Goal: Task Accomplishment & Management: Complete application form

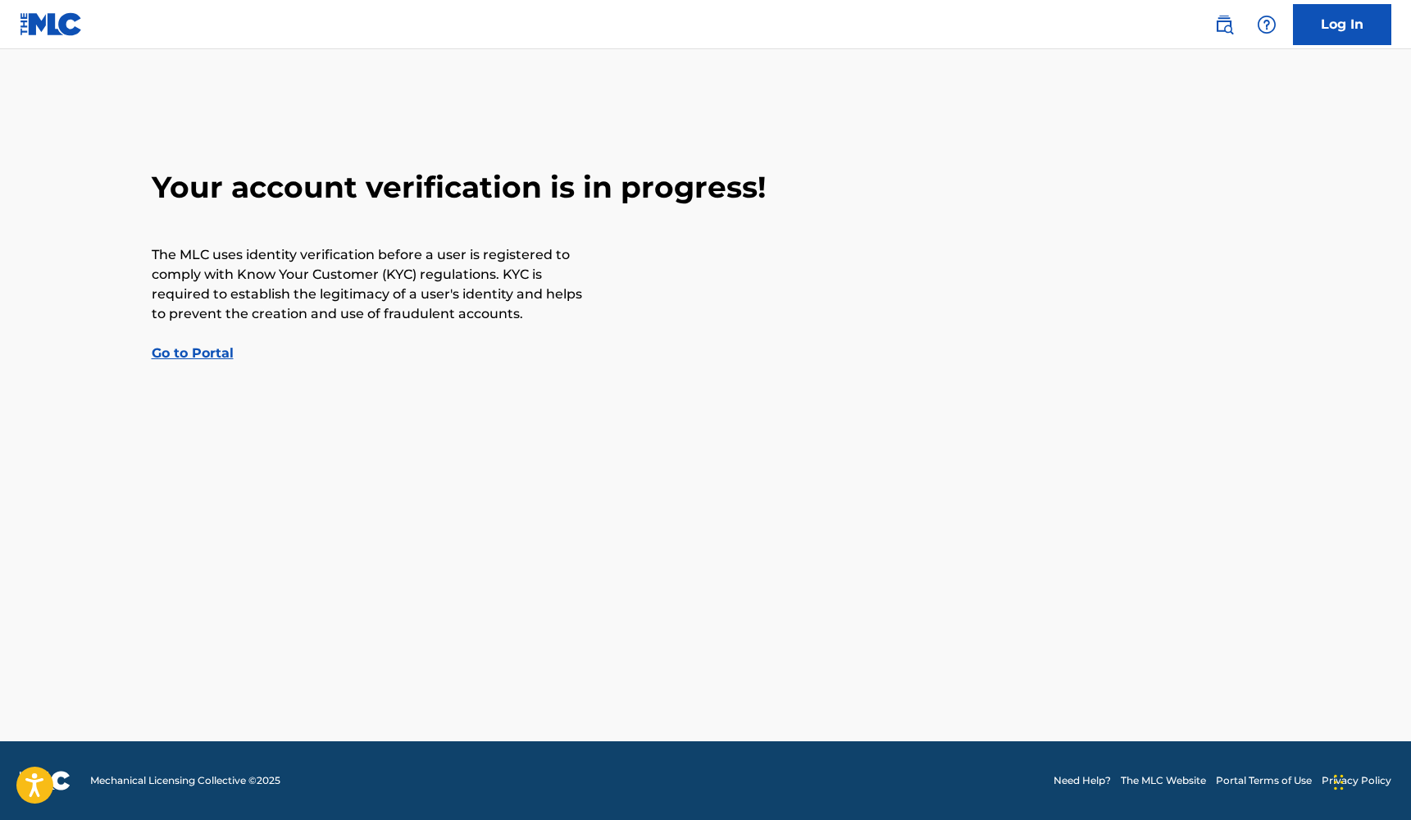
click at [209, 347] on link "Go to Portal" at bounding box center [193, 353] width 82 height 16
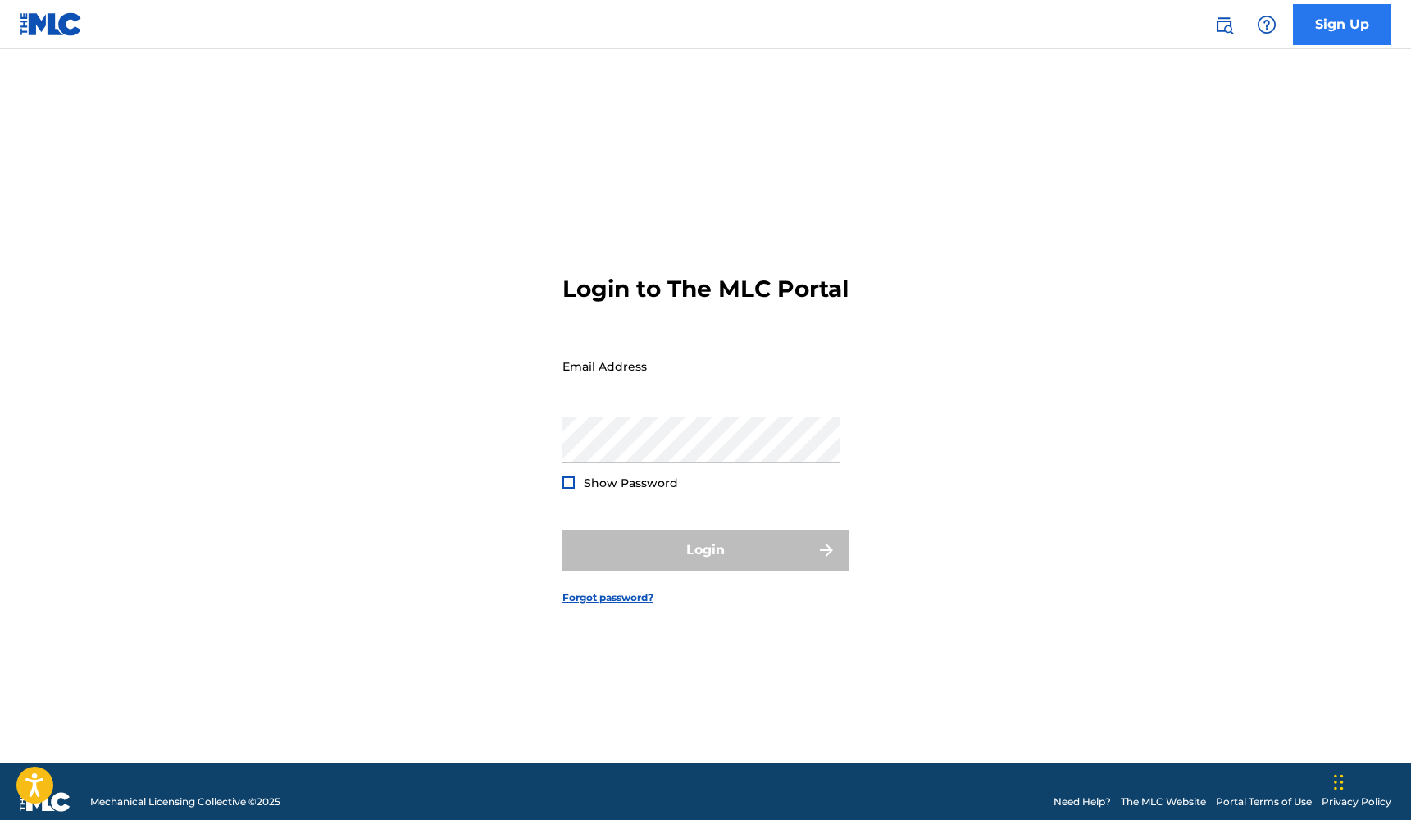
click at [1361, 12] on link "Sign Up" at bounding box center [1342, 24] width 98 height 41
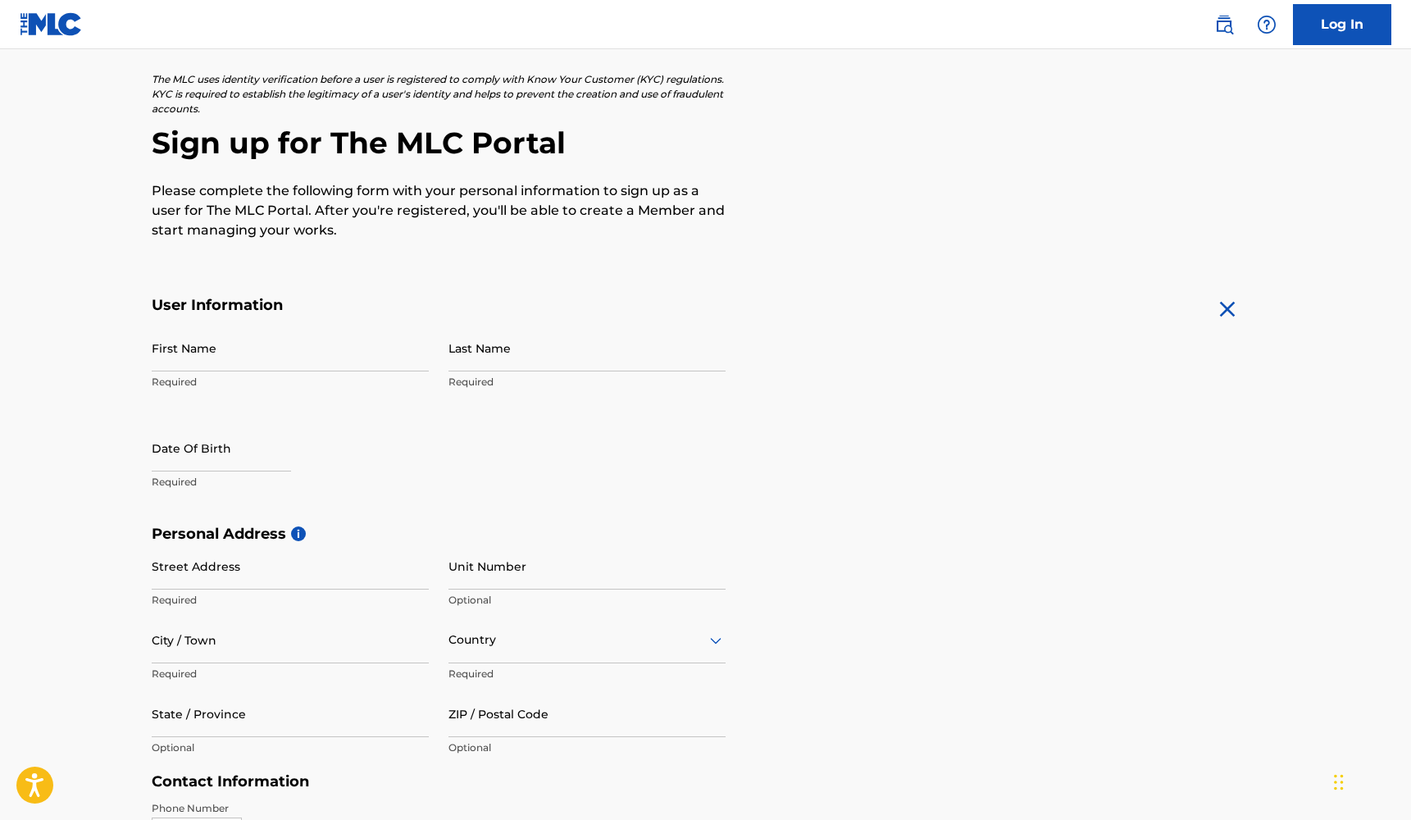
scroll to position [93, 0]
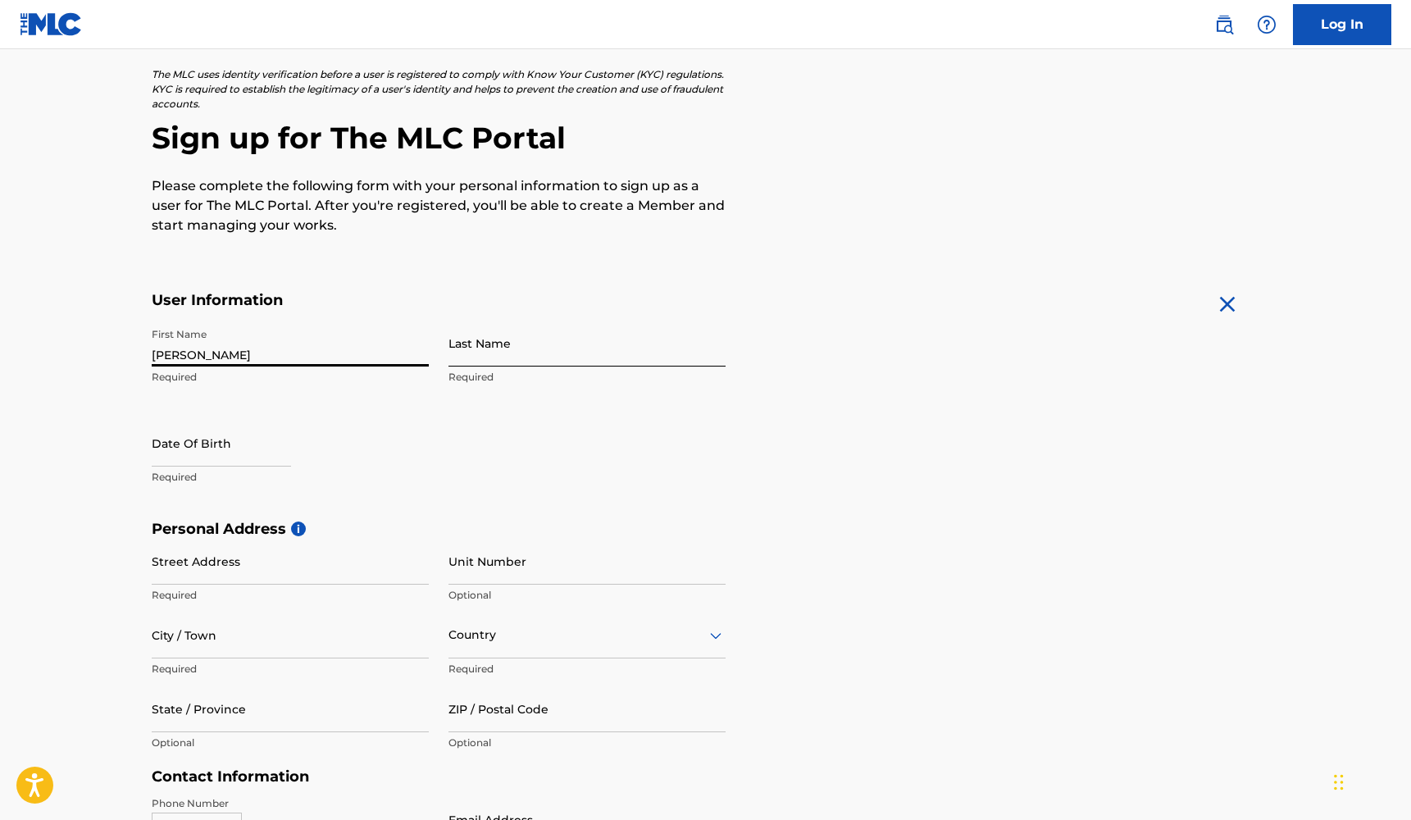
type input "joshua"
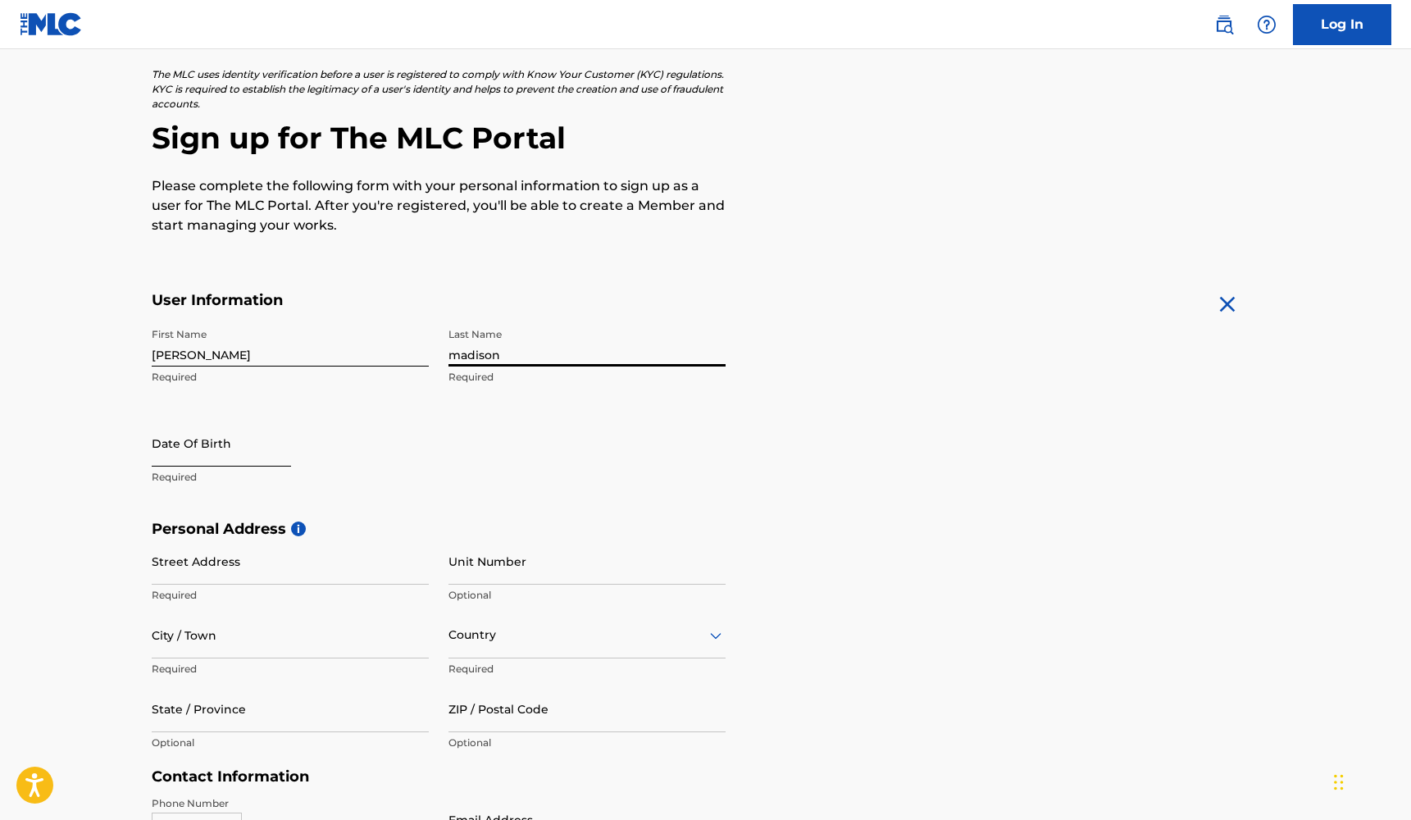
type input "madison"
select select "8"
select select "2025"
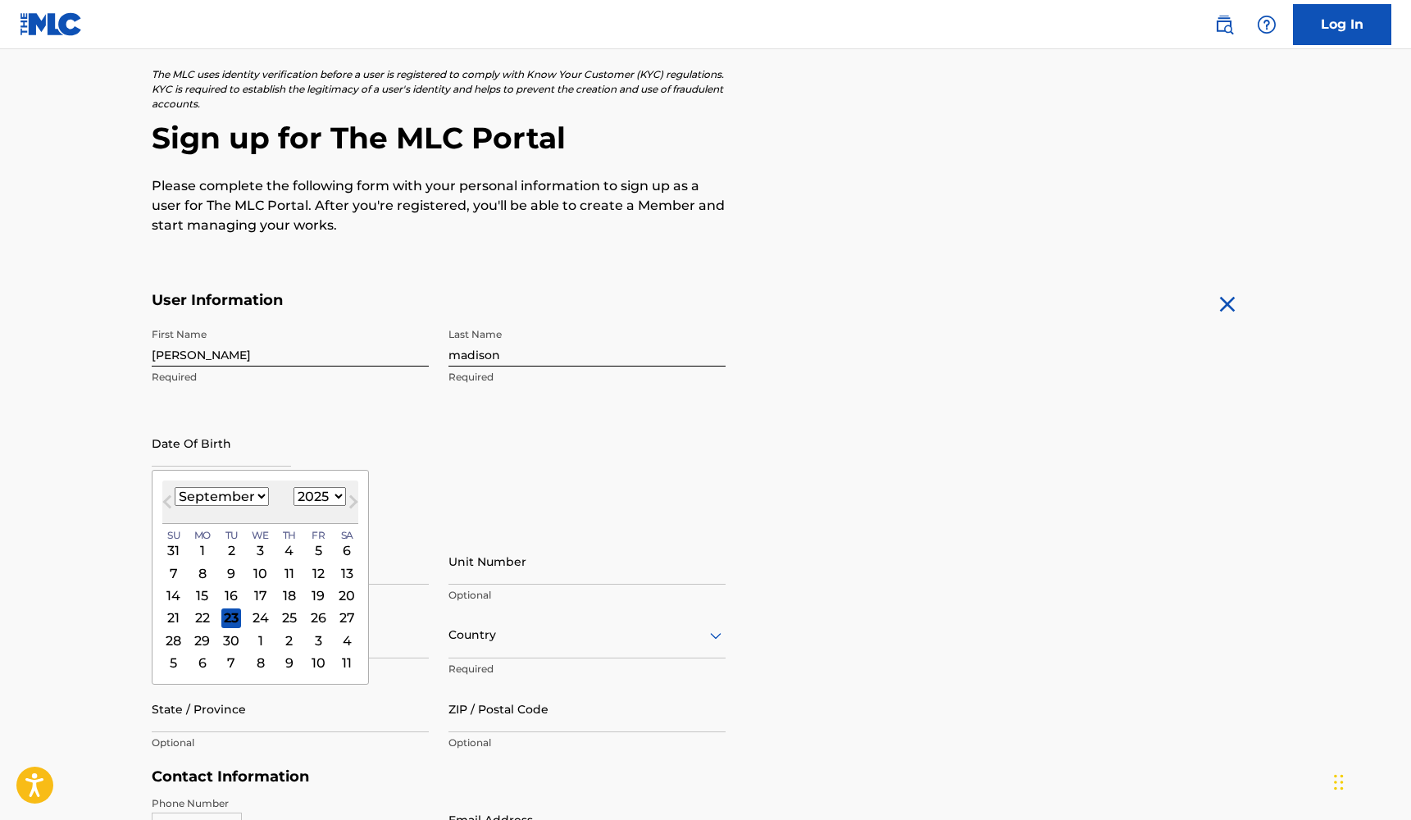
select select "1"
select select "1999"
click at [282, 616] on div "25" at bounding box center [289, 617] width 20 height 20
type input "[DATE]"
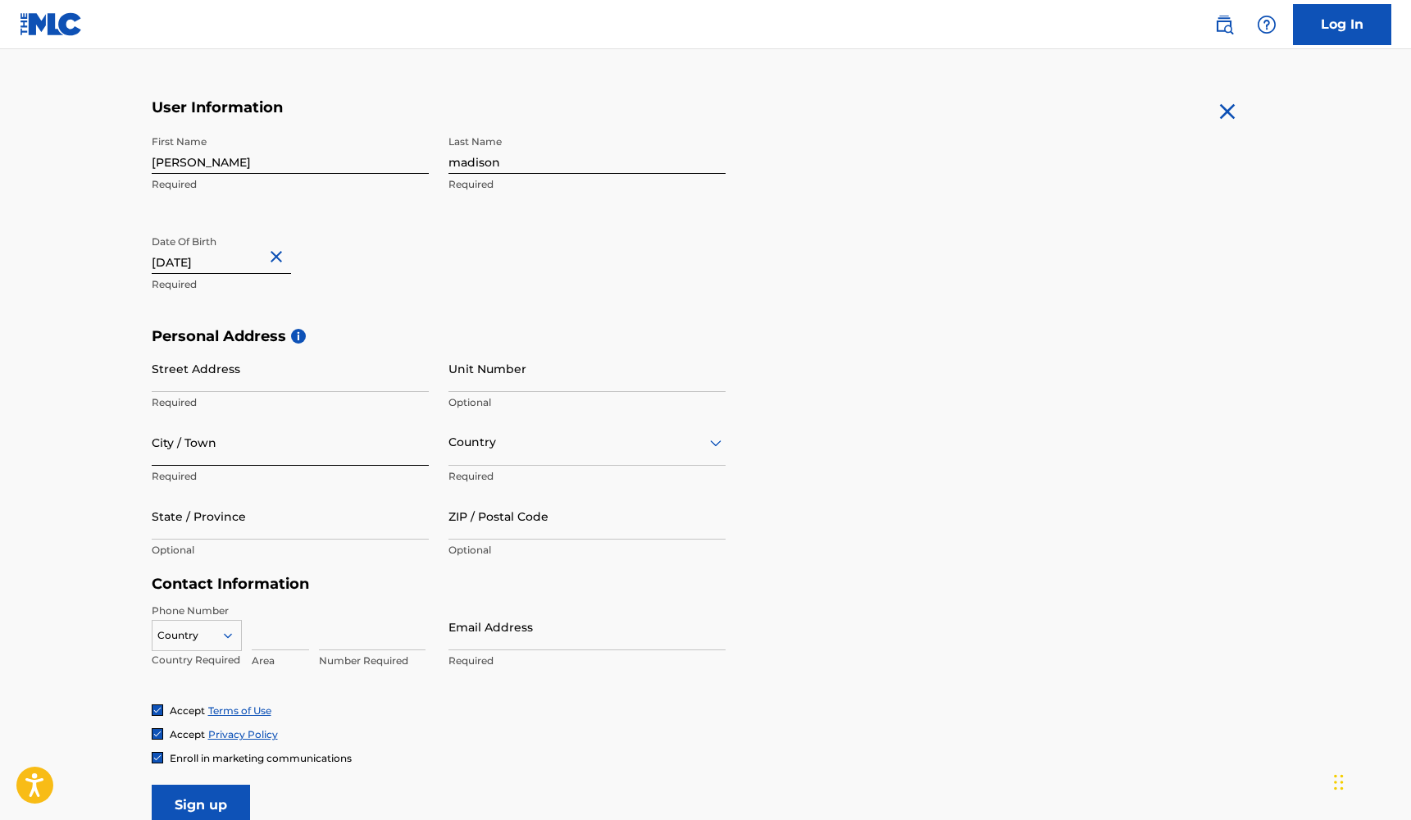
scroll to position [289, 0]
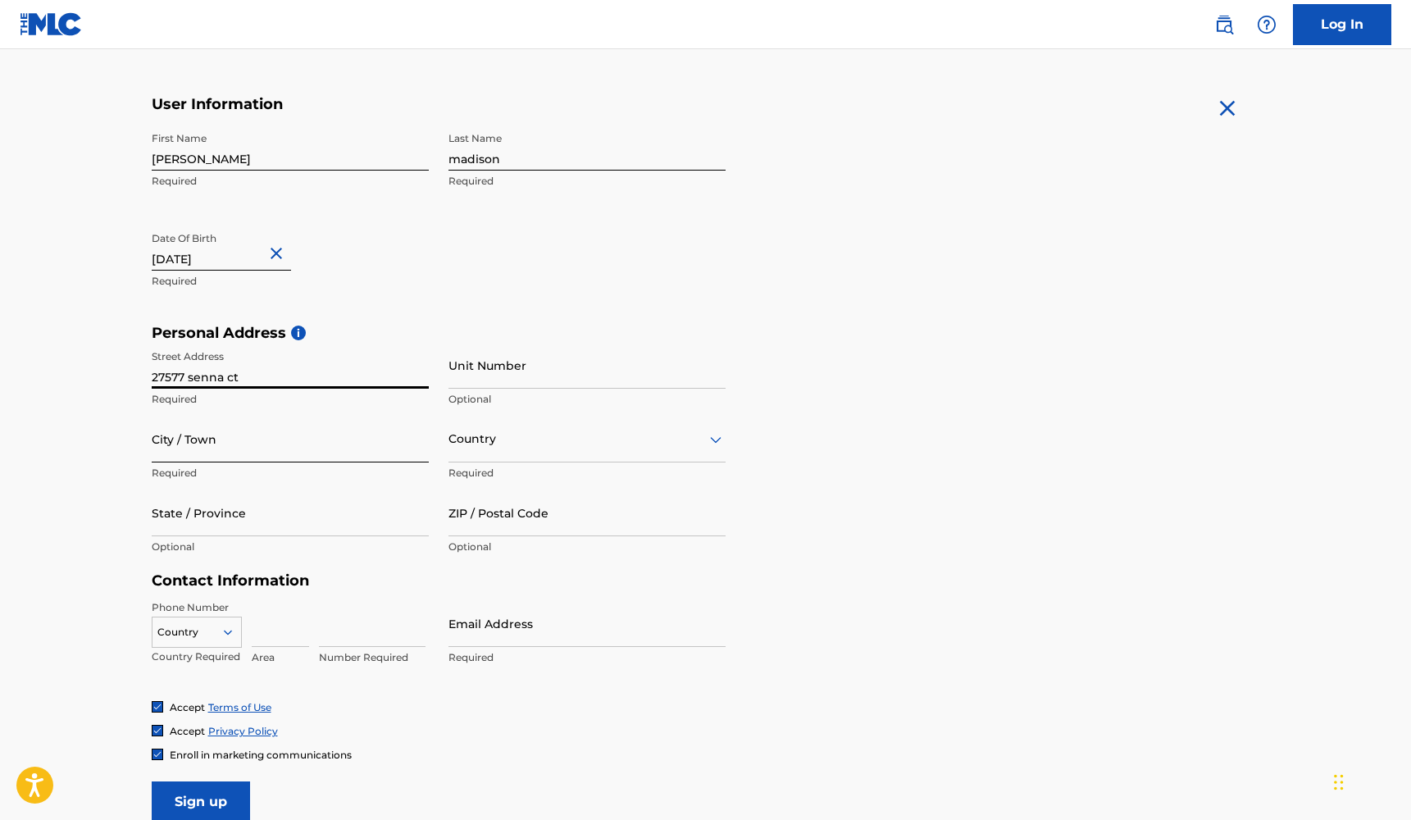
type input "27577 senna ct"
type input "t"
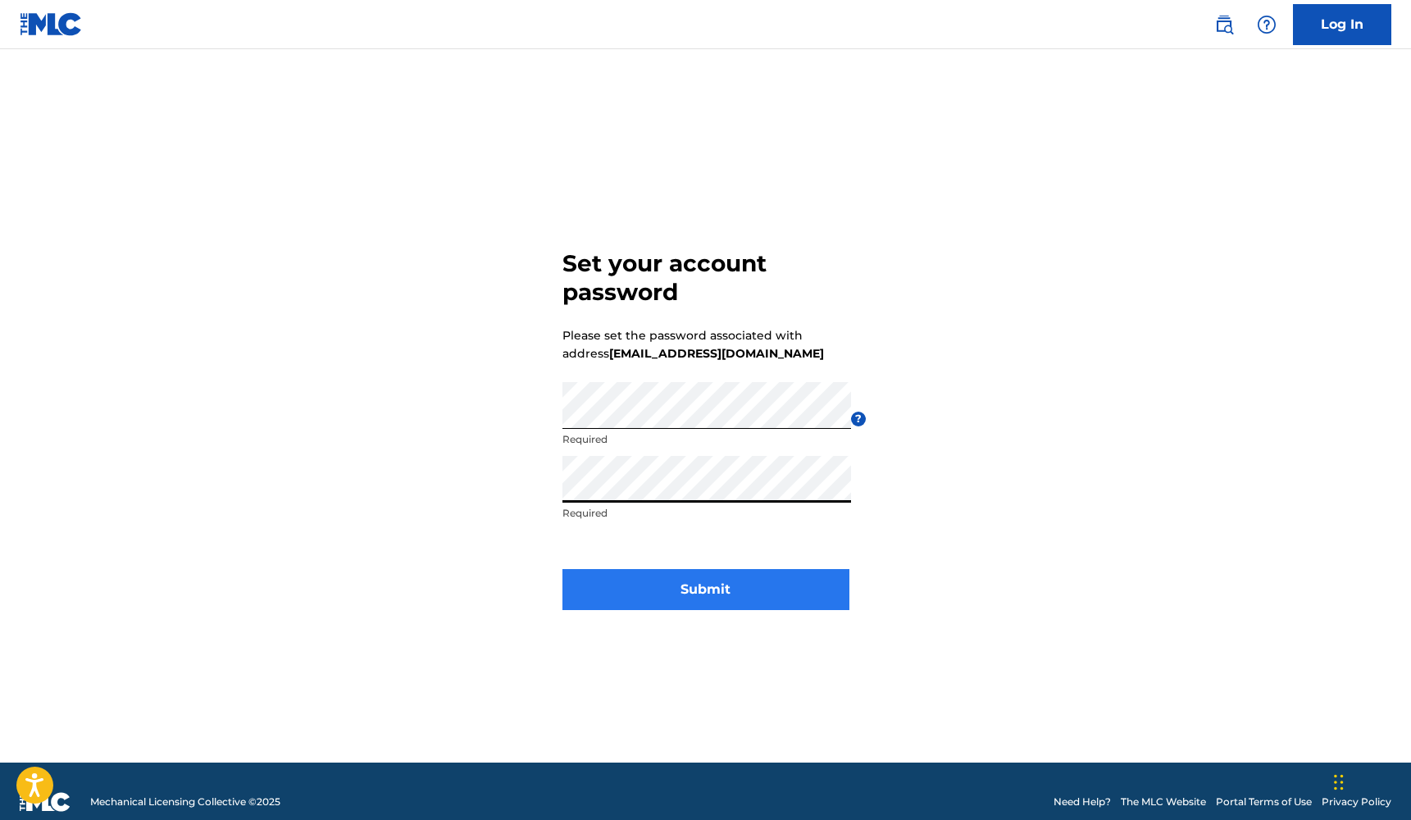
click at [774, 581] on button "Submit" at bounding box center [705, 589] width 287 height 41
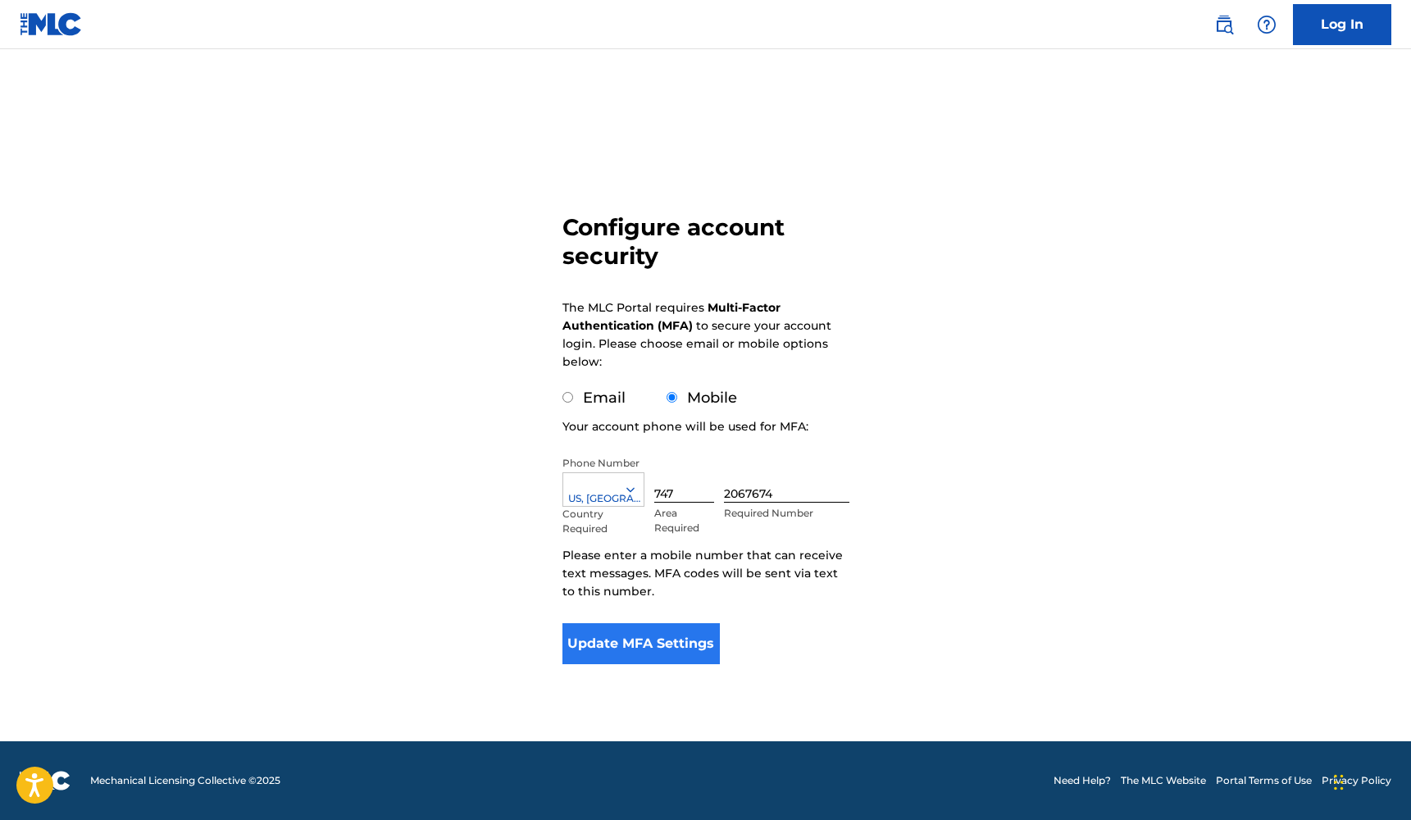
click at [661, 639] on button "Update MFA Settings" at bounding box center [641, 643] width 158 height 41
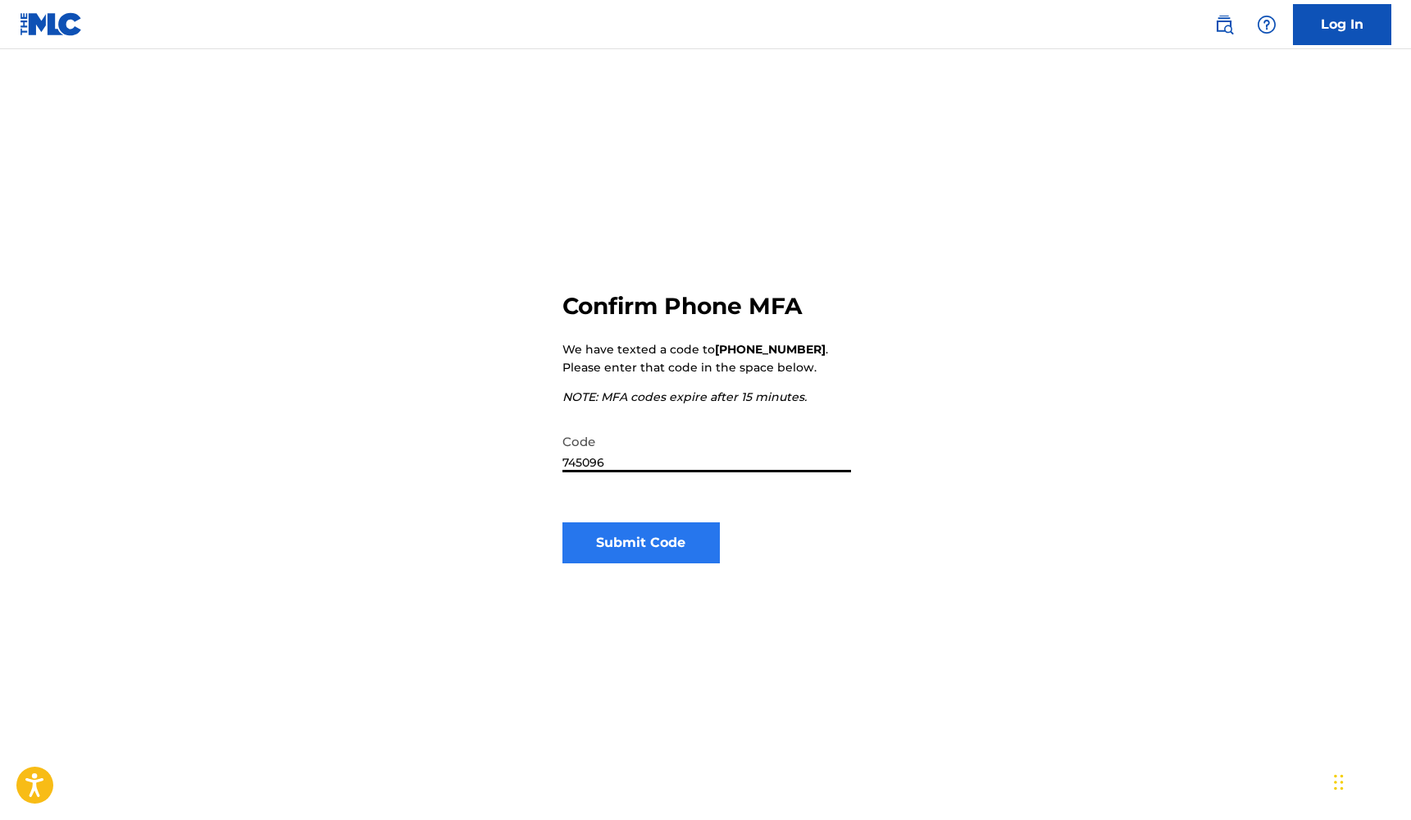
type input "745096"
click at [706, 552] on button "Submit Code" at bounding box center [641, 542] width 158 height 41
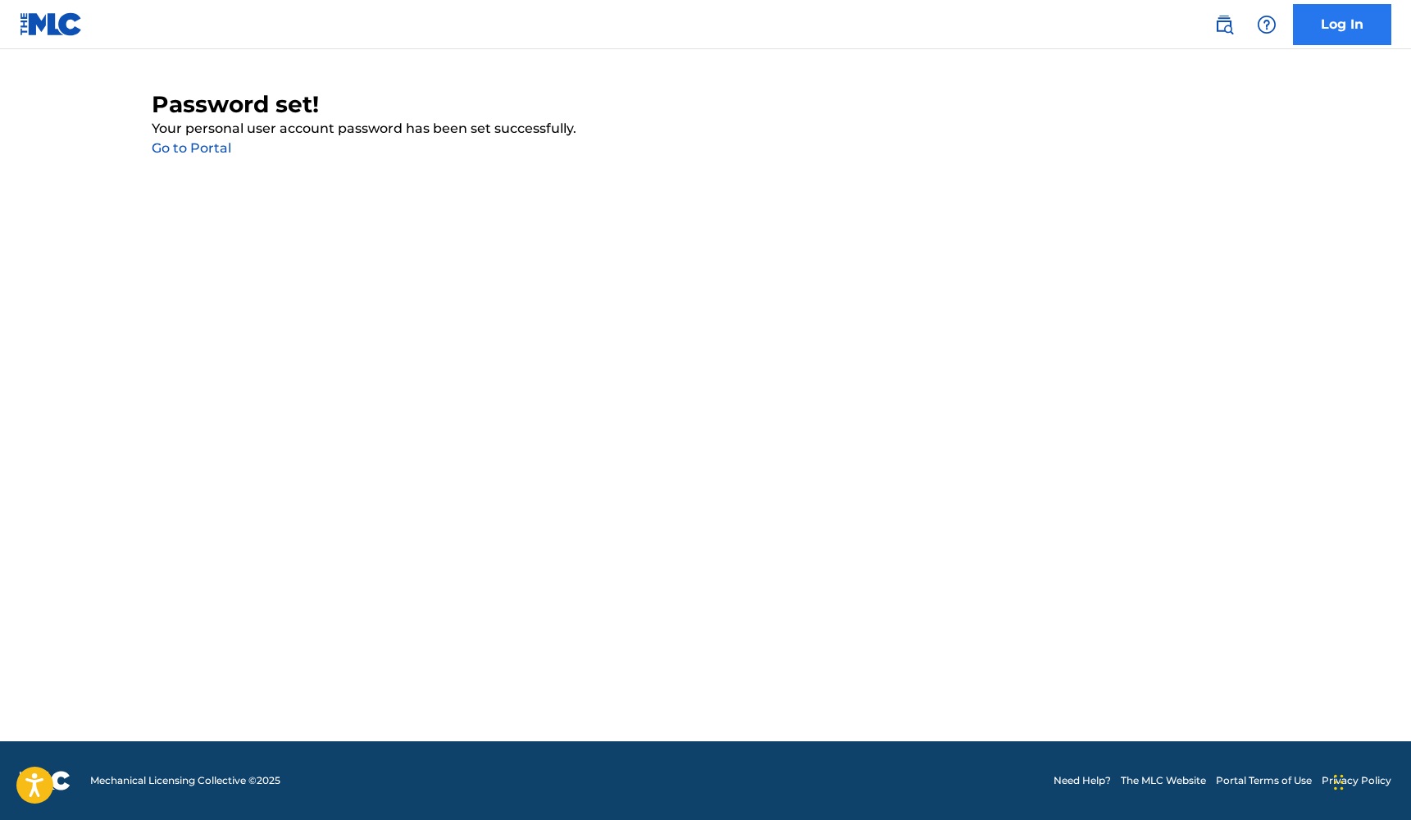
click at [1364, 28] on link "Log In" at bounding box center [1342, 24] width 98 height 41
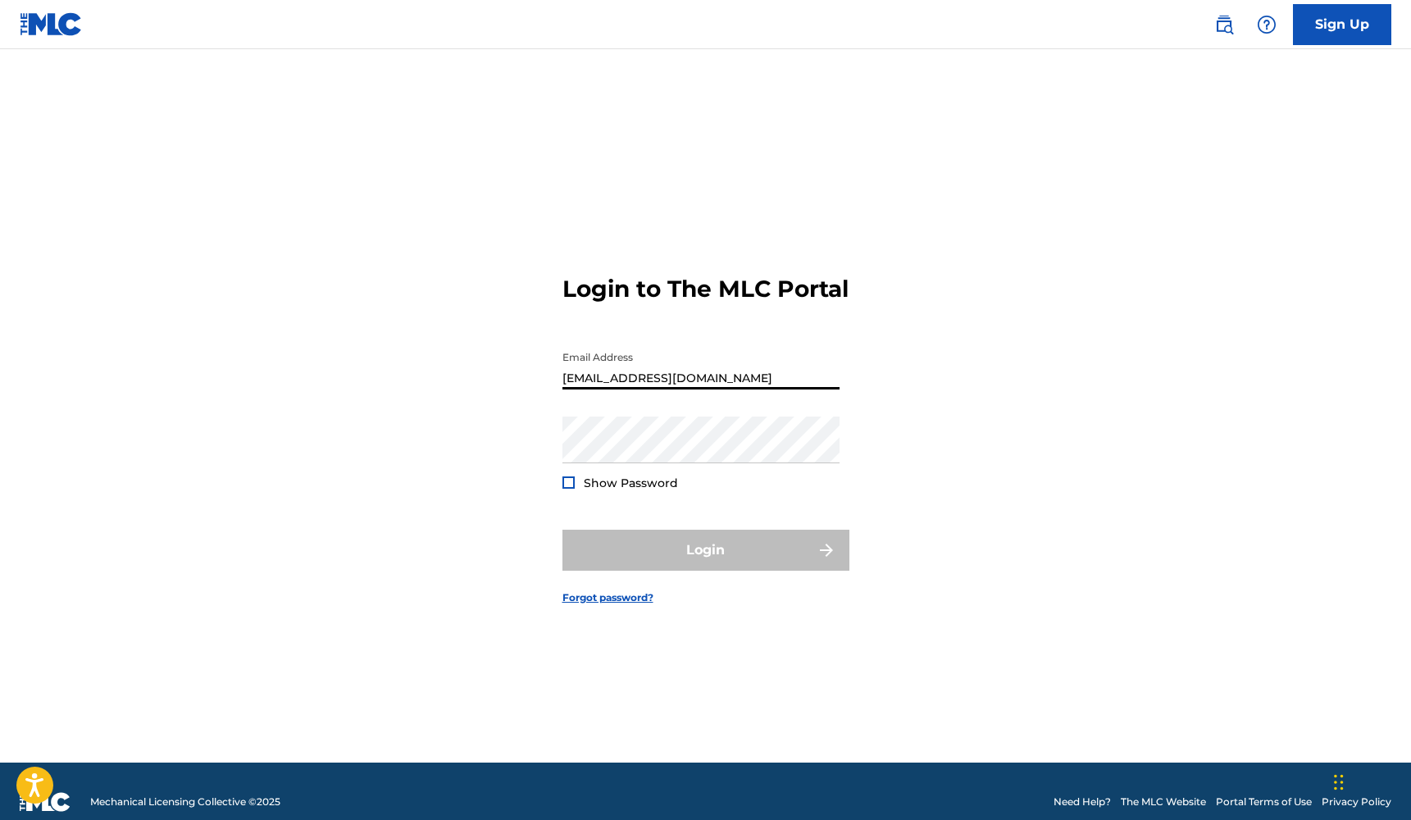
type input "[EMAIL_ADDRESS][DOMAIN_NAME]"
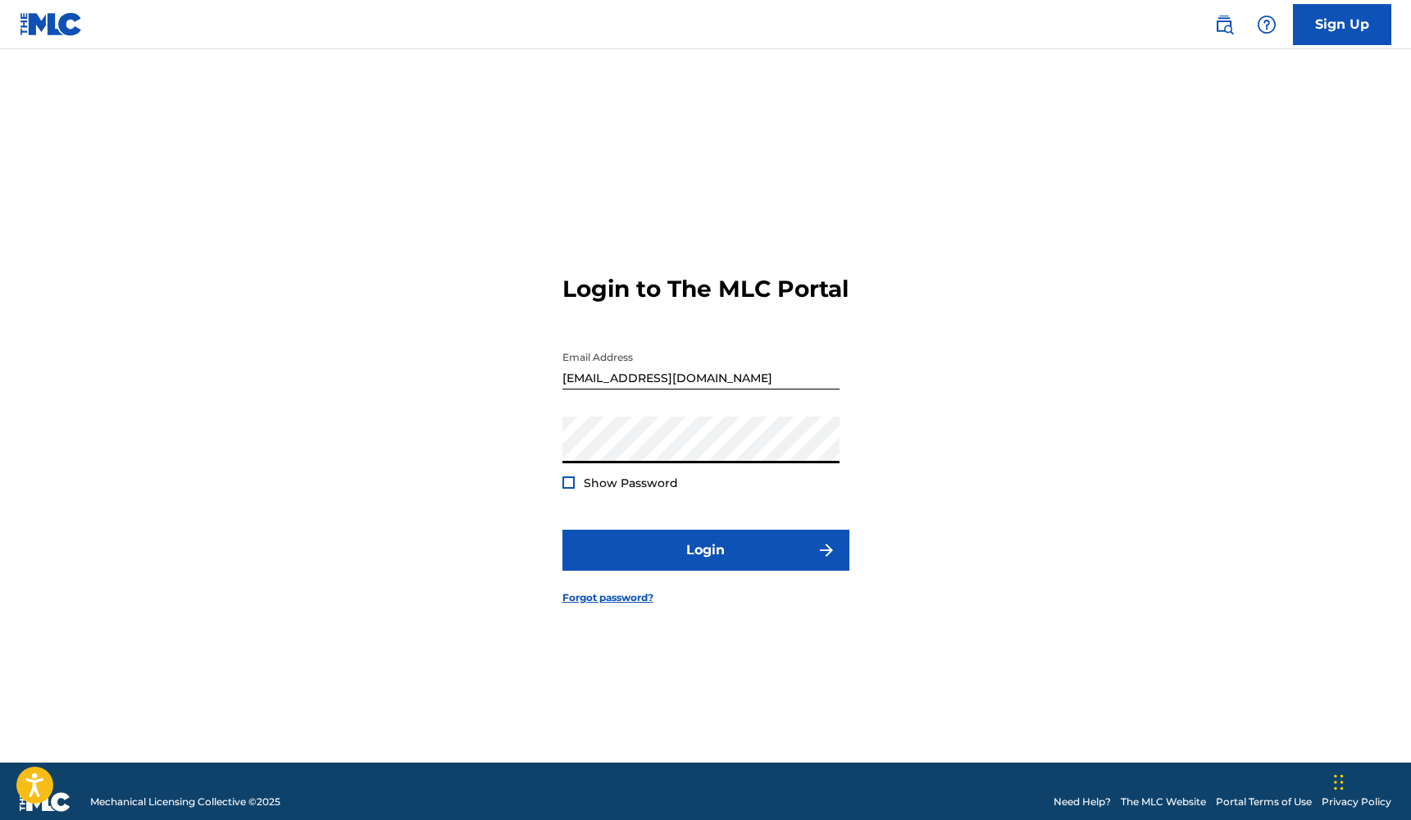
click at [705, 564] on button "Login" at bounding box center [705, 549] width 287 height 41
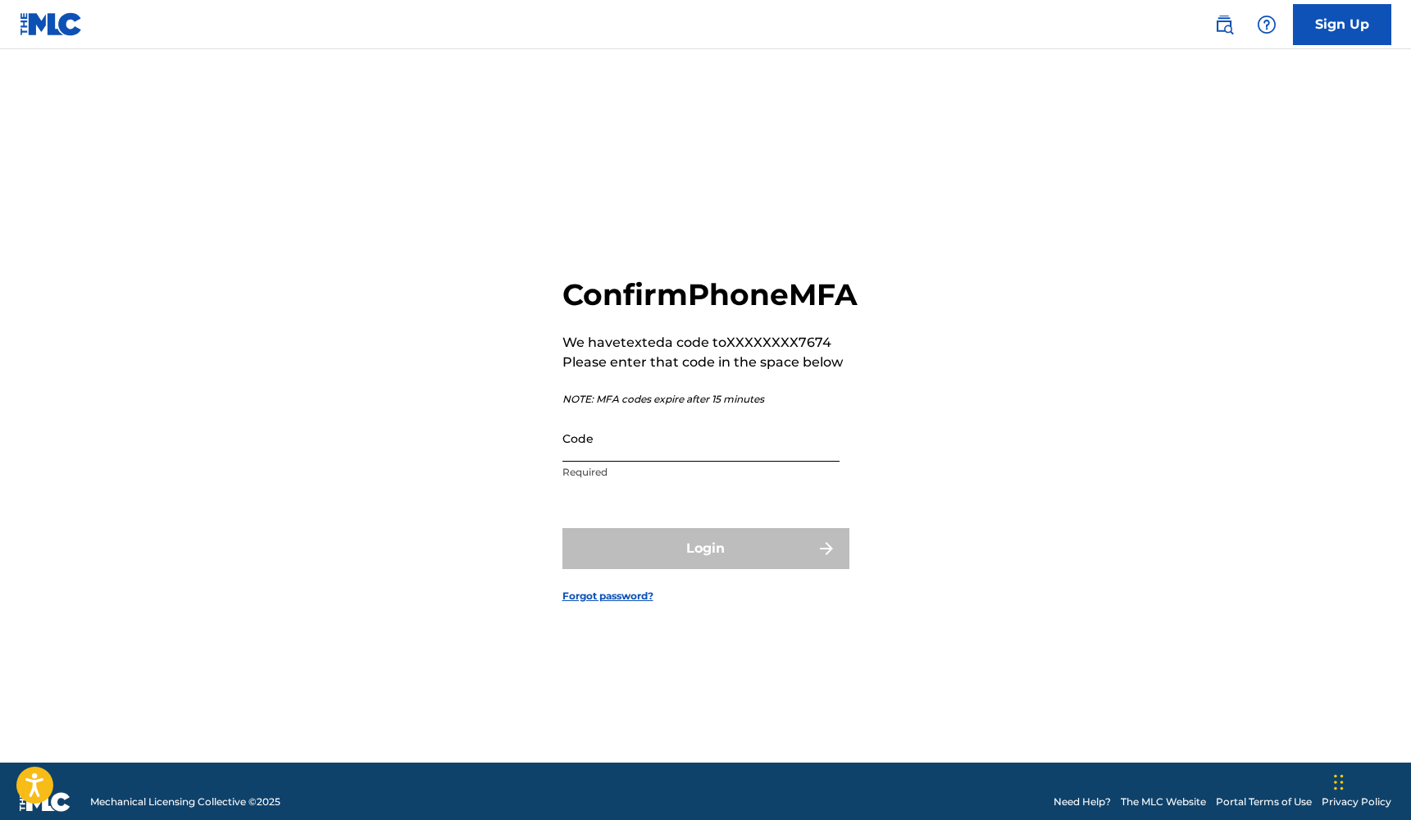
click at [601, 461] on input "Code" at bounding box center [700, 438] width 277 height 47
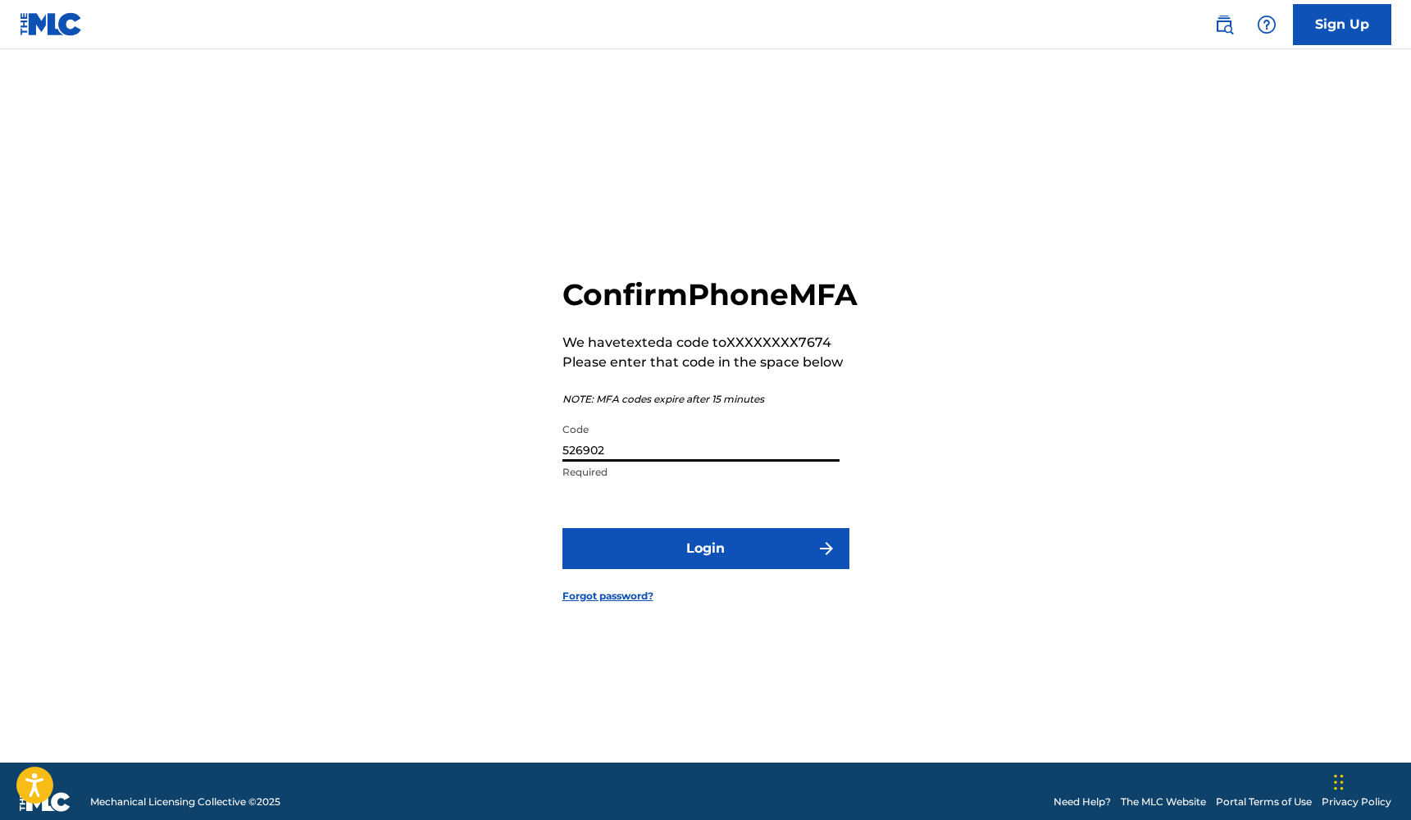
type input "526902"
click at [611, 545] on form "Confirm Phone MFA We have texted a code to XXXXXXXX7674 Please enter that code …" at bounding box center [705, 426] width 287 height 672
click at [614, 568] on button "Login" at bounding box center [705, 548] width 287 height 41
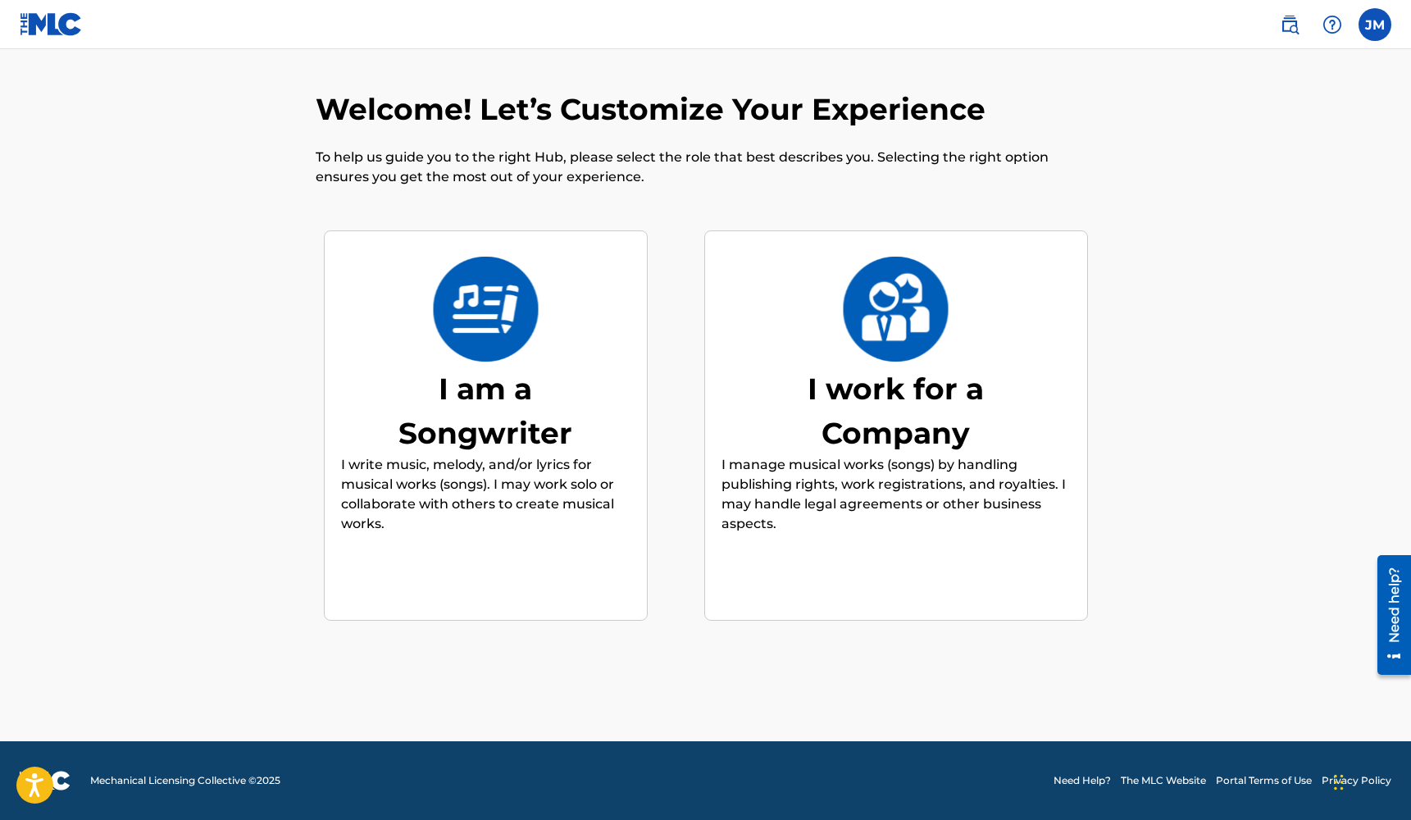
click at [794, 374] on div "I work for a Company" at bounding box center [896, 410] width 246 height 89
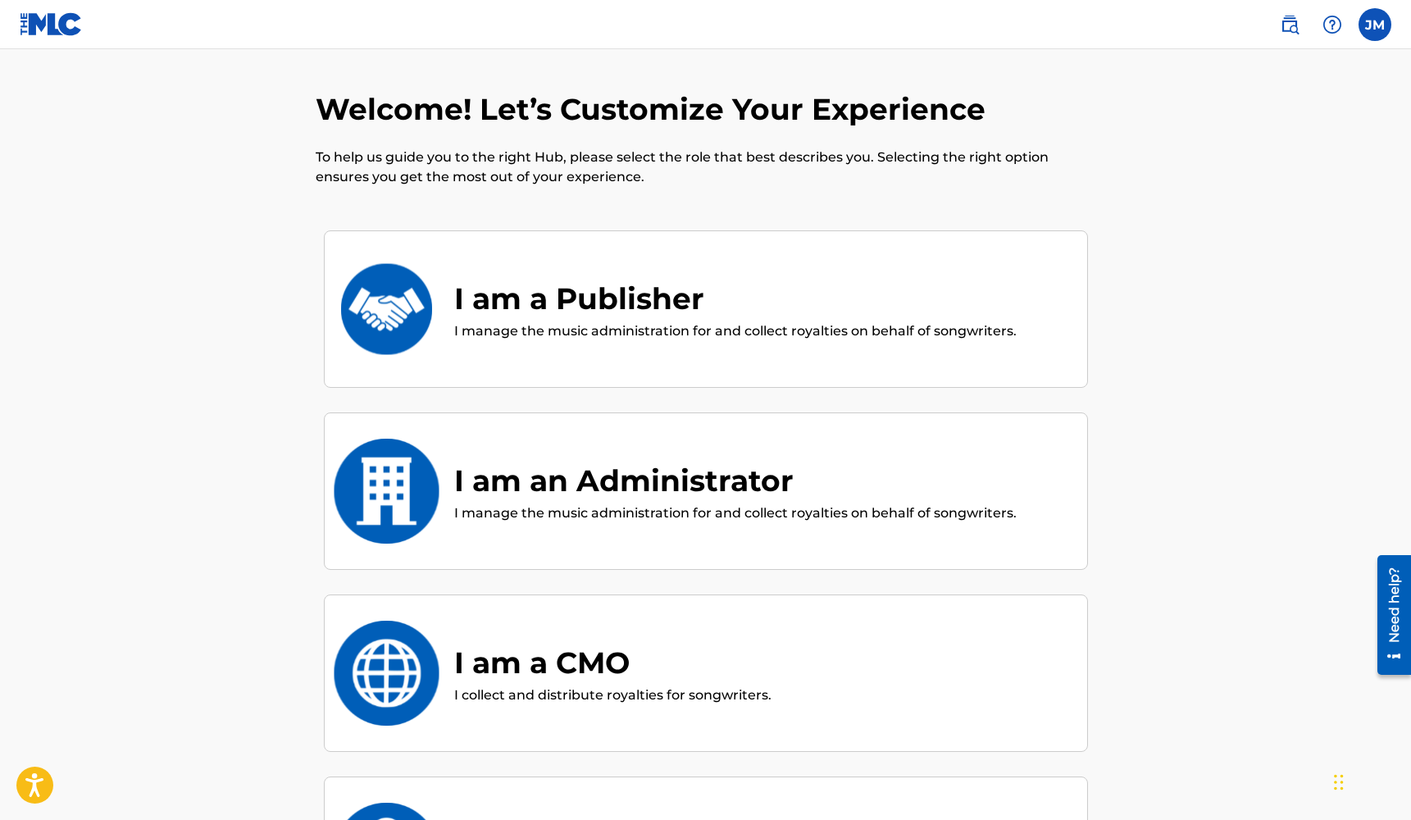
click at [802, 287] on div "I am a Publisher" at bounding box center [735, 298] width 562 height 44
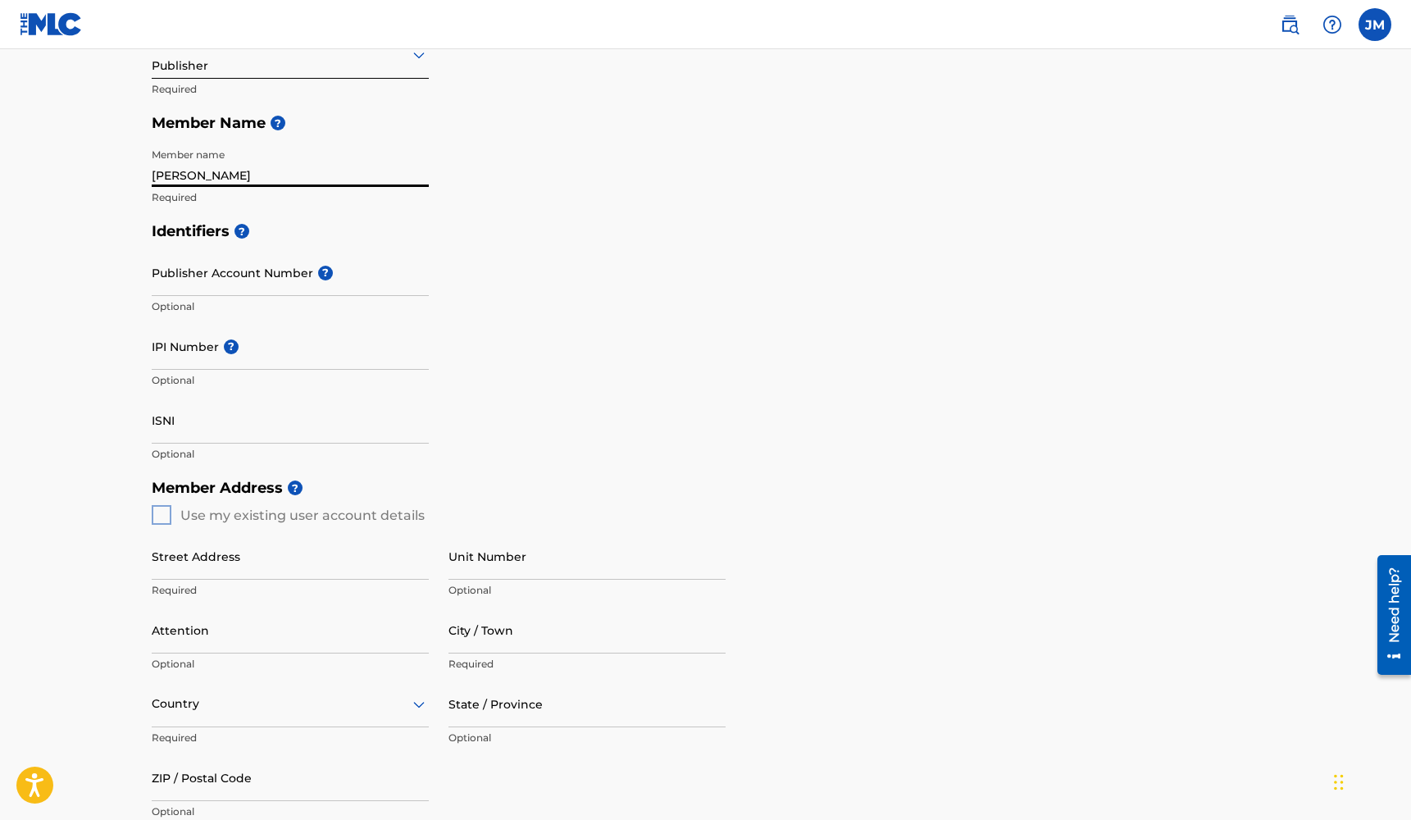
scroll to position [242, 0]
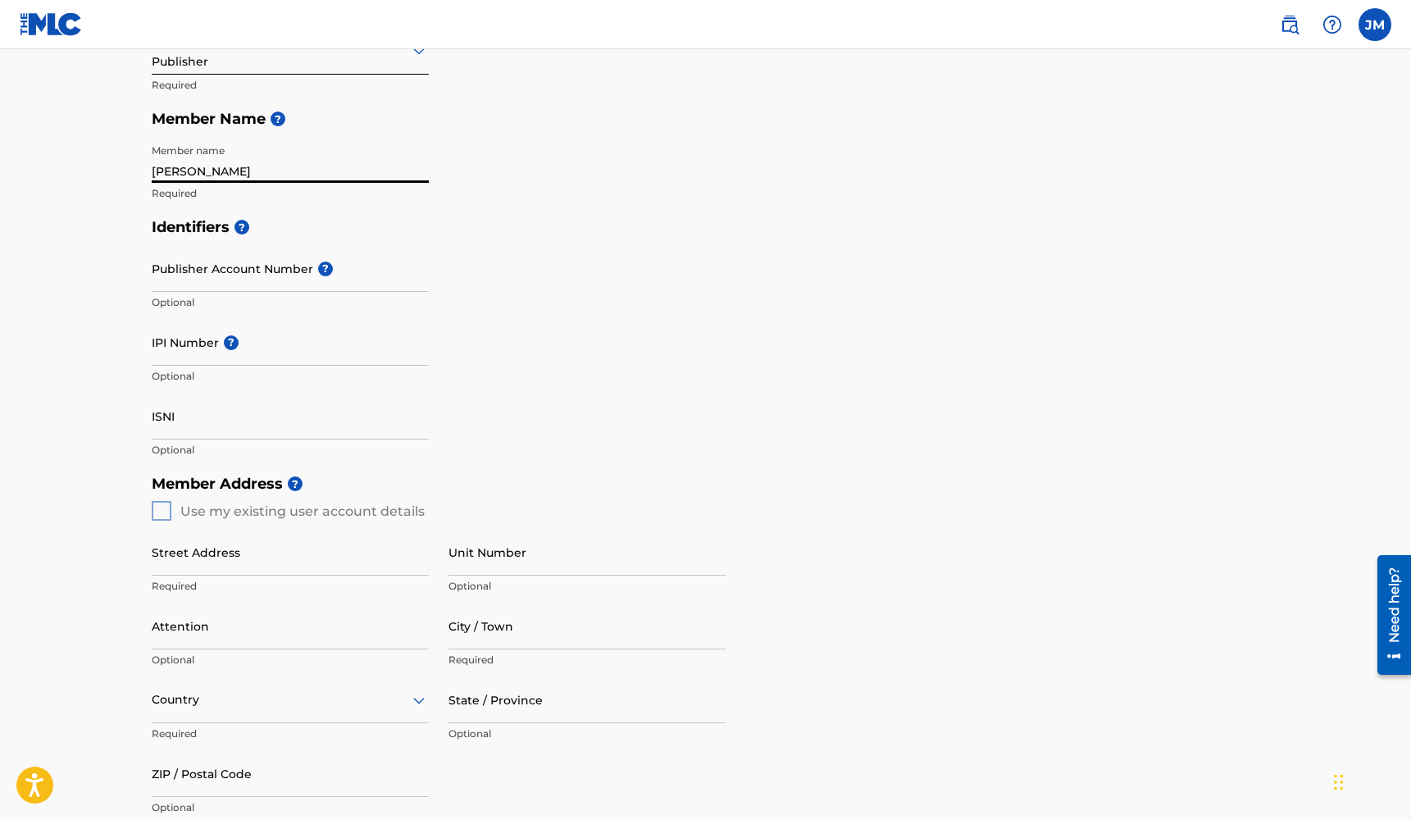
type input "[PERSON_NAME]"
click at [167, 509] on div "Member Address ? Use my existing user account details Street Address Required U…" at bounding box center [706, 653] width 1108 height 375
click at [156, 513] on div "Member Address ? Use my existing user account details Street Address Required U…" at bounding box center [706, 653] width 1108 height 375
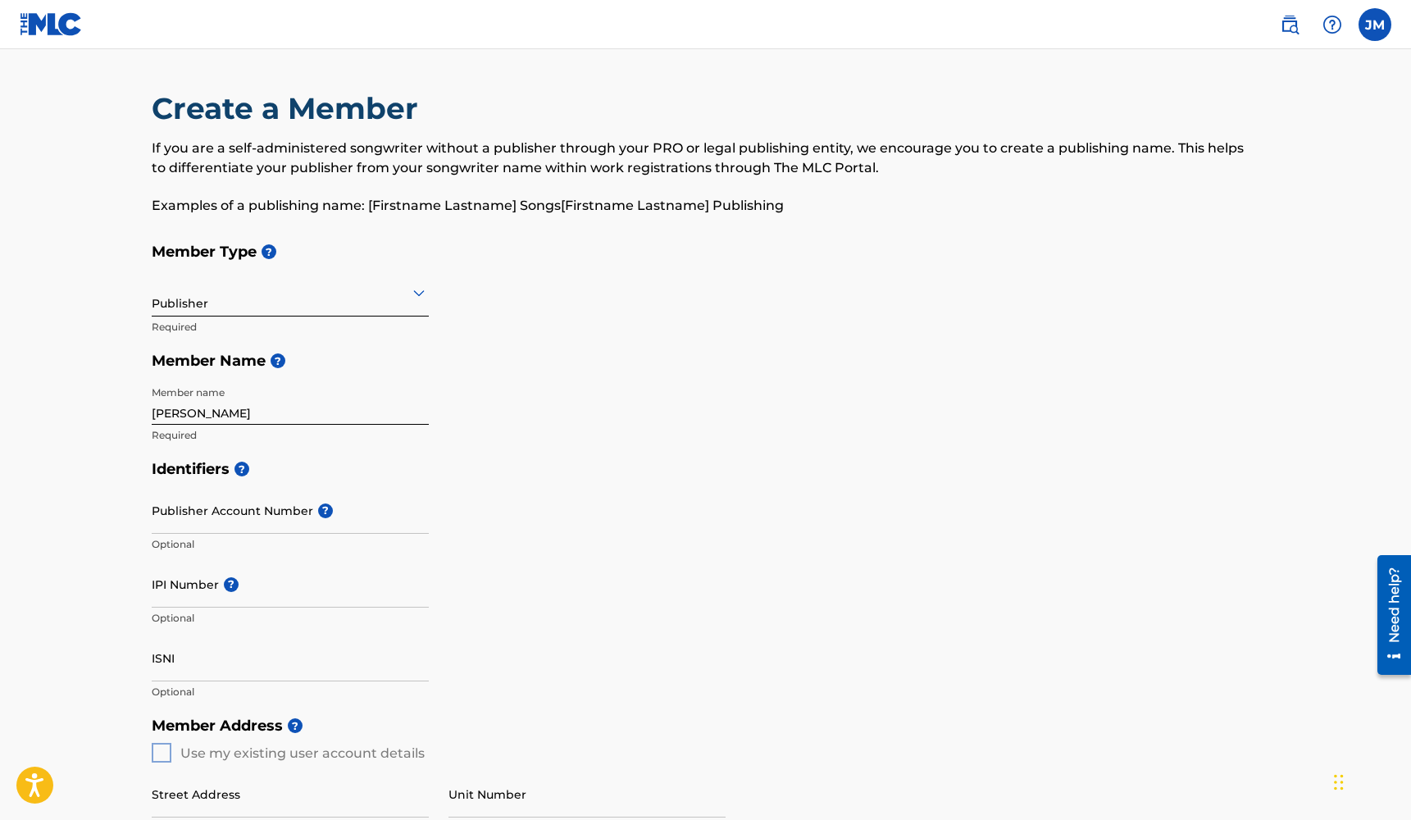
scroll to position [0, 0]
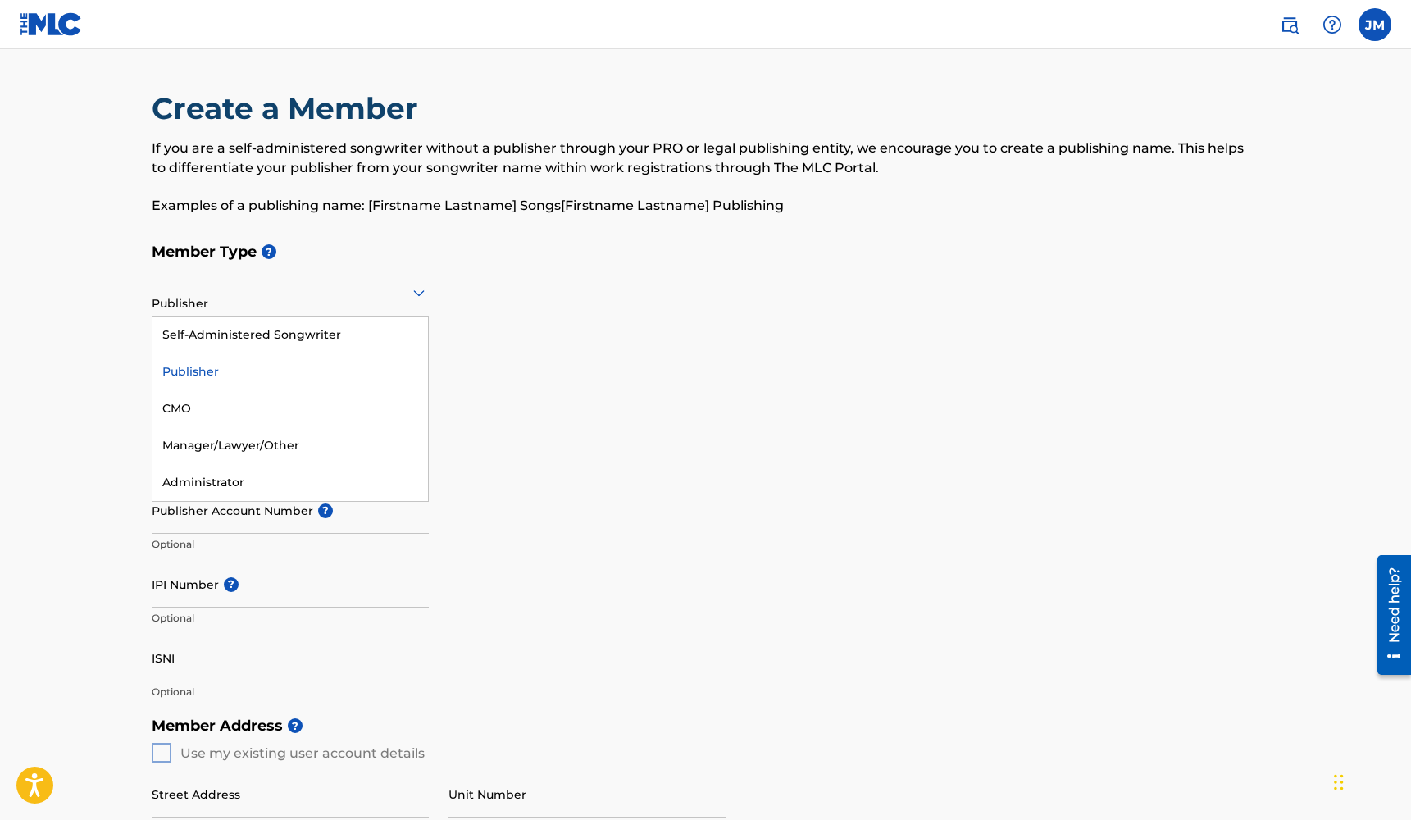
click at [407, 292] on div at bounding box center [290, 292] width 277 height 20
click at [336, 229] on div "Create a Member If you are a self-administered songwriter without a publisher t…" at bounding box center [706, 162] width 1108 height 144
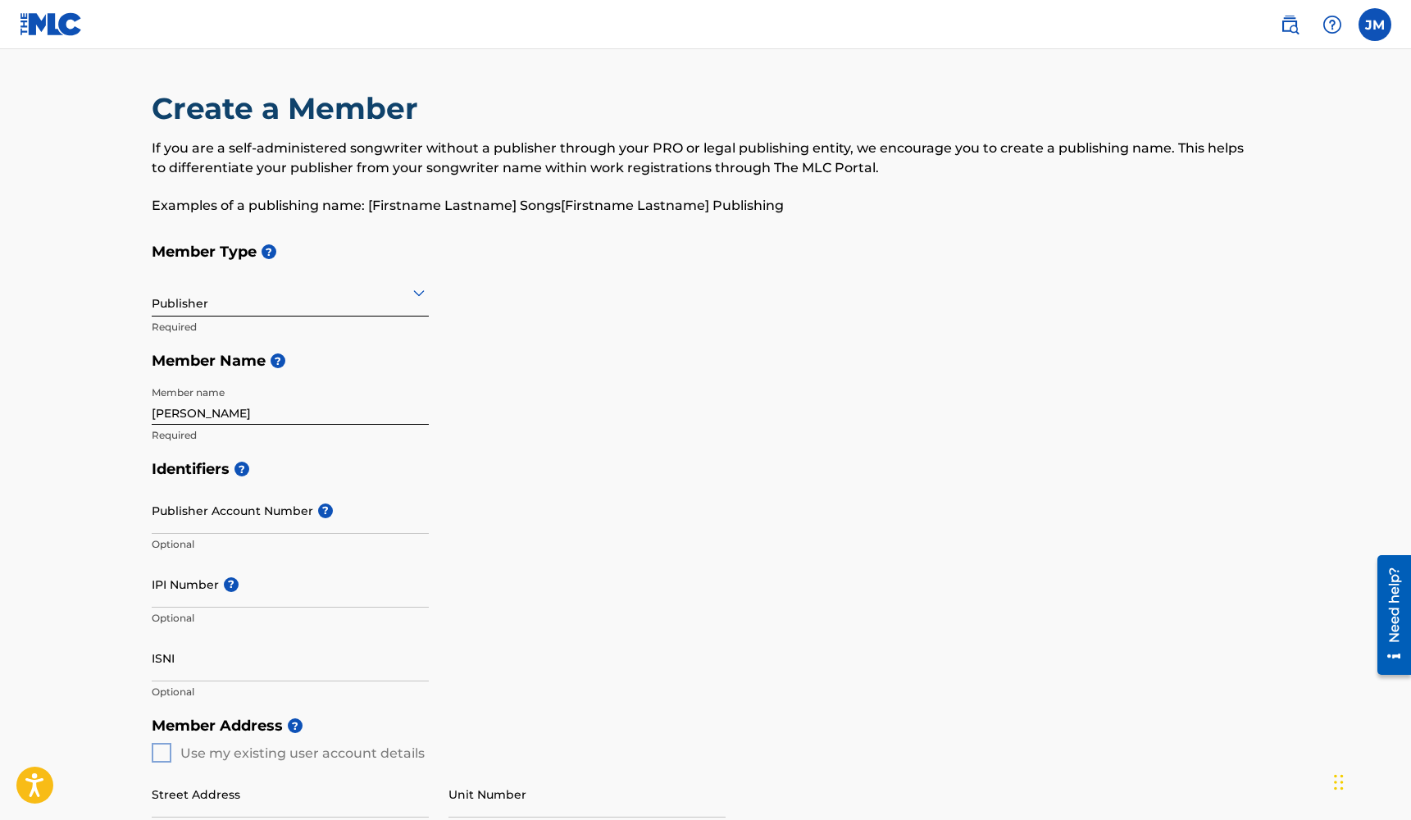
click at [326, 298] on div at bounding box center [290, 292] width 277 height 20
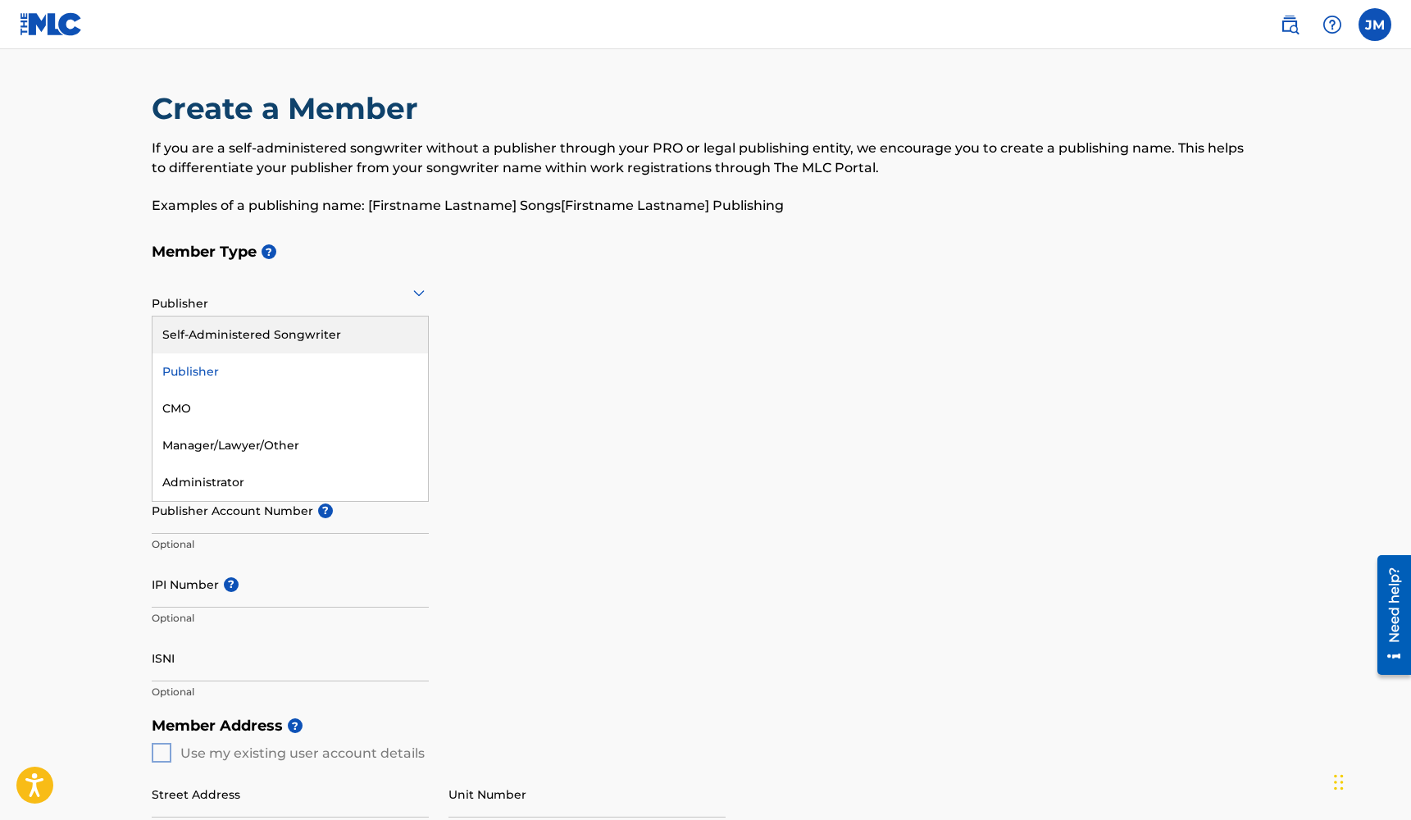
click at [320, 332] on div "Self-Administered Songwriter" at bounding box center [289, 334] width 275 height 37
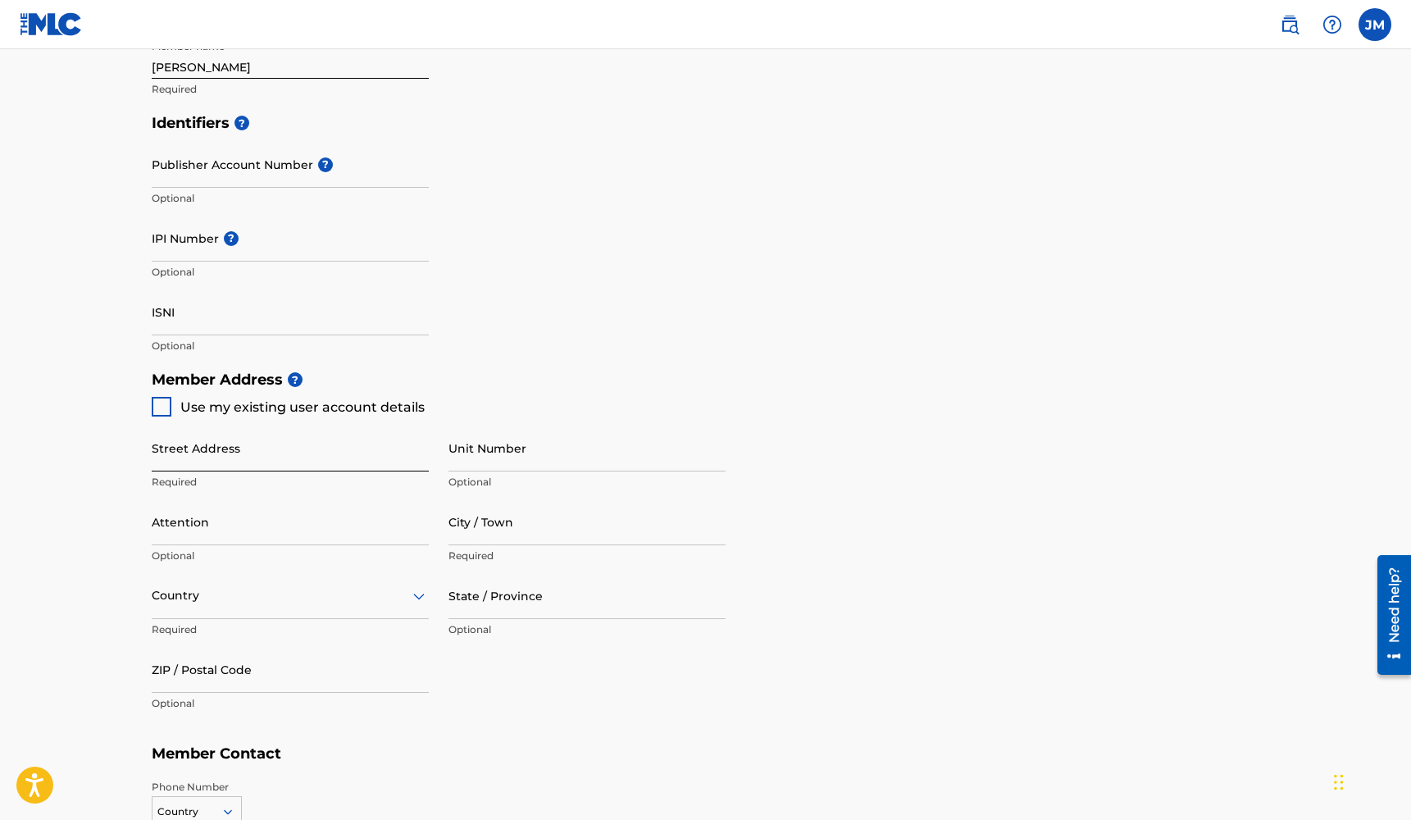
scroll to position [442, 0]
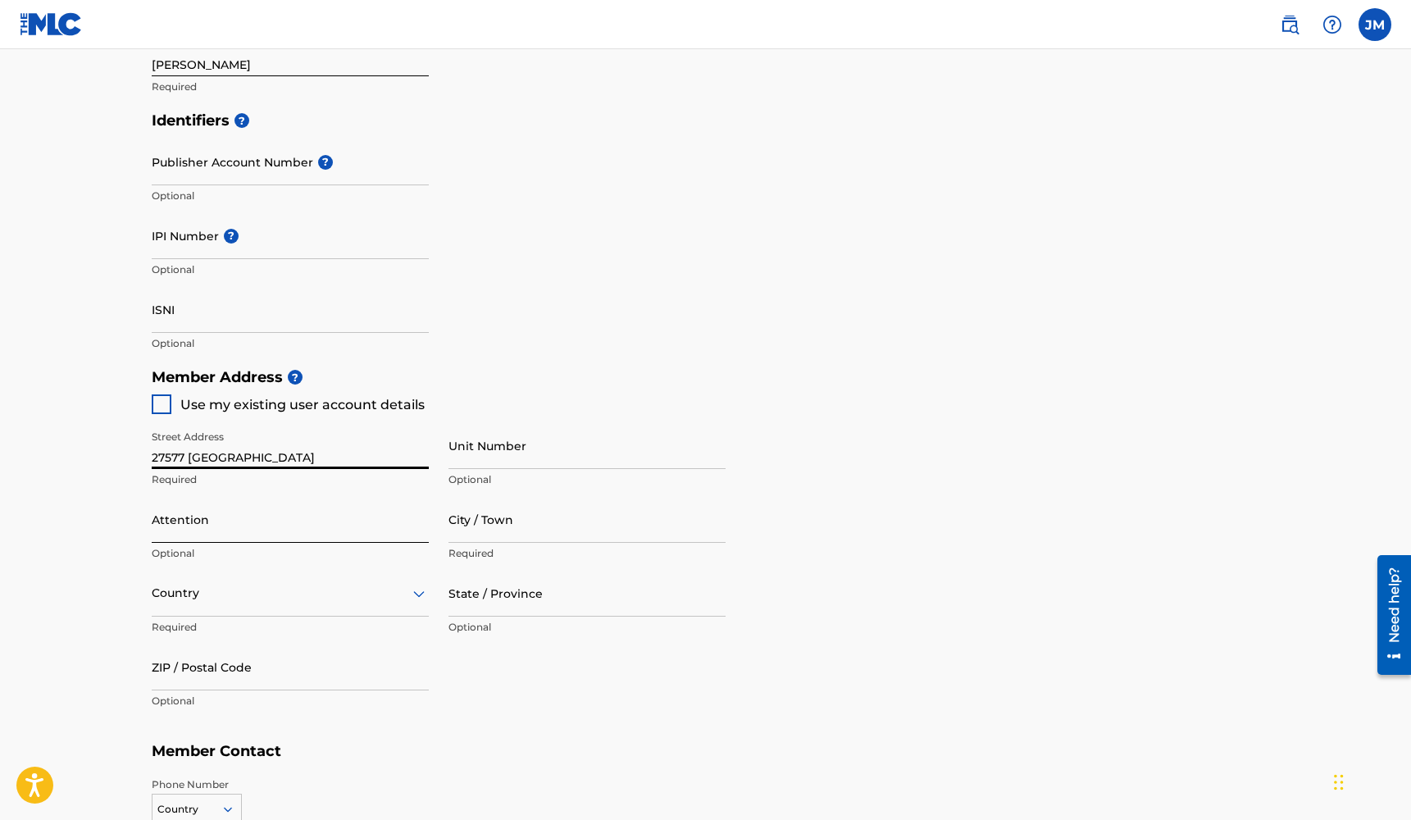
type input "27577 [GEOGRAPHIC_DATA]"
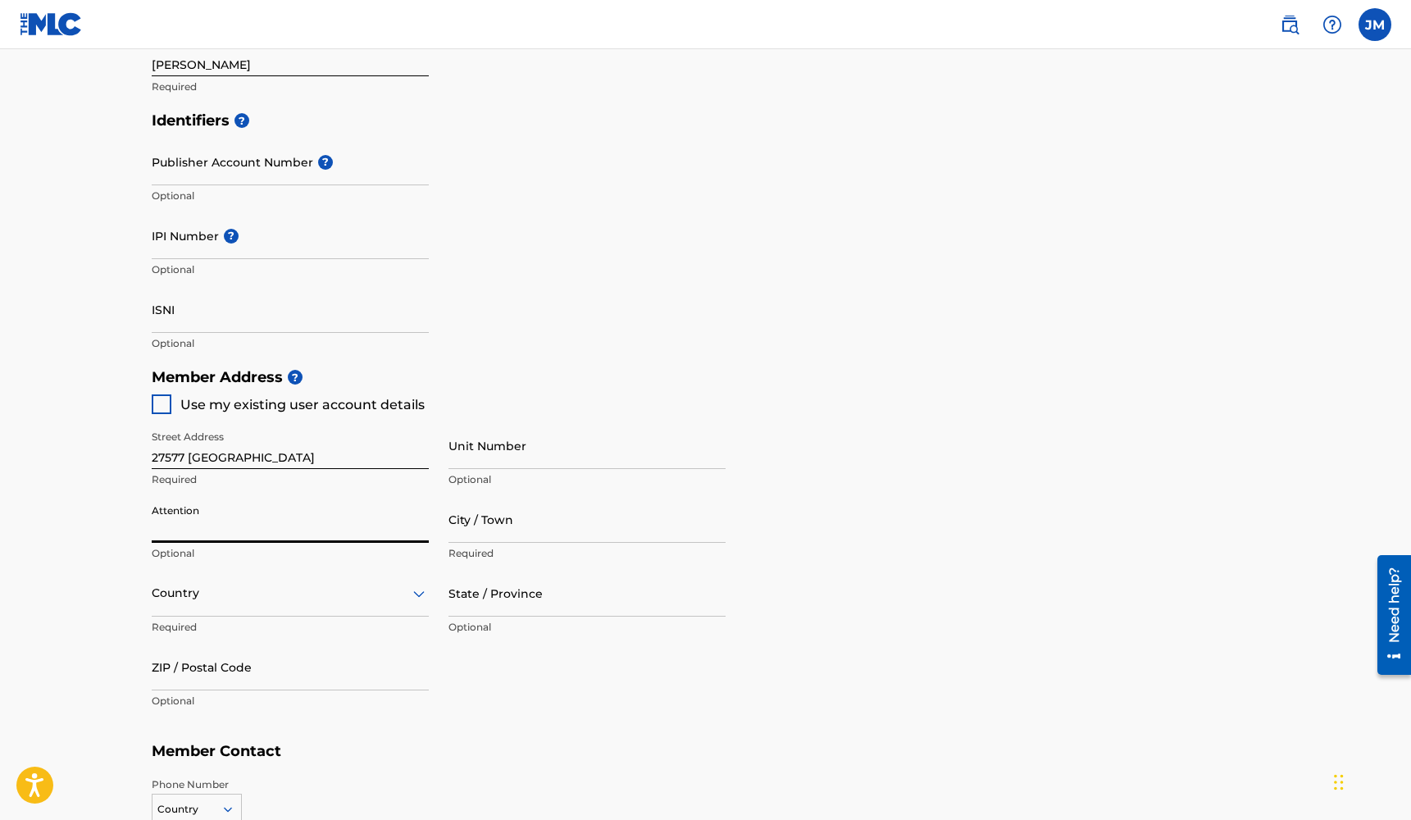
click at [111, 575] on main "Create a Member If you are a self-administered songwriter without a publisher t…" at bounding box center [705, 343] width 1411 height 1472
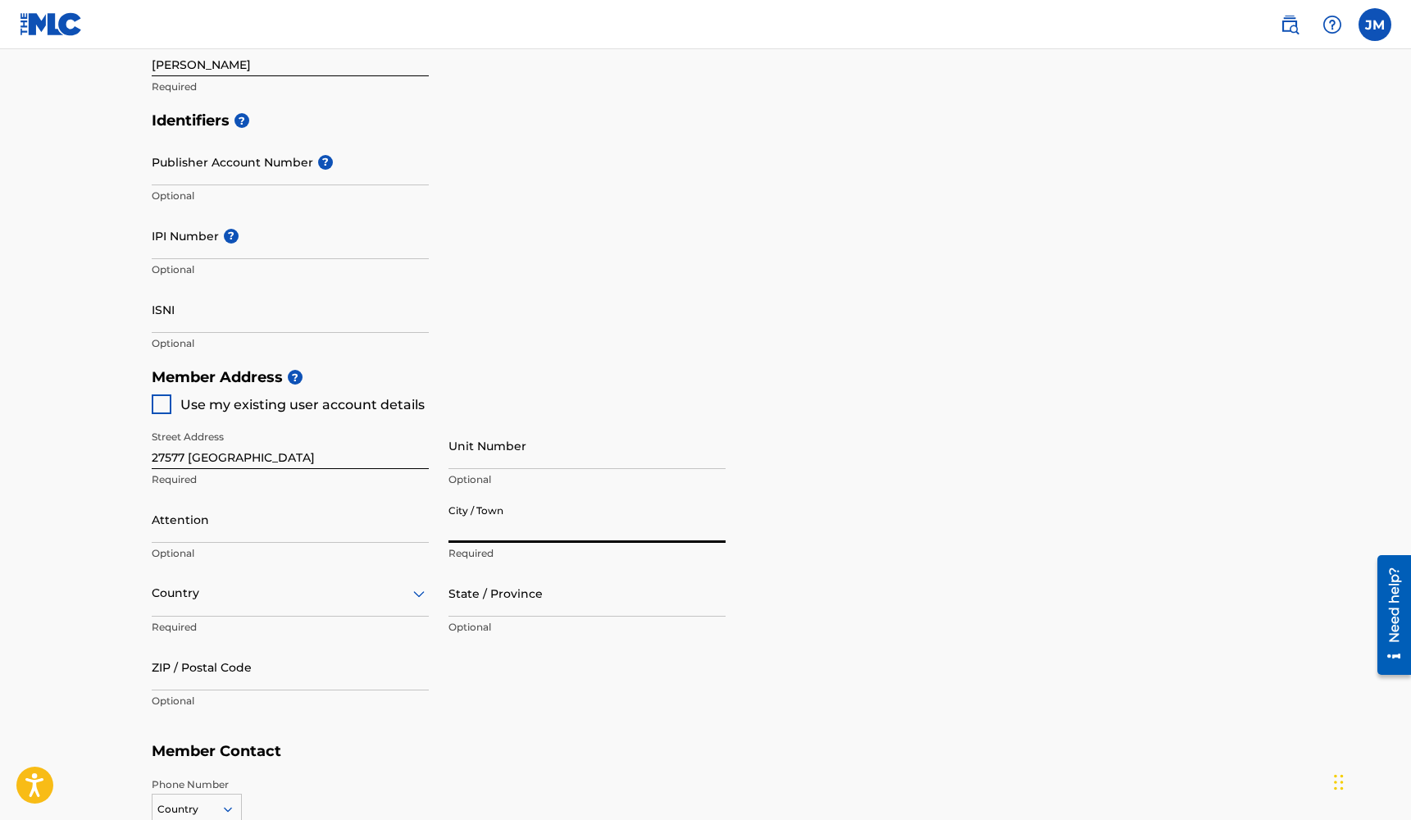
type input "T"
type input "temecula"
click at [359, 604] on div "Country" at bounding box center [290, 593] width 277 height 47
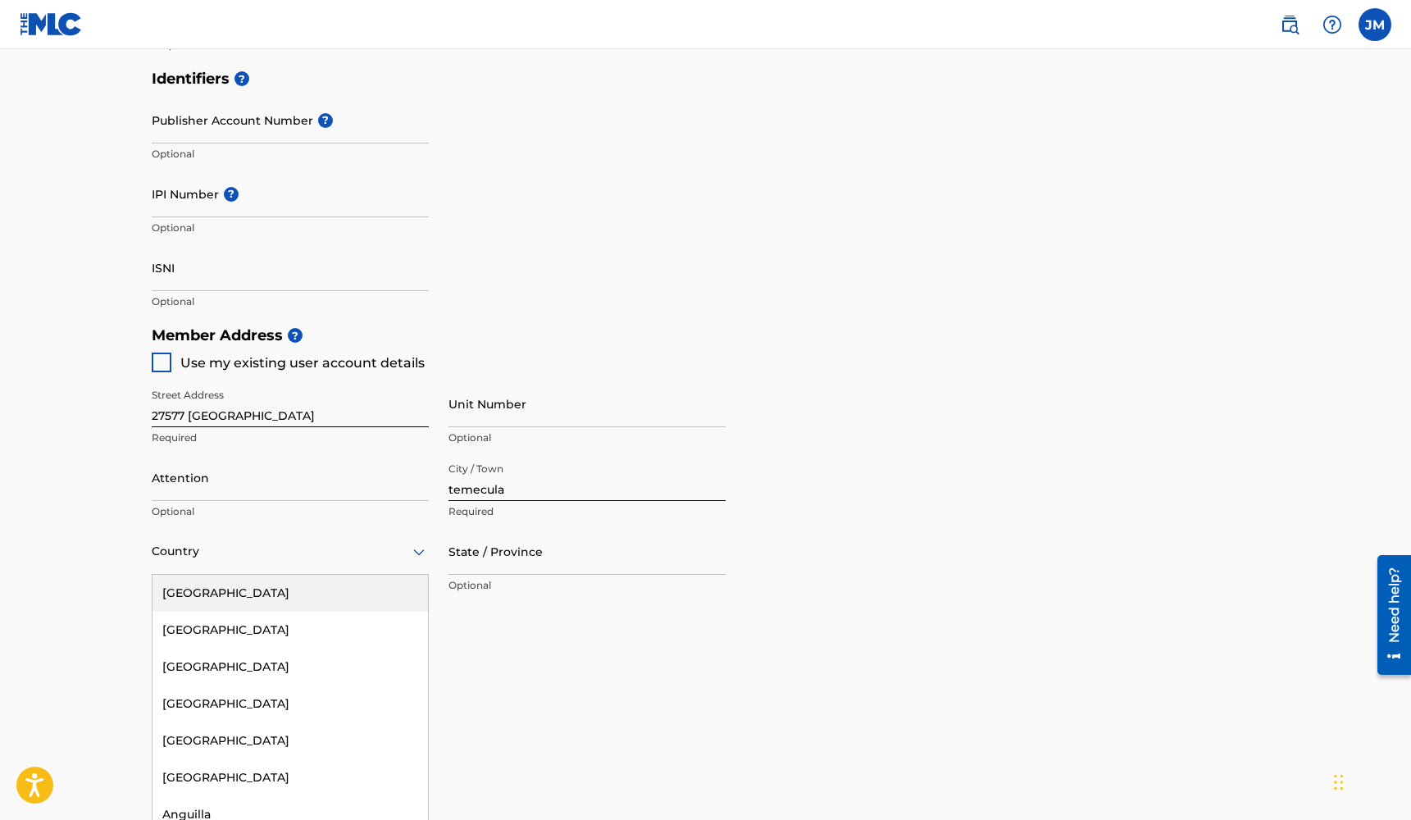
click at [359, 604] on div "[GEOGRAPHIC_DATA]" at bounding box center [289, 593] width 275 height 37
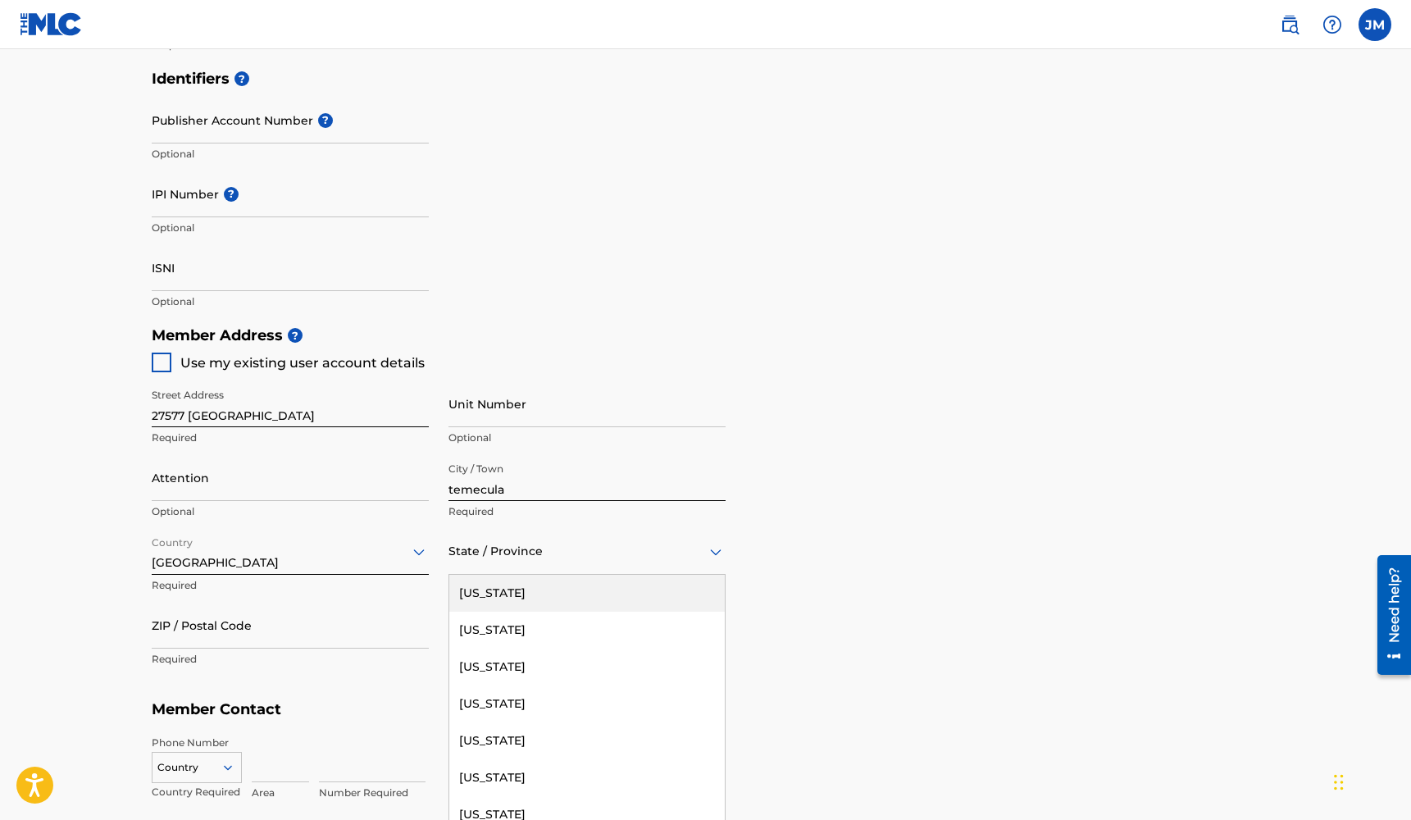
click at [479, 565] on div "State / Province" at bounding box center [586, 551] width 277 height 47
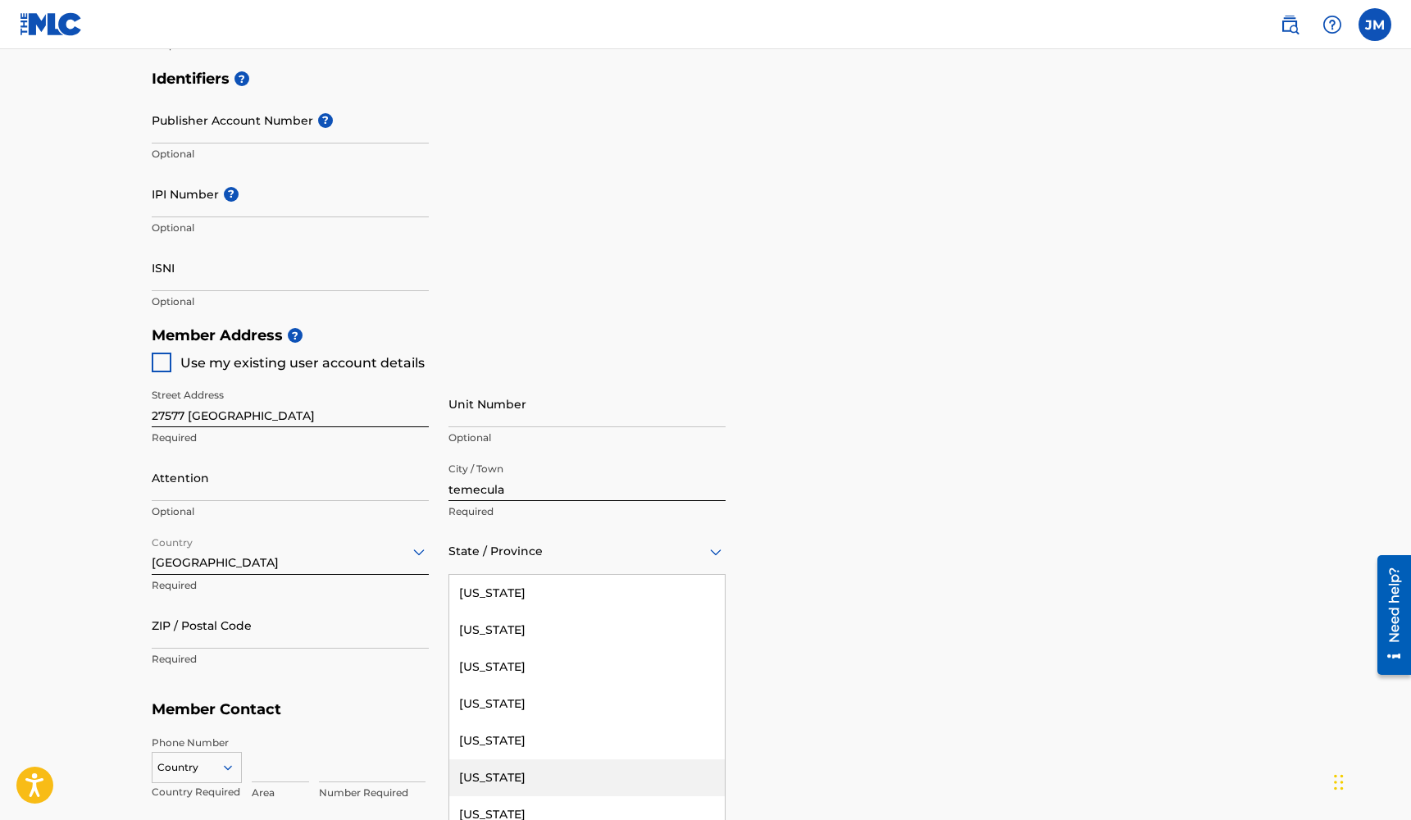
click at [489, 776] on div "[US_STATE]" at bounding box center [586, 777] width 275 height 37
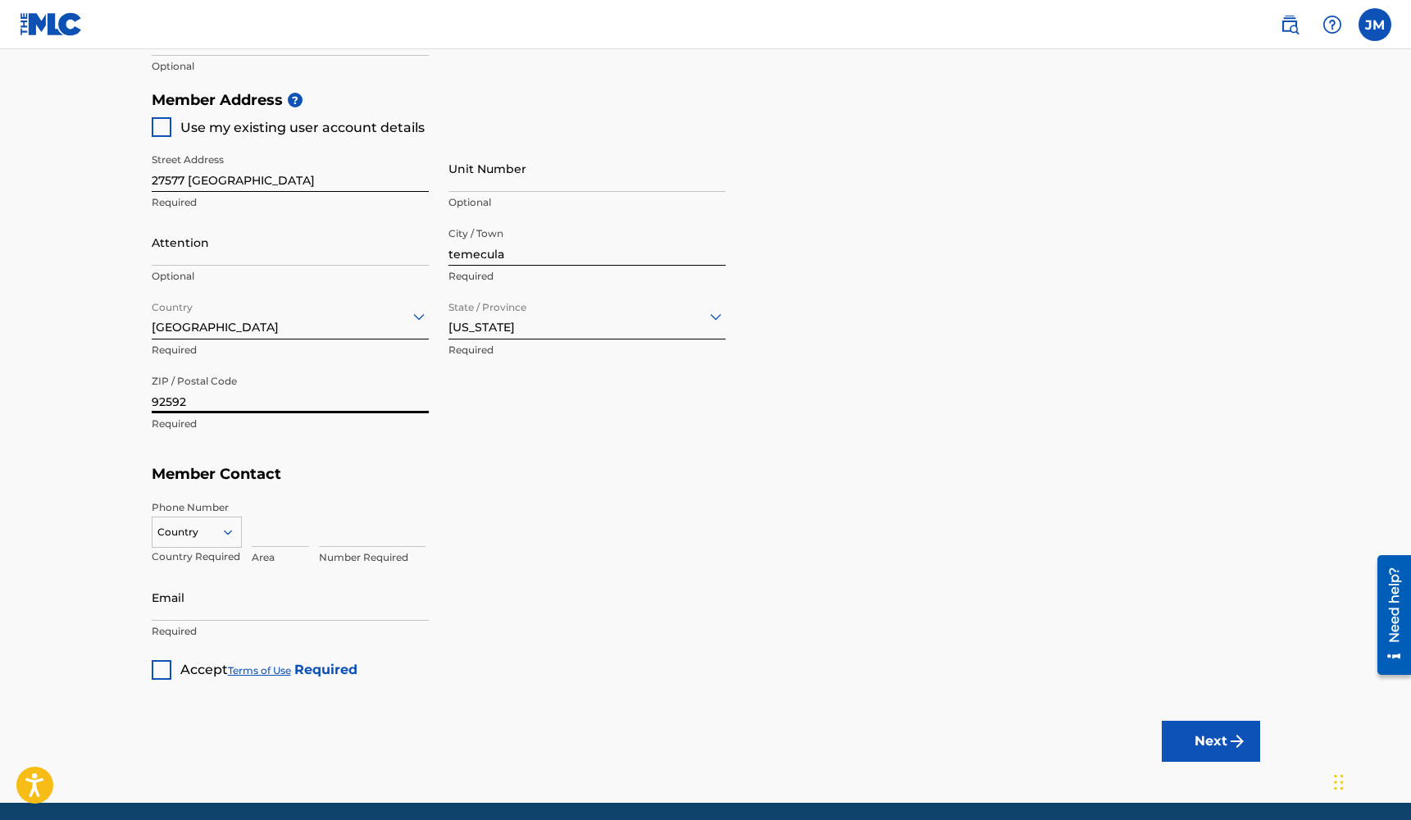
scroll to position [741, 0]
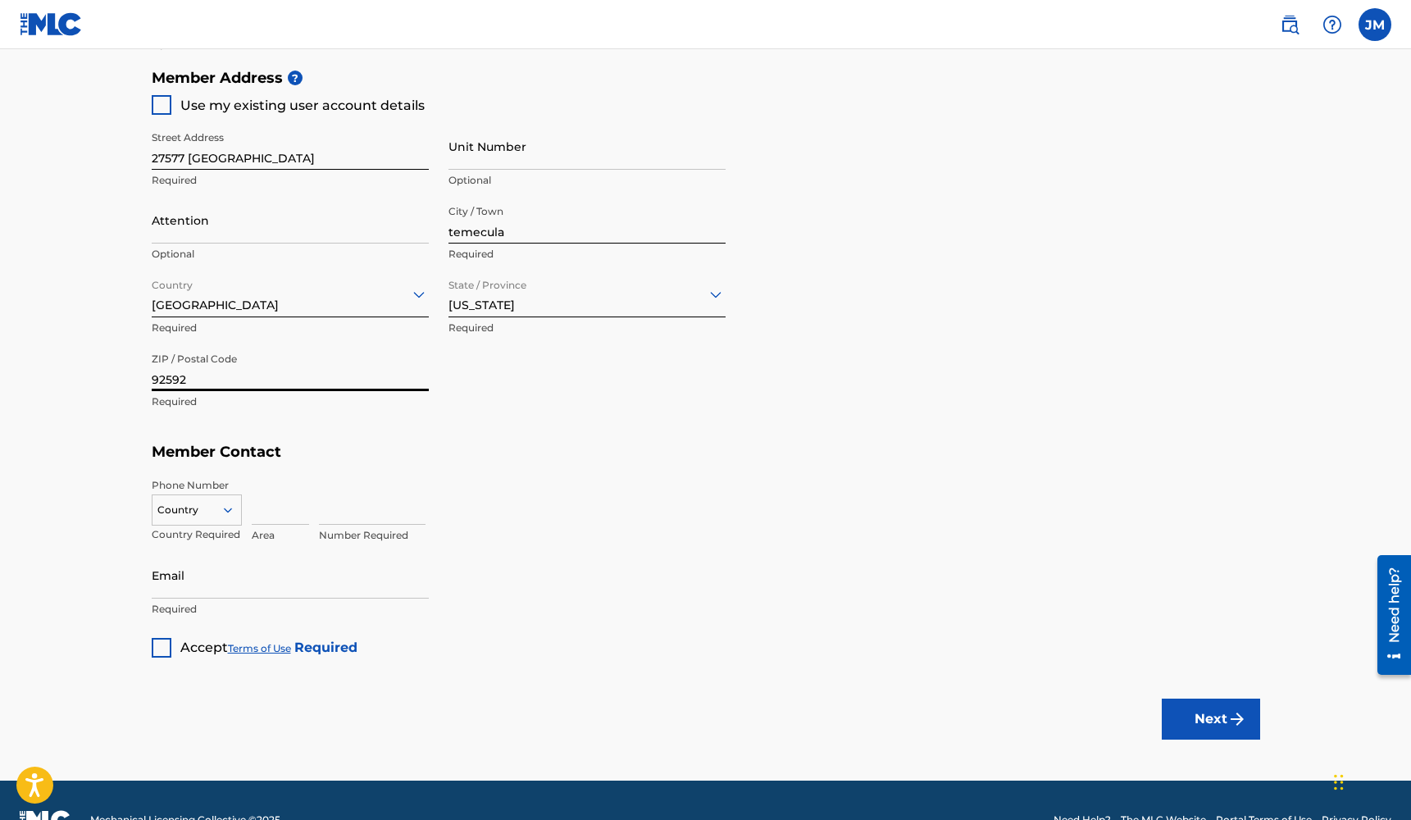
type input "92592"
click at [233, 510] on icon at bounding box center [227, 509] width 15 height 15
click at [221, 531] on div "US, [GEOGRAPHIC_DATA] +1" at bounding box center [196, 551] width 89 height 64
click at [265, 511] on input at bounding box center [280, 501] width 57 height 47
click at [295, 508] on input "747" at bounding box center [280, 501] width 57 height 47
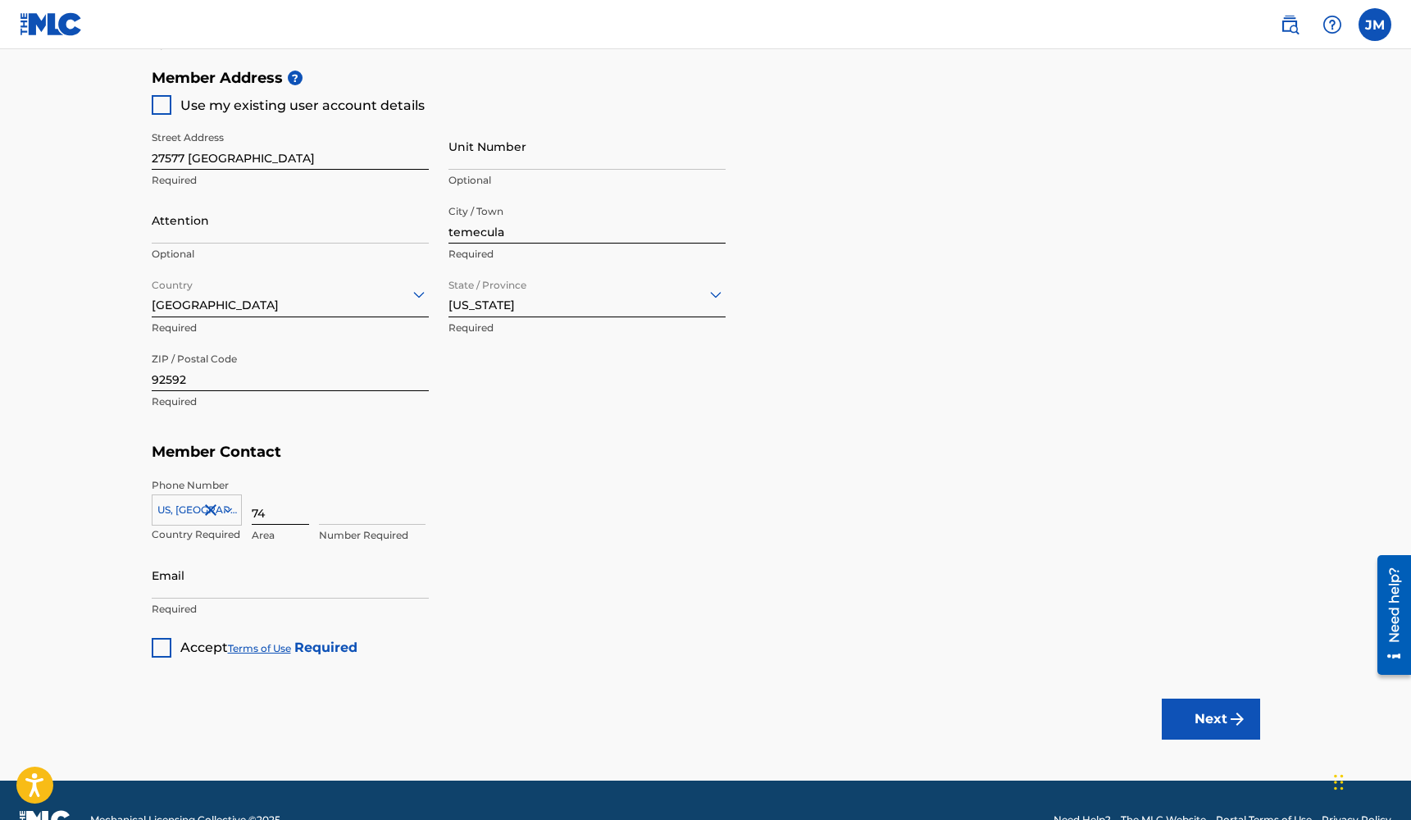
type input "747"
click at [293, 515] on input "7472067674" at bounding box center [280, 501] width 57 height 47
type input "747"
type input "2067674"
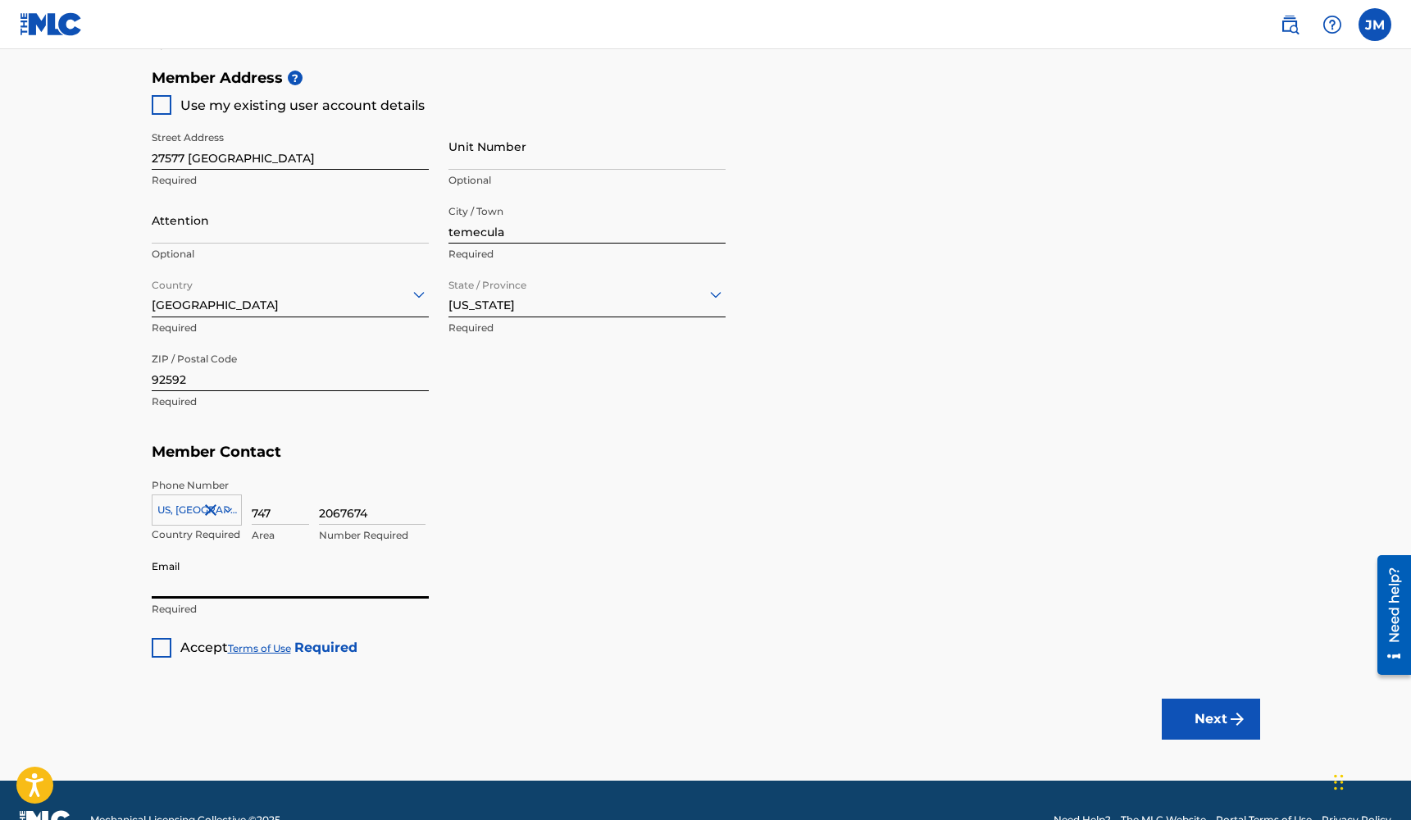
type input "[EMAIL_ADDRESS][DOMAIN_NAME]"
click at [272, 611] on p "Required" at bounding box center [290, 609] width 277 height 15
click at [158, 647] on div at bounding box center [162, 648] width 20 height 20
click at [1194, 707] on button "Next" at bounding box center [1210, 718] width 98 height 41
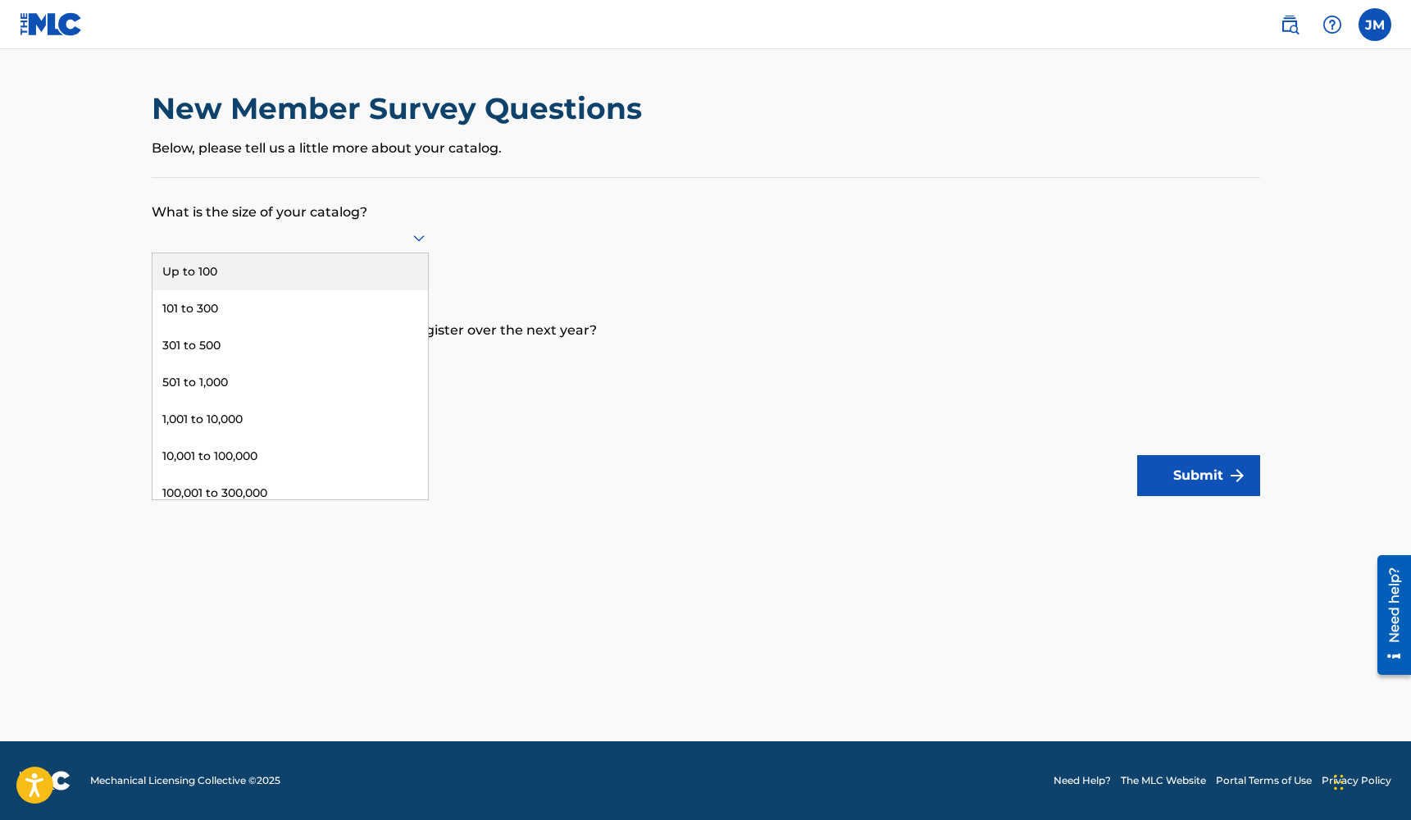
click at [396, 248] on div at bounding box center [290, 237] width 277 height 20
click at [351, 278] on div "Up to 100" at bounding box center [289, 271] width 275 height 37
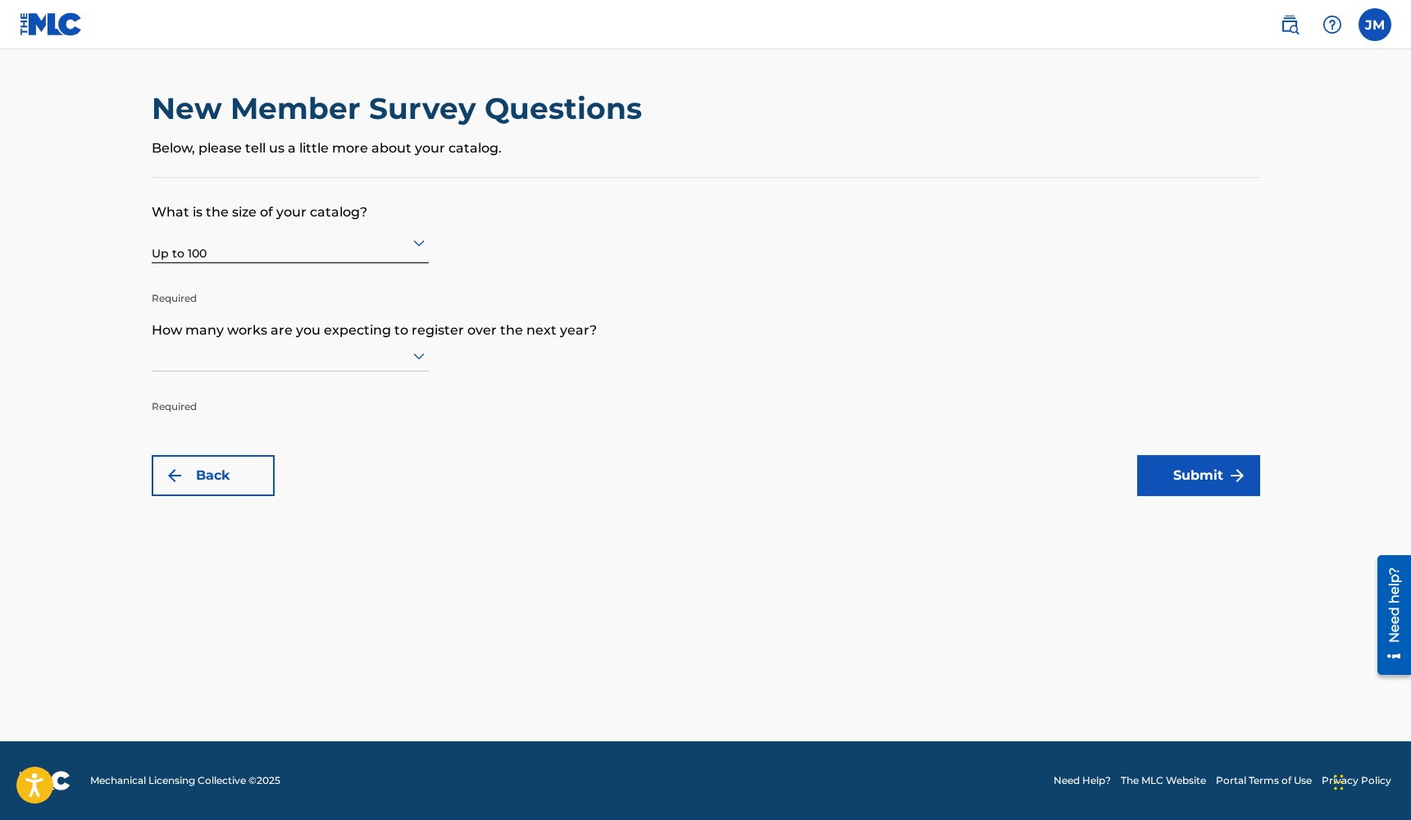
click at [391, 363] on div at bounding box center [290, 355] width 277 height 20
click at [383, 396] on div "Up to 100" at bounding box center [289, 389] width 275 height 37
click at [1182, 468] on button "Submit" at bounding box center [1198, 475] width 123 height 41
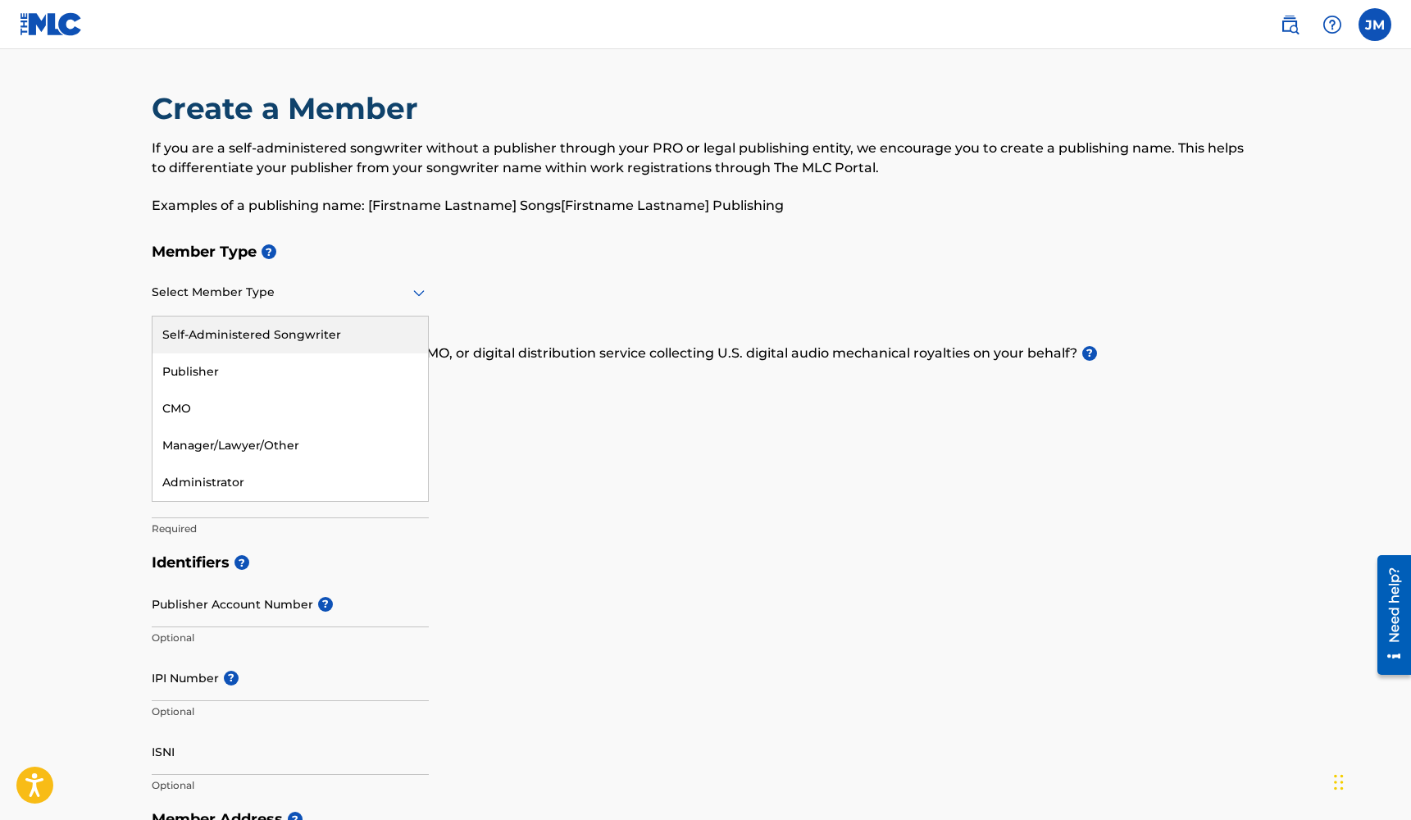
click at [384, 295] on div at bounding box center [290, 292] width 277 height 20
click at [397, 324] on div "Self-Administered Songwriter" at bounding box center [289, 334] width 275 height 37
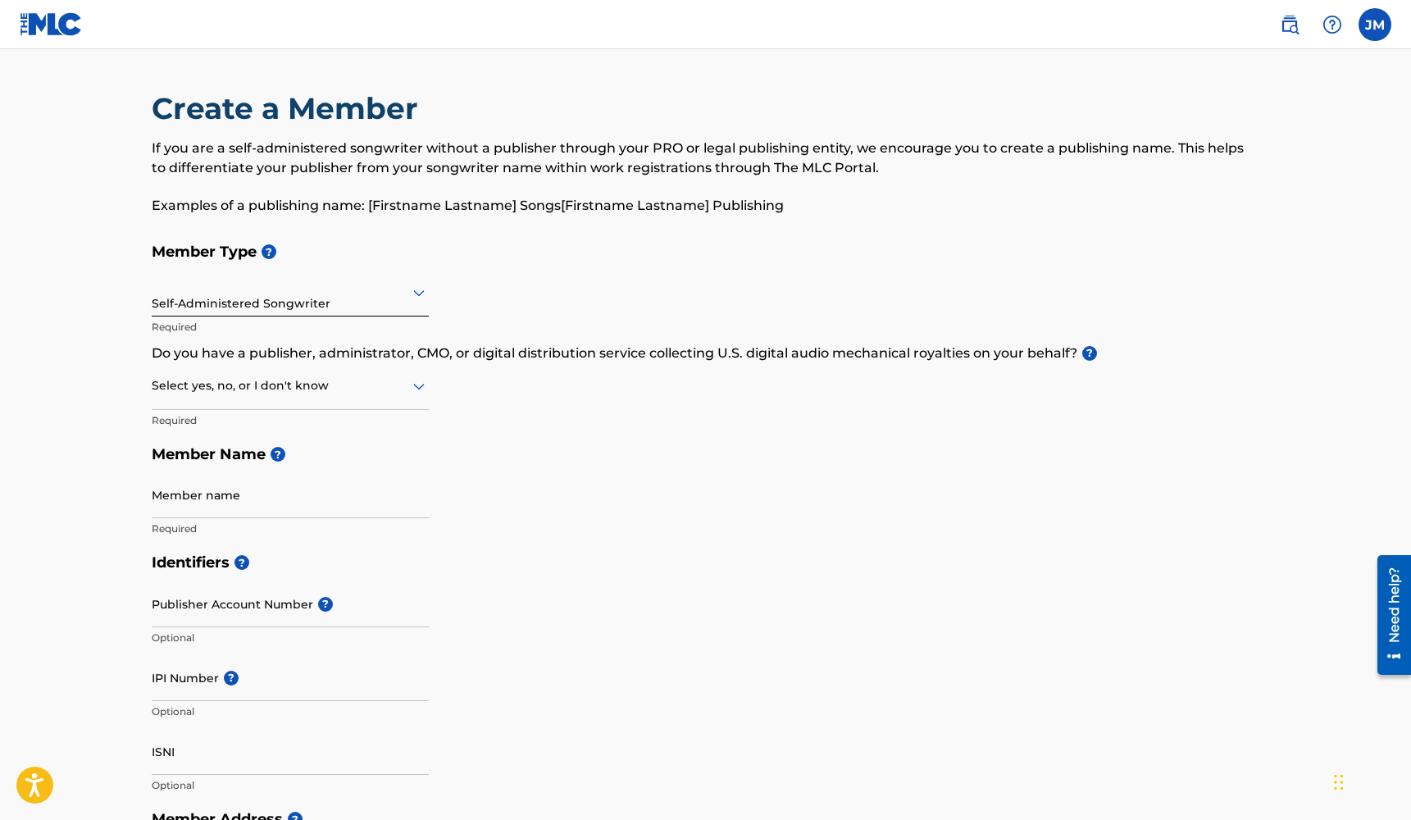
click at [374, 380] on div at bounding box center [290, 385] width 277 height 20
click at [341, 497] on div "I don't know" at bounding box center [289, 502] width 275 height 37
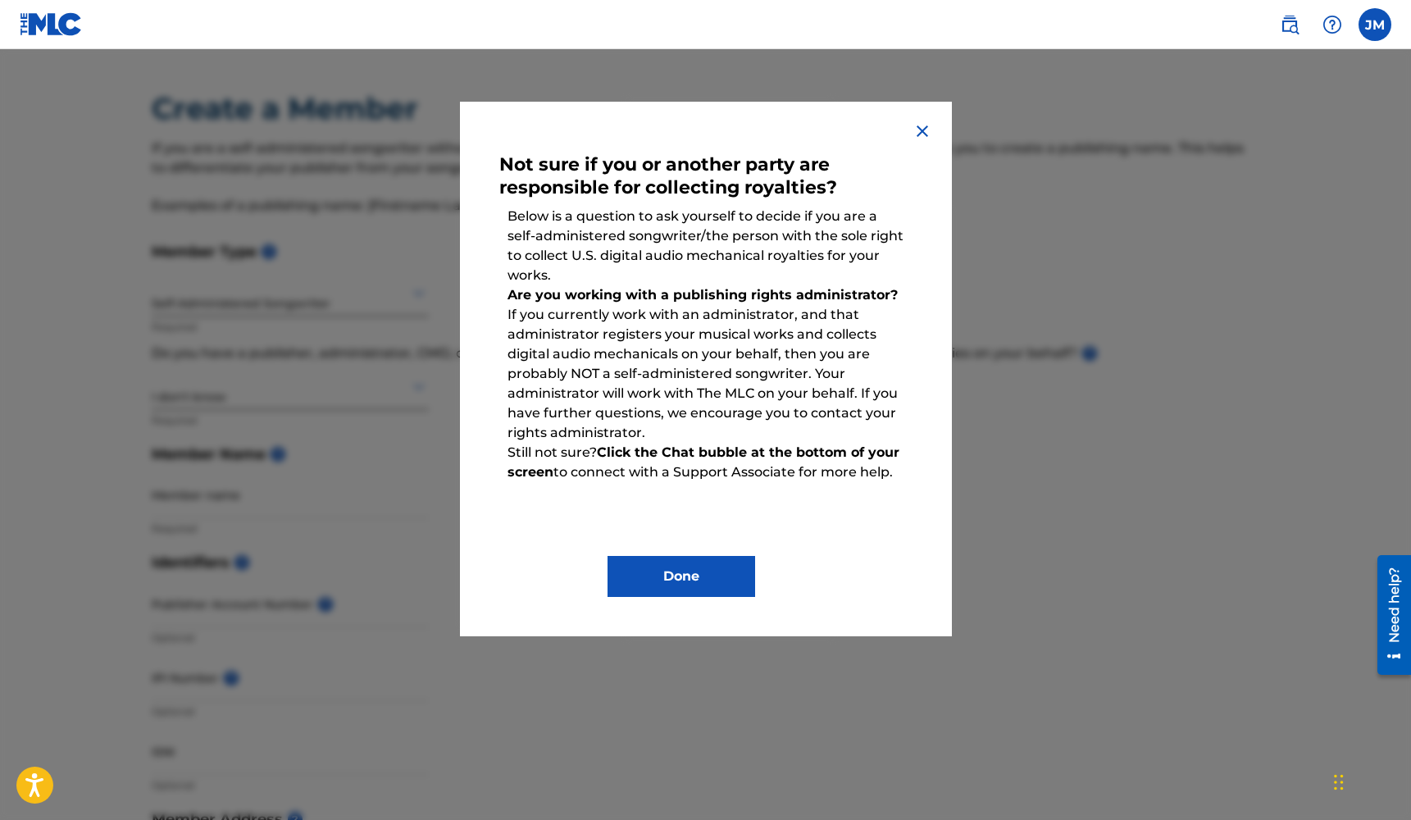
click at [921, 130] on img at bounding box center [922, 131] width 20 height 20
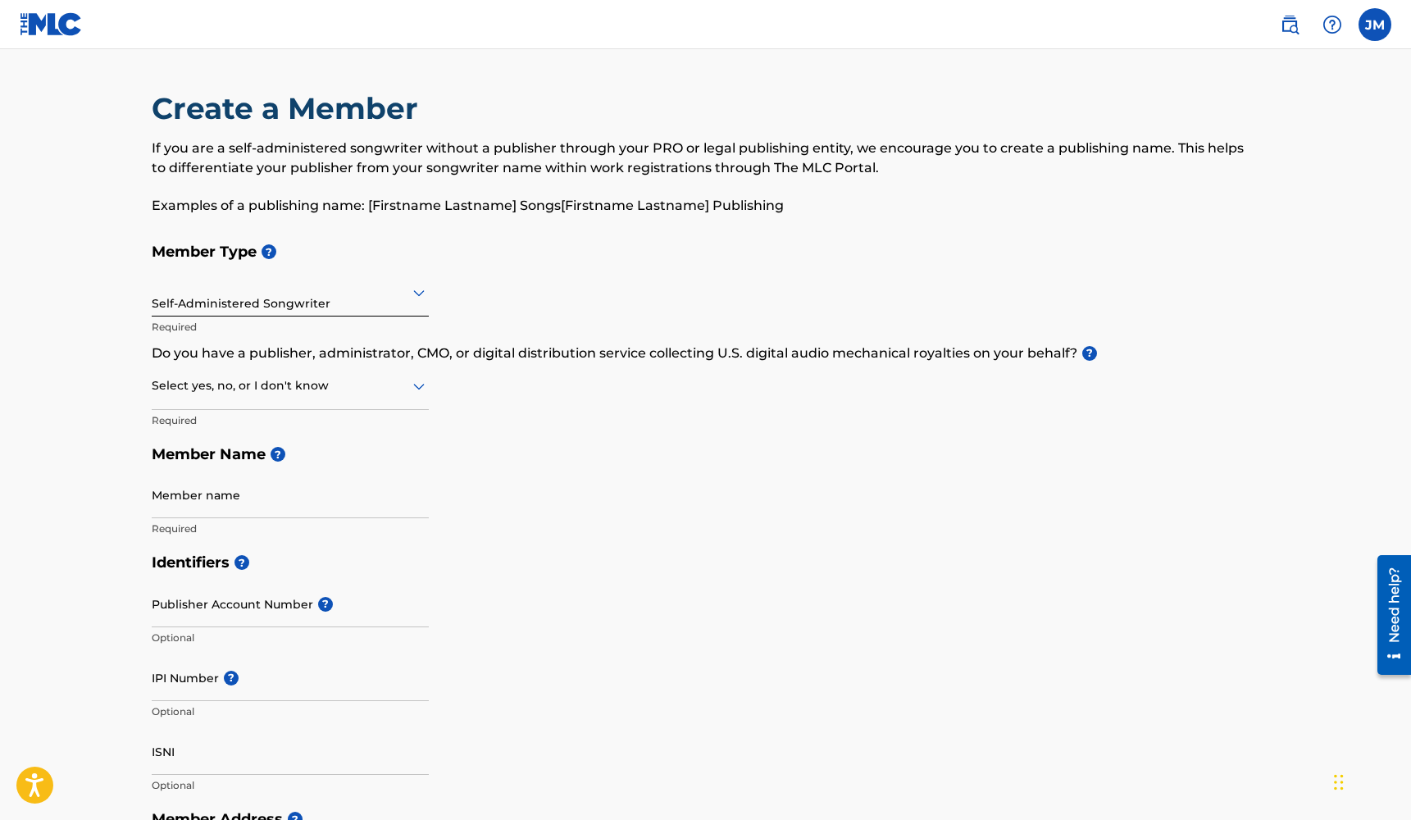
click at [380, 393] on div at bounding box center [290, 385] width 277 height 20
click at [366, 456] on div "No" at bounding box center [289, 465] width 275 height 37
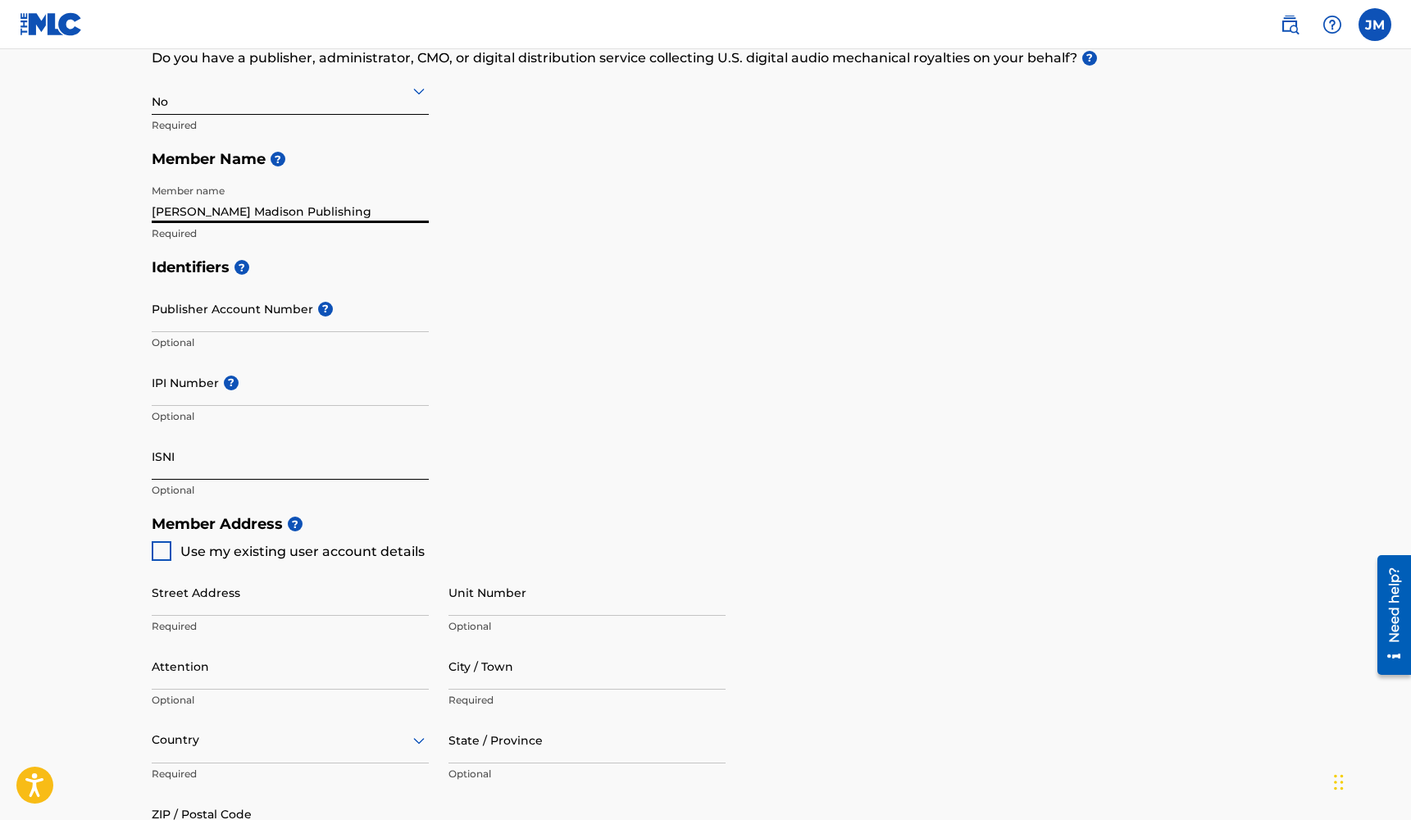
scroll to position [325, 0]
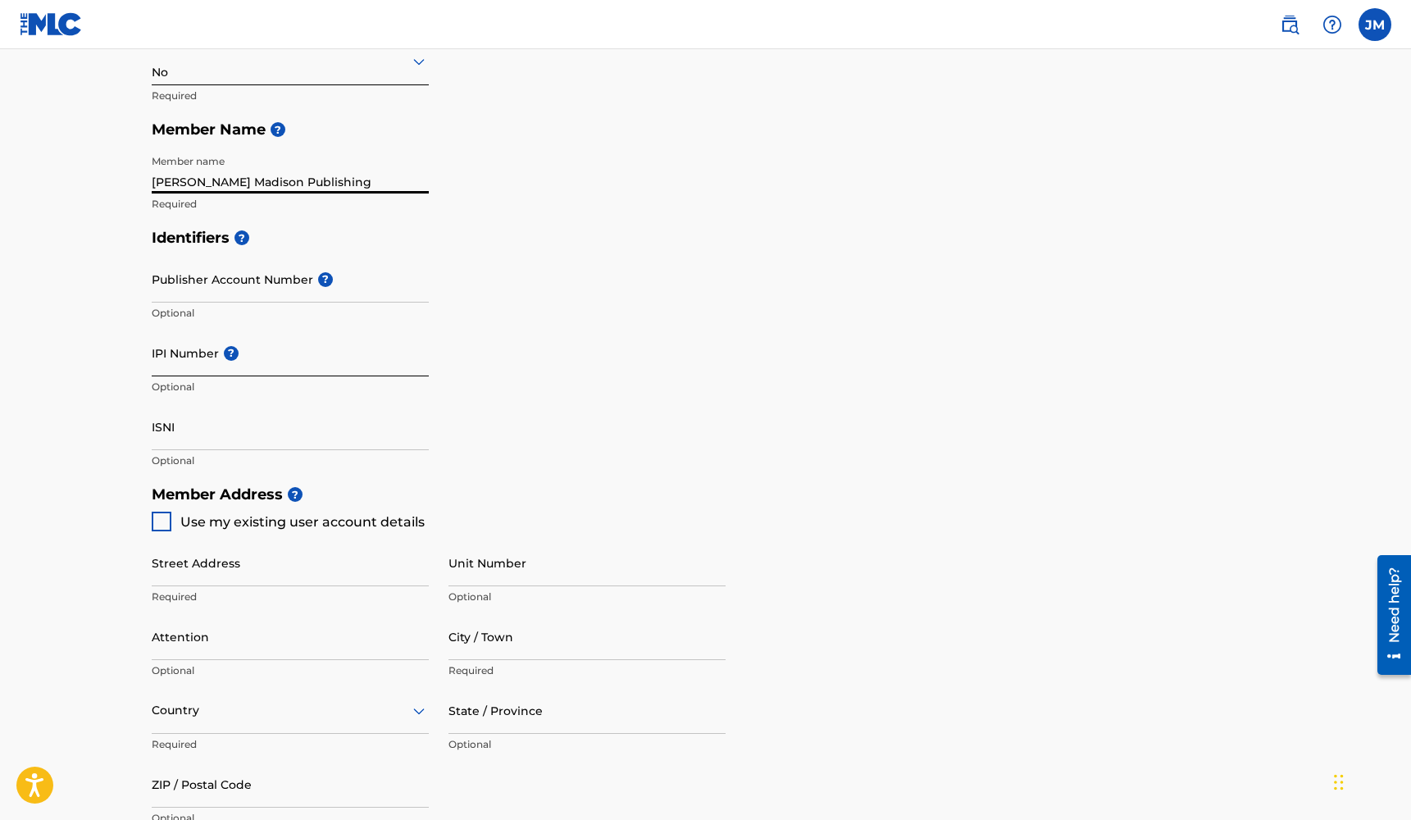
type input "[PERSON_NAME] Madison Publishing"
click at [302, 353] on input "IPI Number ?" at bounding box center [290, 353] width 277 height 47
paste input "01311768367"
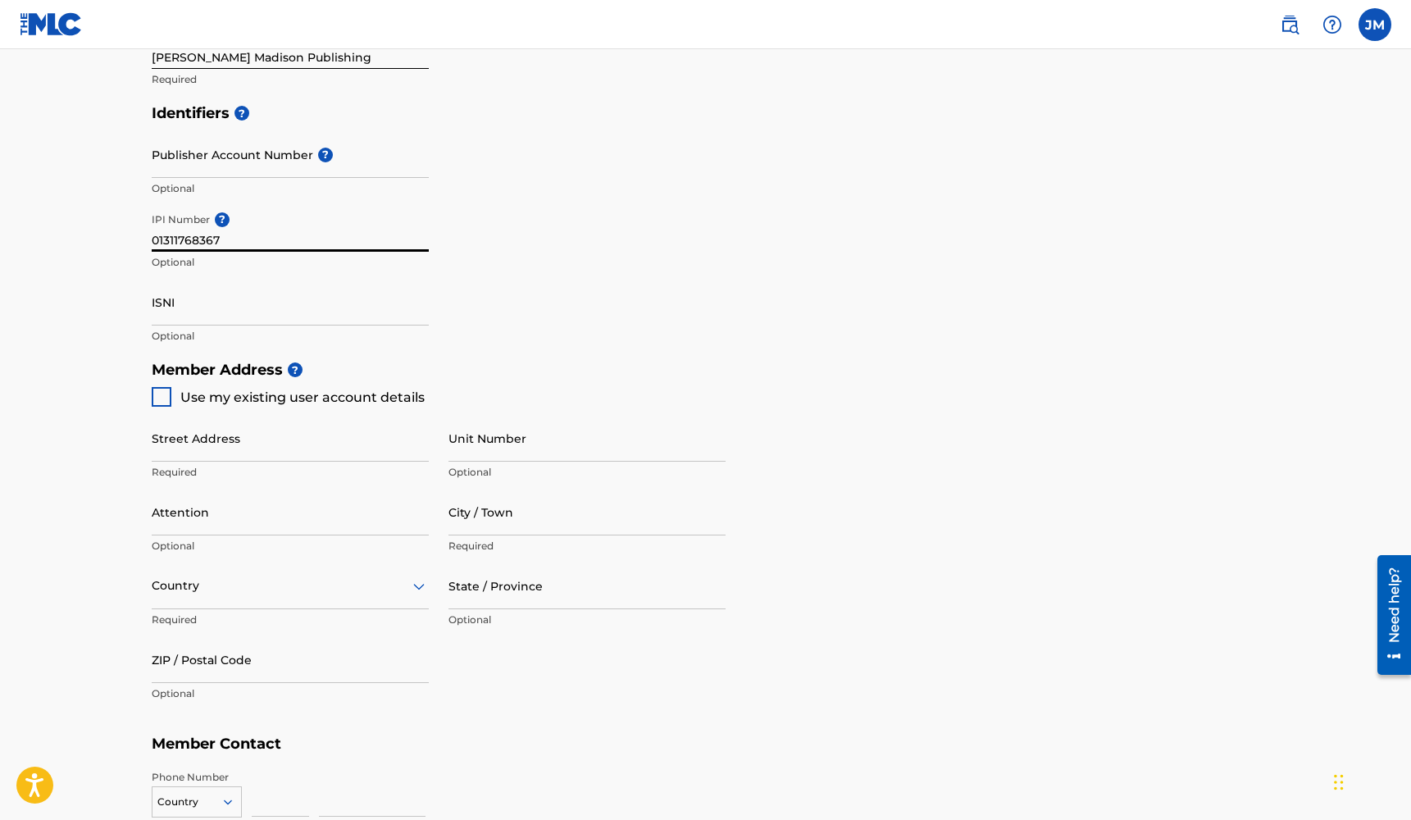
scroll to position [452, 0]
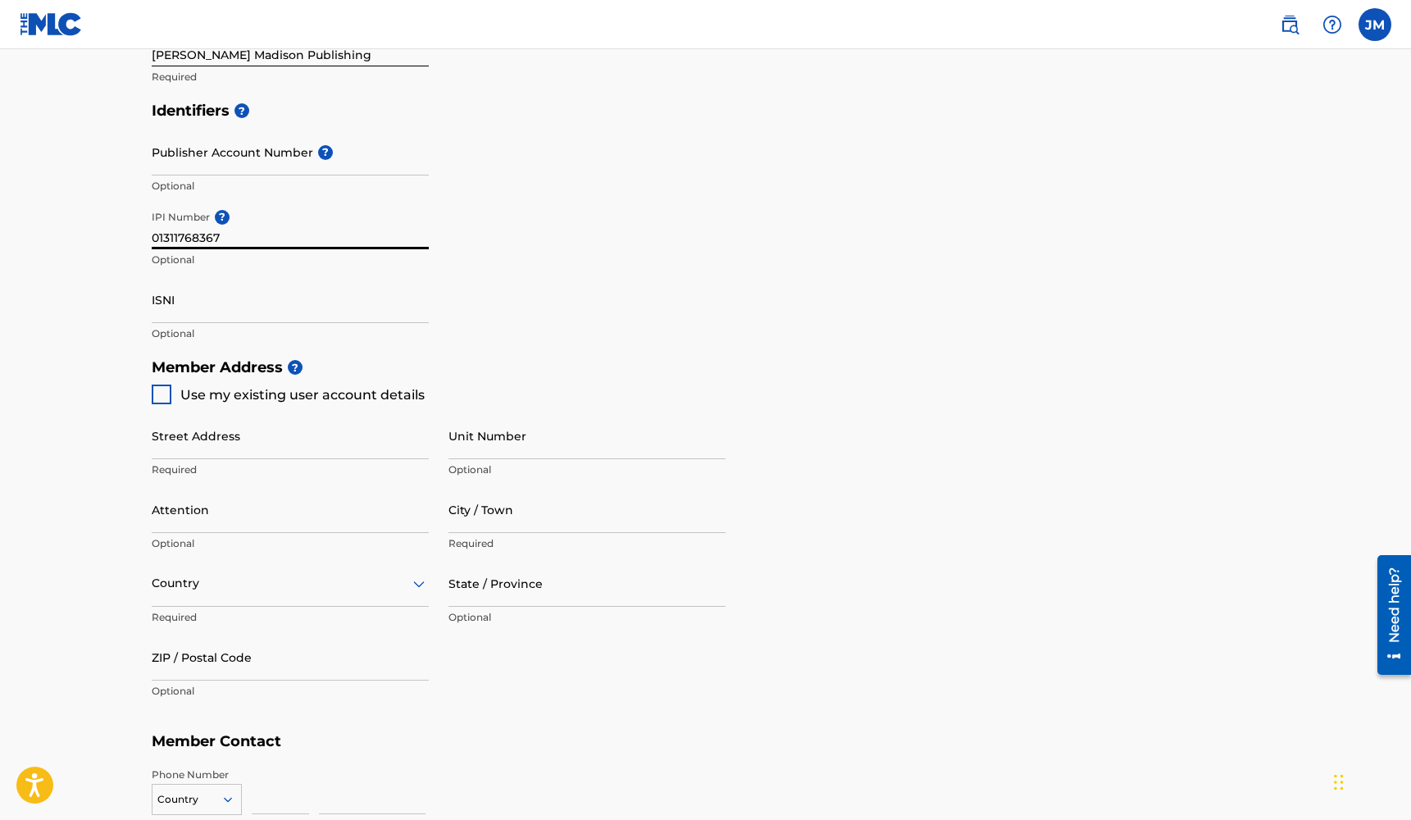
type input "01311768367"
click at [284, 394] on span "Use my existing user account details" at bounding box center [302, 395] width 244 height 16
type input "27577 Senna ct"
type input "temecula"
type input "92592"
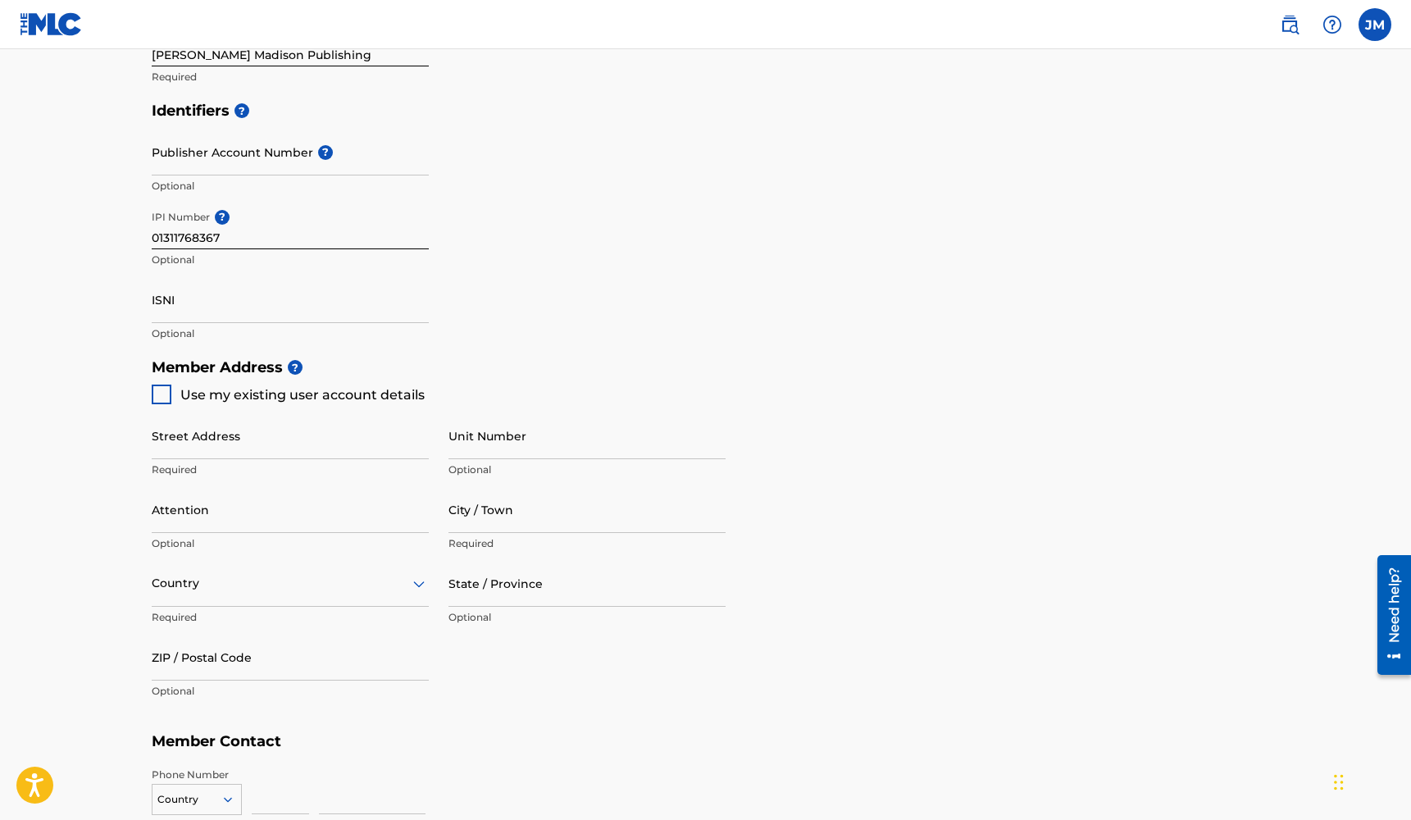
type input "747"
type input "2067674"
type input "[EMAIL_ADDRESS][DOMAIN_NAME]"
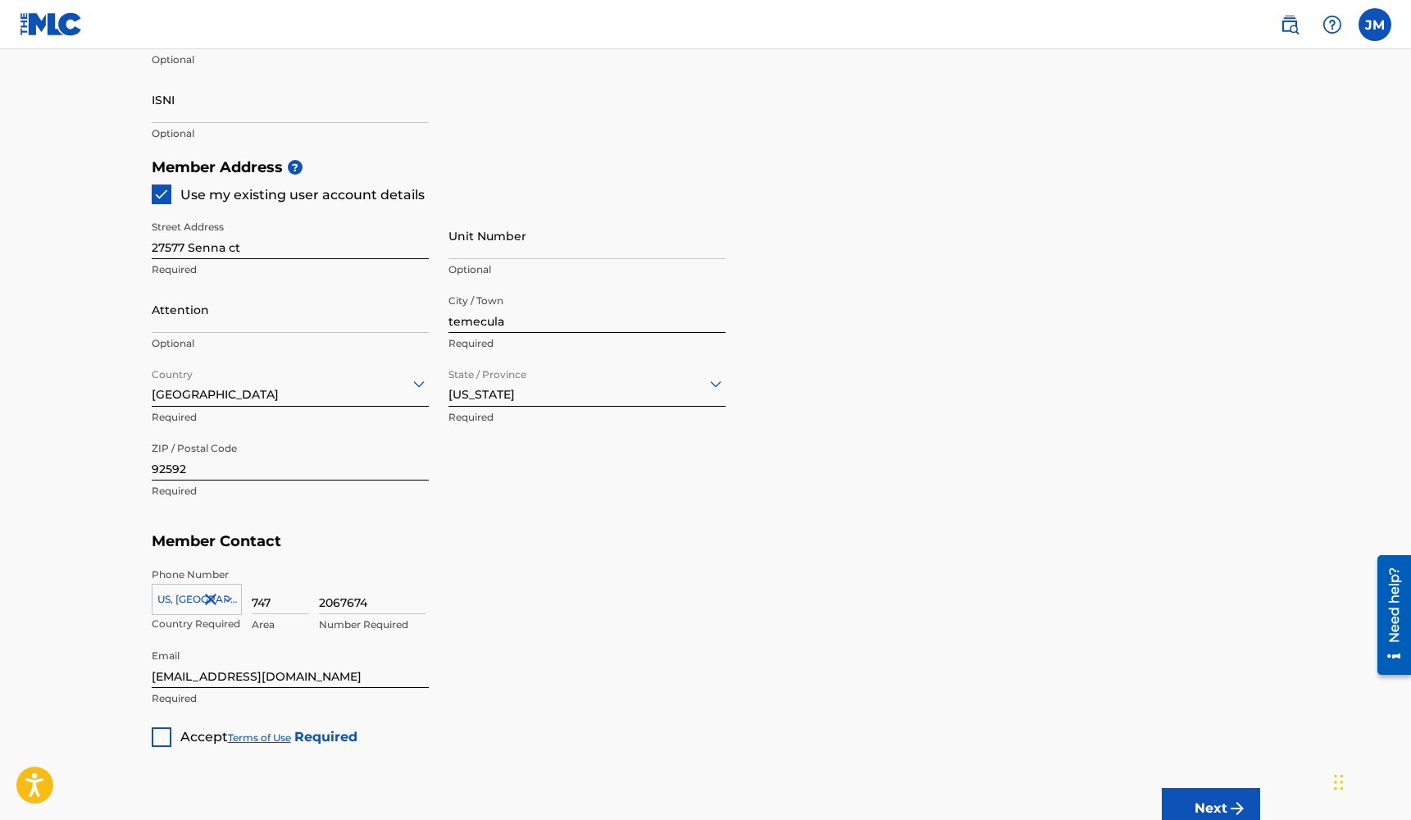
scroll to position [652, 0]
click at [154, 732] on div at bounding box center [162, 736] width 20 height 20
click at [1185, 802] on button "Next" at bounding box center [1210, 807] width 98 height 41
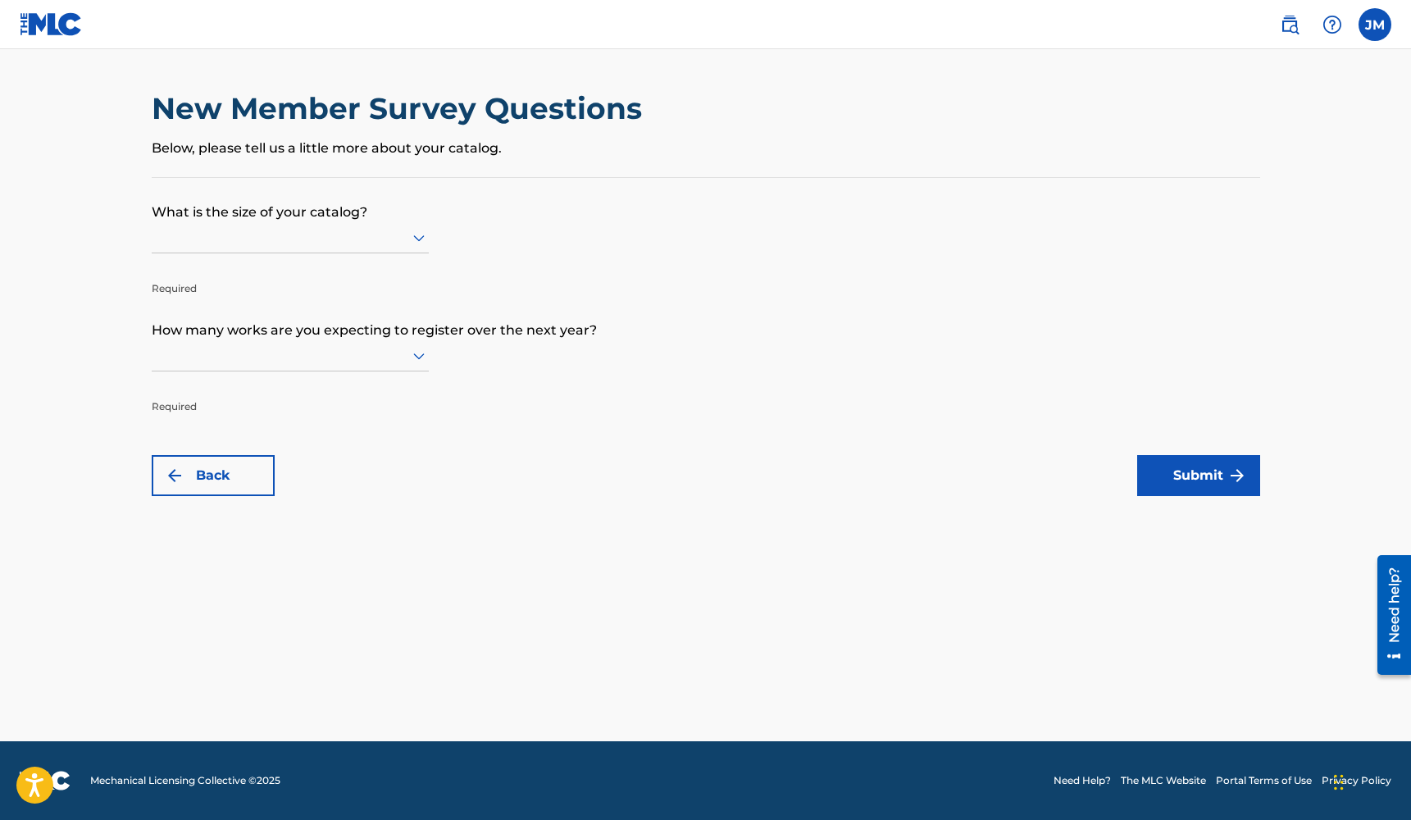
click at [416, 253] on div at bounding box center [290, 237] width 277 height 31
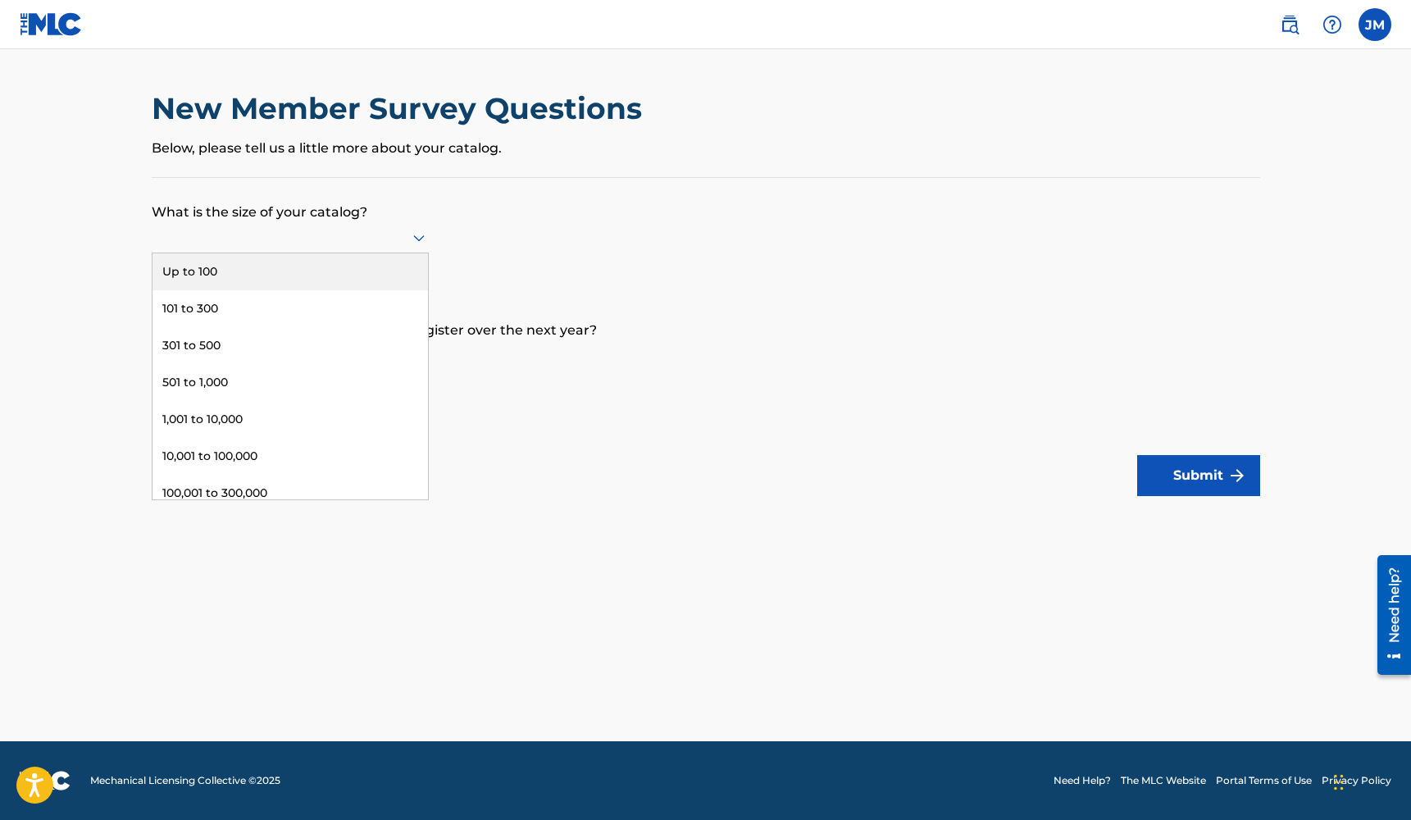
click at [403, 278] on div "Up to 100" at bounding box center [289, 271] width 275 height 37
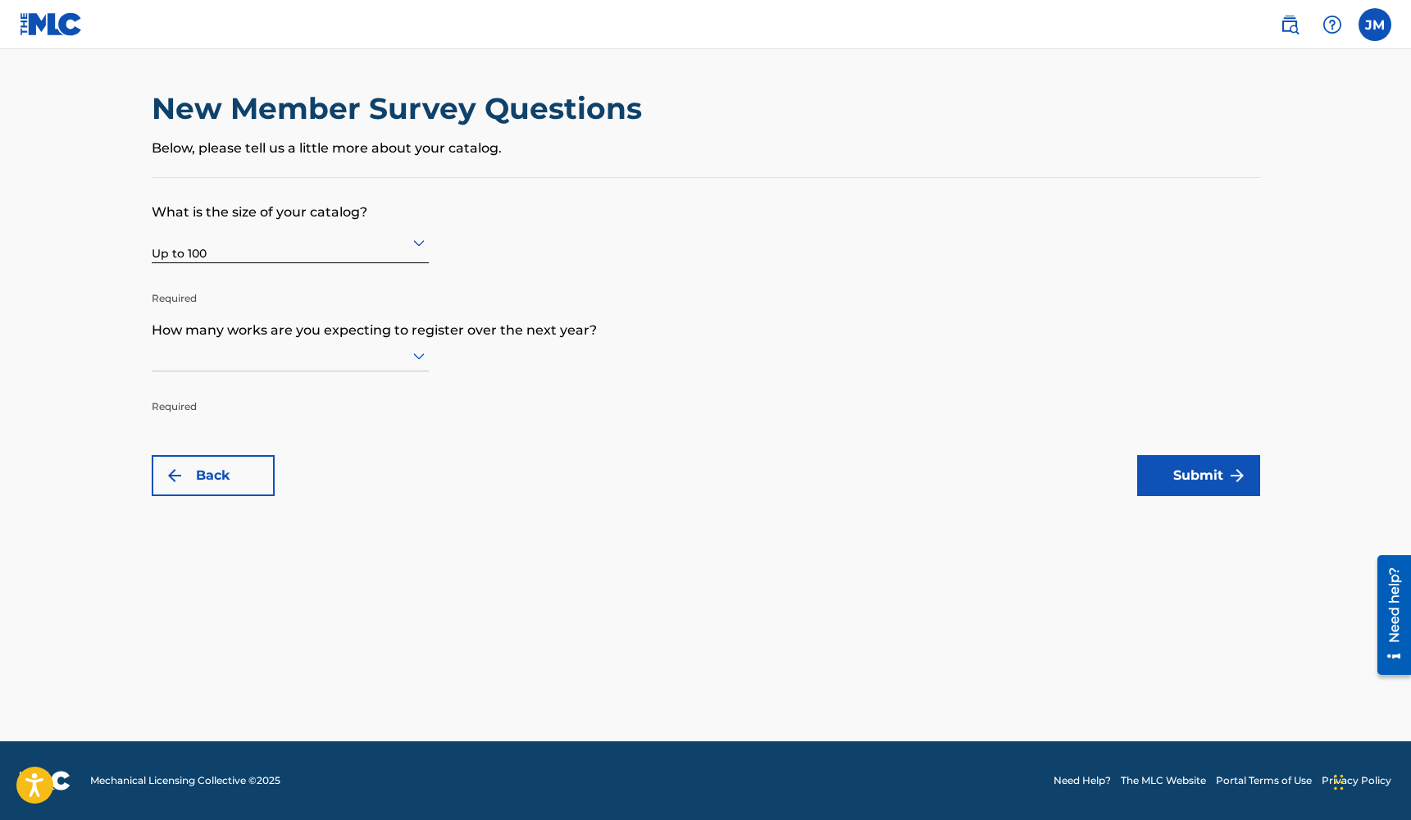
click at [388, 350] on div at bounding box center [290, 355] width 277 height 31
click at [381, 389] on div "Up to 100" at bounding box center [289, 389] width 275 height 37
click at [1148, 470] on button "Submit" at bounding box center [1198, 475] width 123 height 41
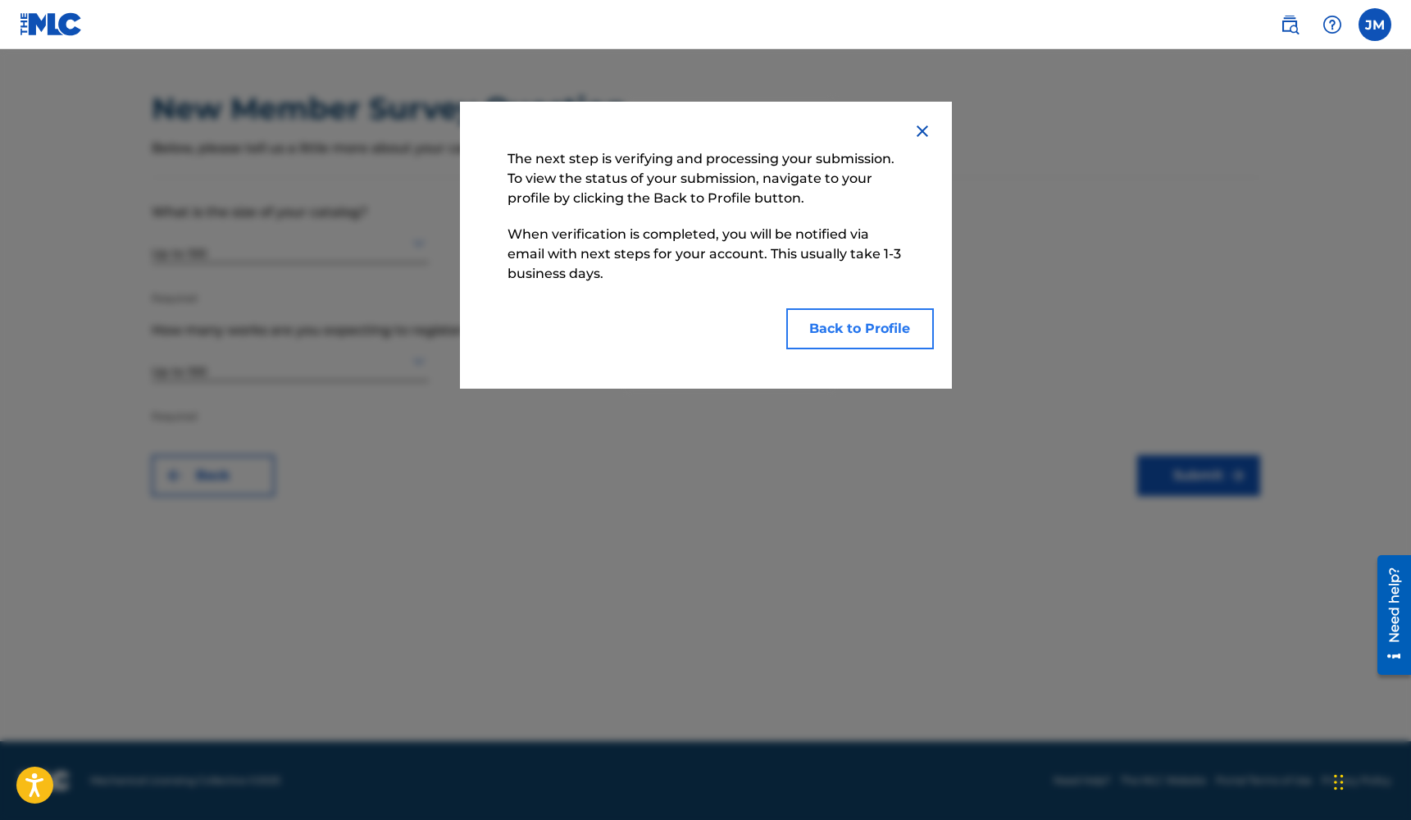
click at [866, 335] on button "Back to Profile" at bounding box center [860, 328] width 148 height 41
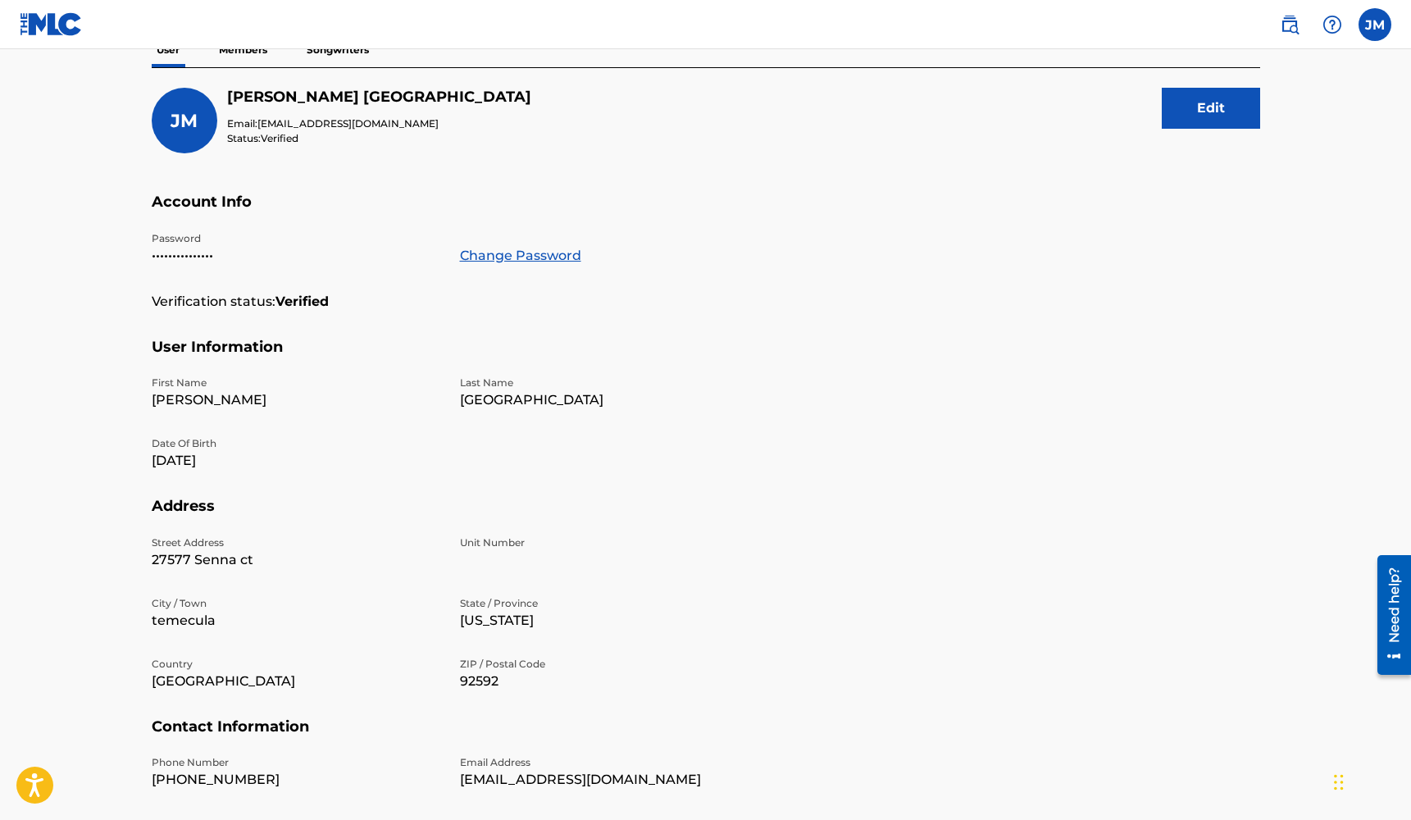
scroll to position [171, 0]
click at [1261, 113] on div "Profile User Members Songwriters [PERSON_NAME] Email: [EMAIL_ADDRESS][DOMAIN_NA…" at bounding box center [706, 385] width 1148 height 857
click at [1226, 113] on button "Edit" at bounding box center [1210, 106] width 98 height 41
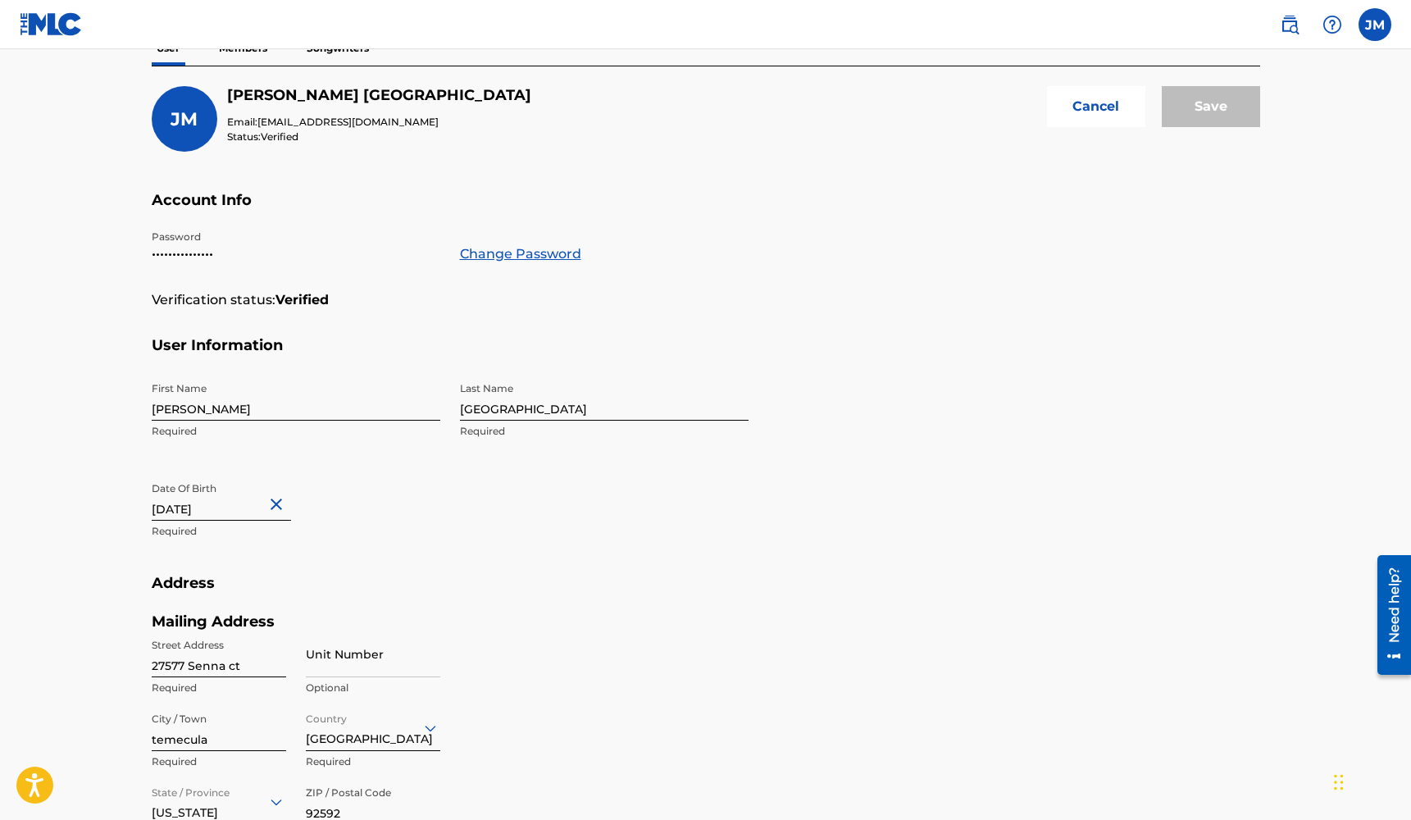
select select "1"
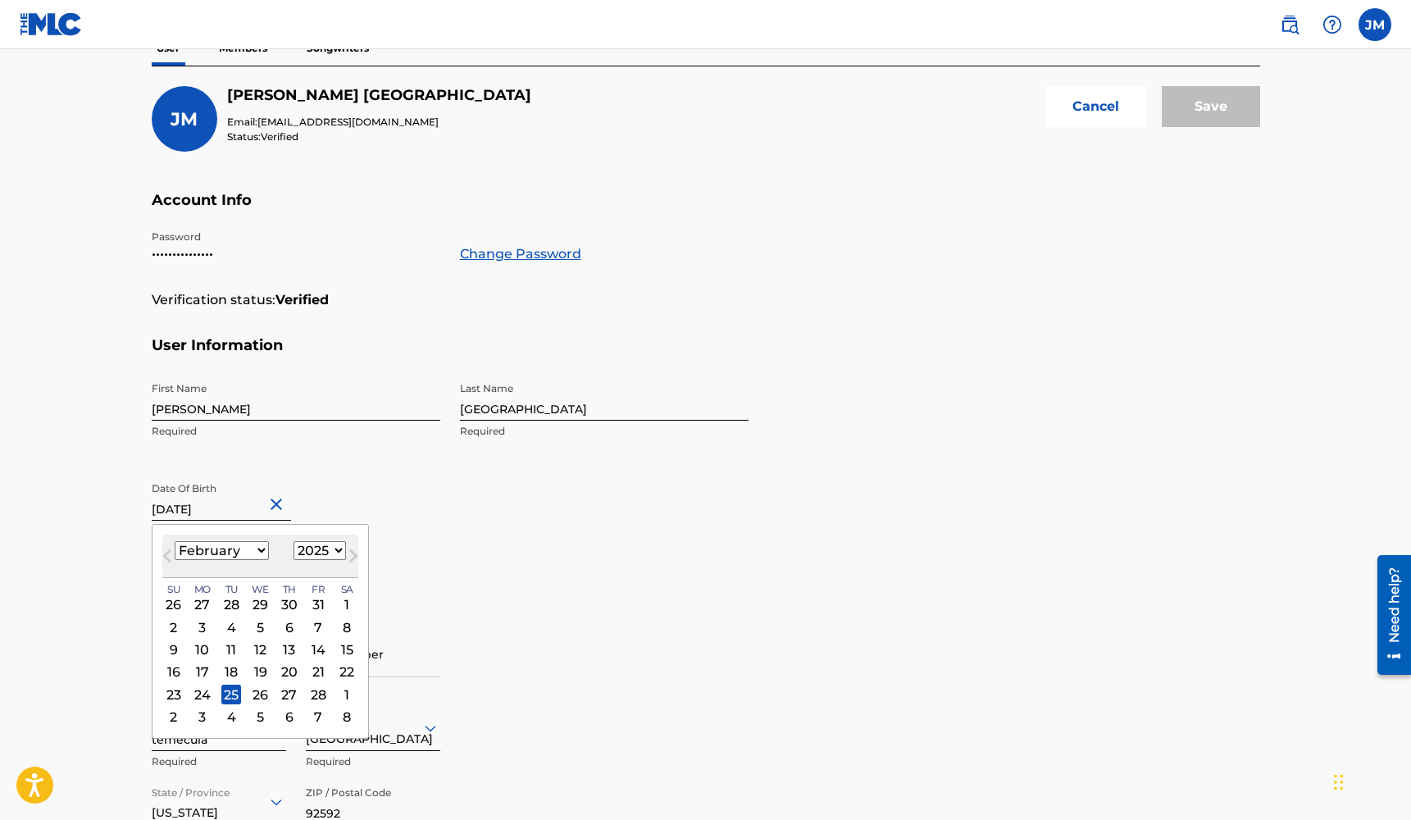
select select "1999"
click at [584, 554] on div "First Name [PERSON_NAME] Required Last Name Madison Required Date Of Birth [DEM…" at bounding box center [450, 474] width 597 height 200
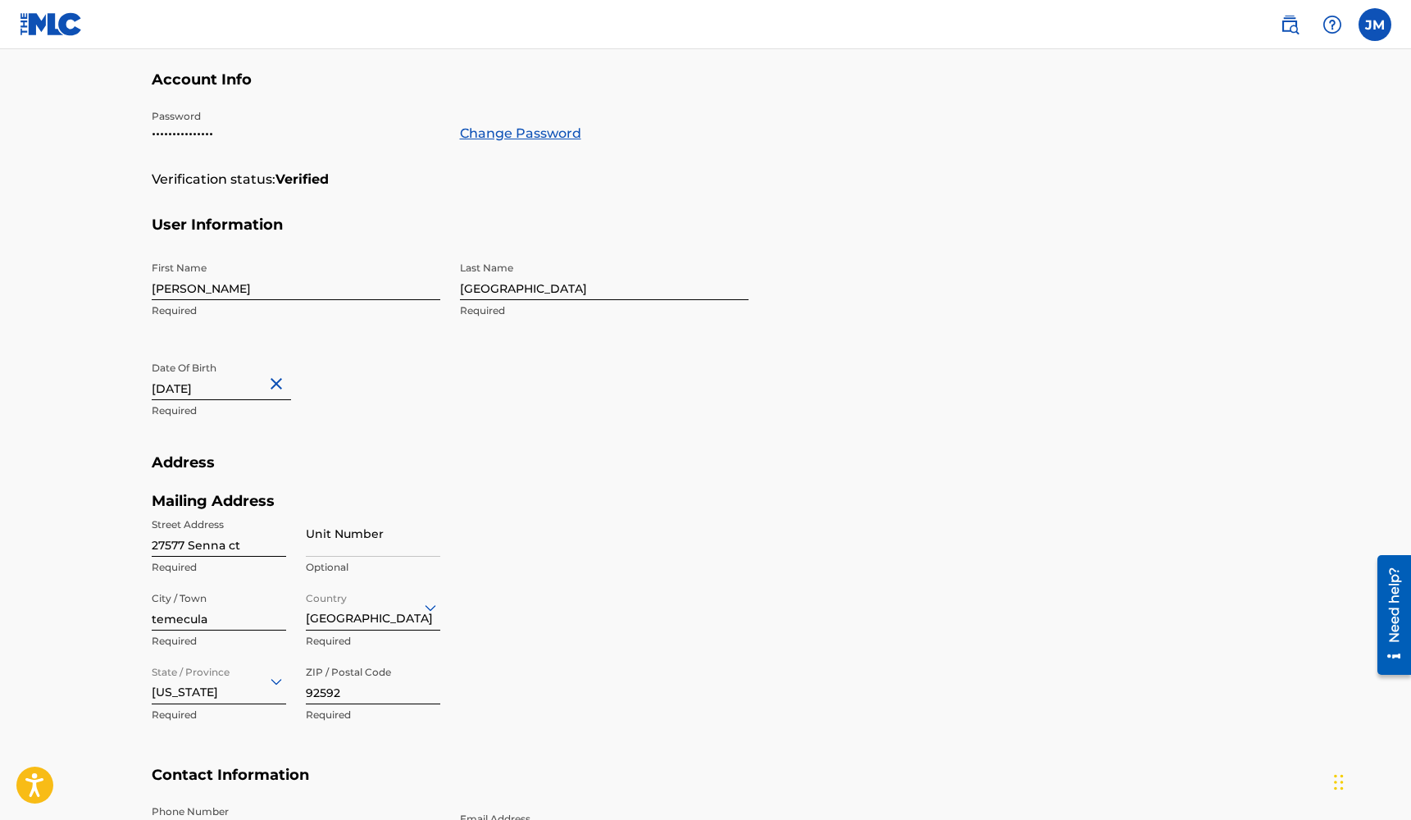
scroll to position [275, 0]
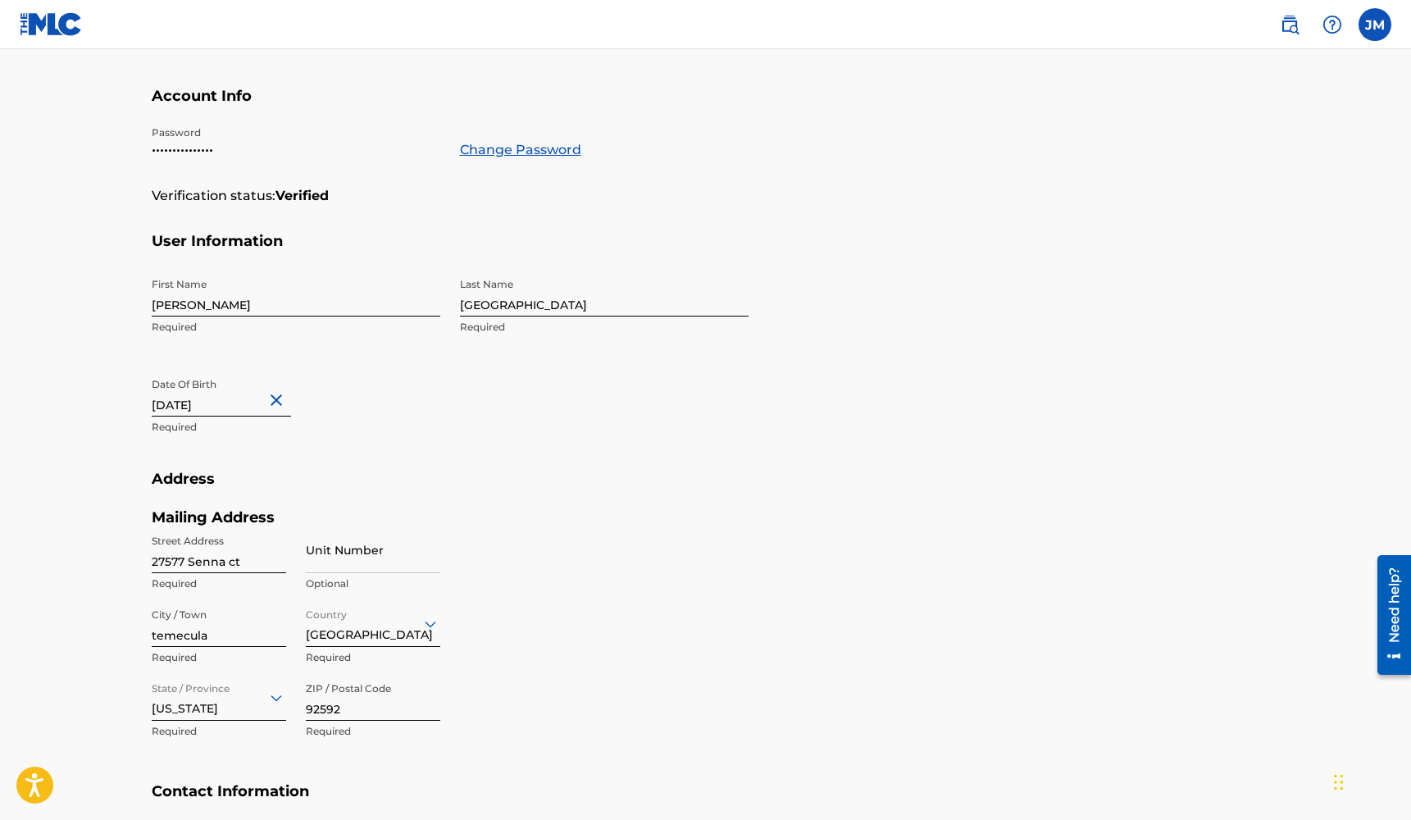
select select "1"
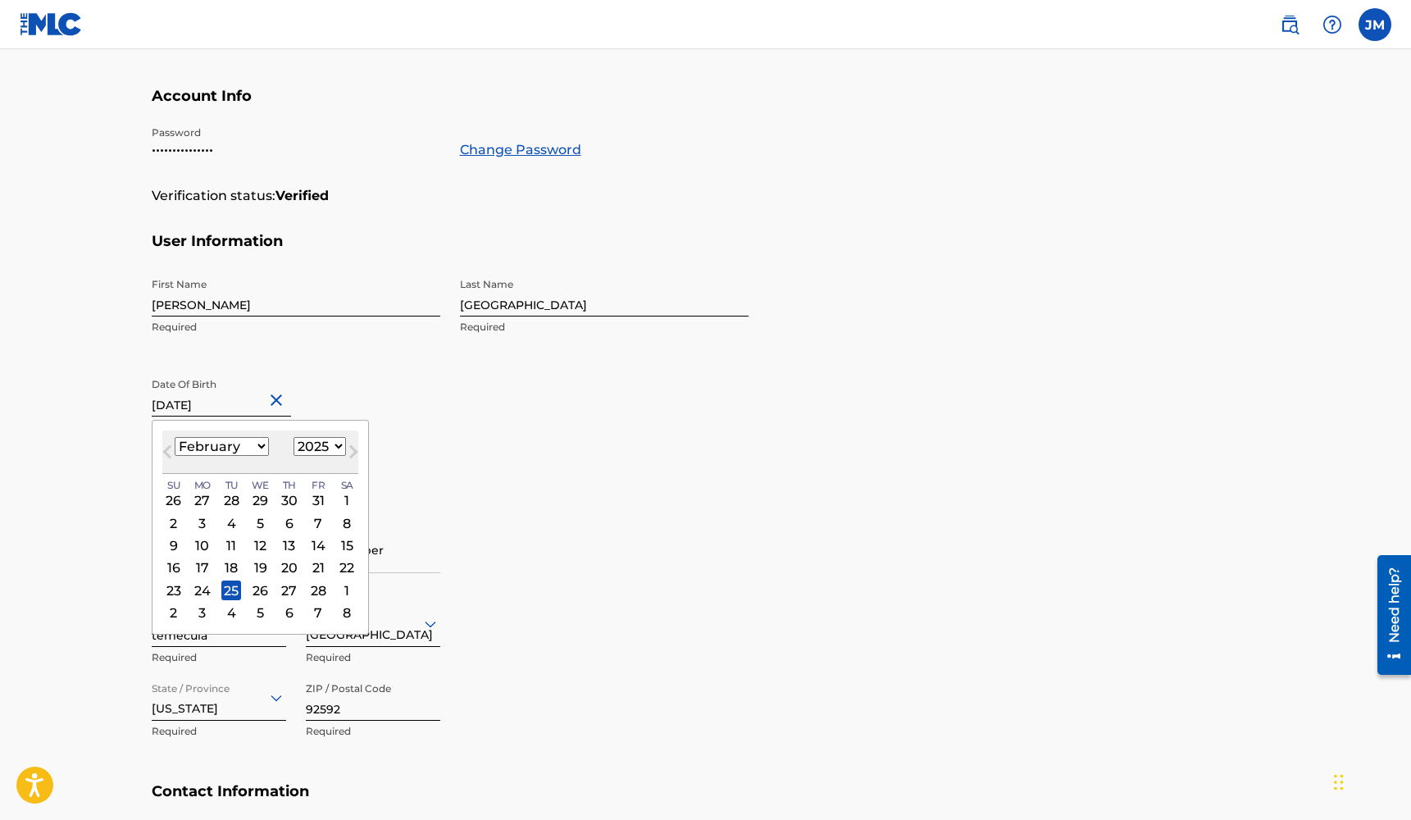
click at [269, 398] on input "[DATE]" at bounding box center [221, 393] width 139 height 47
select select "1999"
click at [69, 489] on main "Profile User Members Songwriters [PERSON_NAME] Email: [EMAIL_ADDRESS][DOMAIN_NA…" at bounding box center [705, 367] width 1411 height 1186
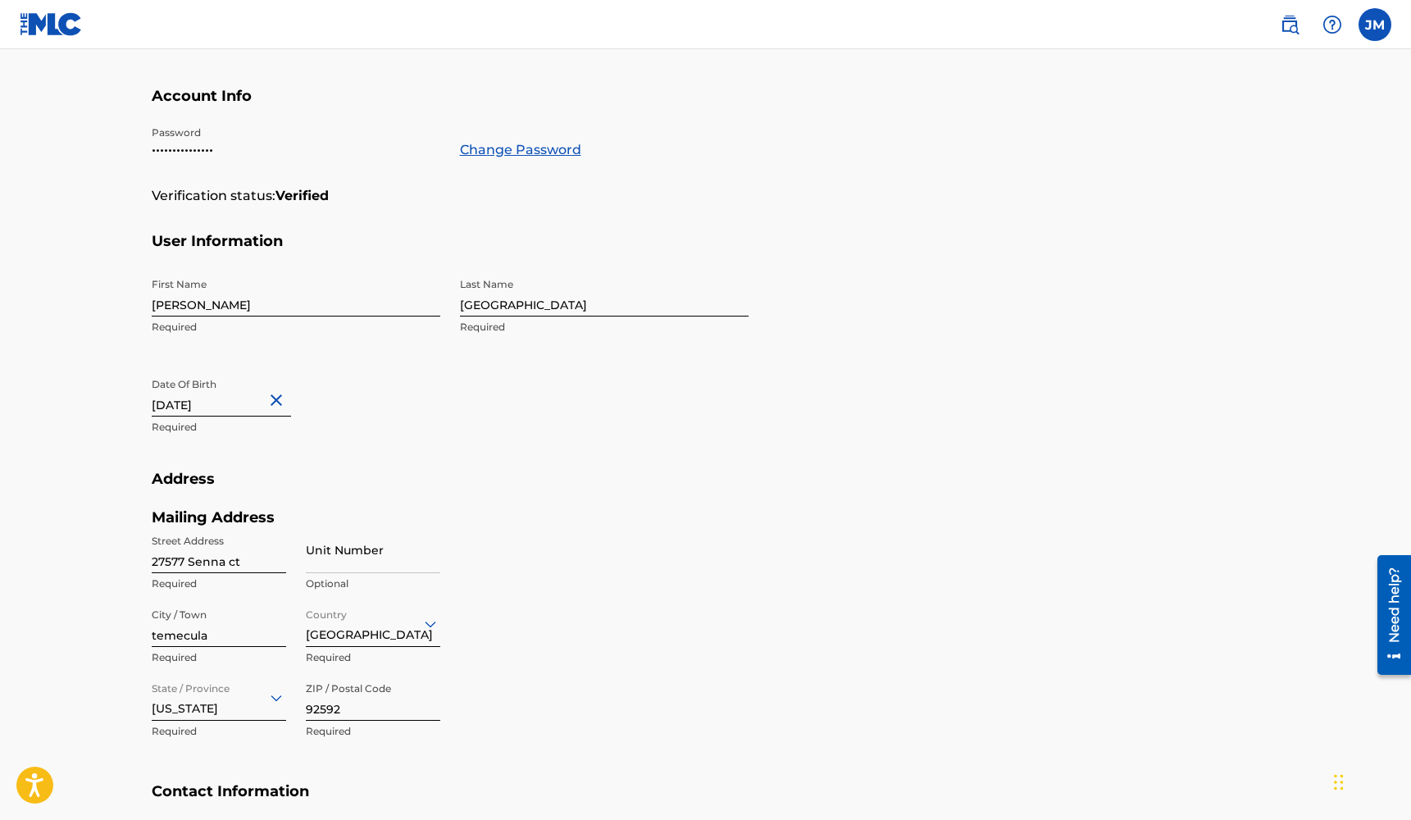
select select "1"
select select "2025"
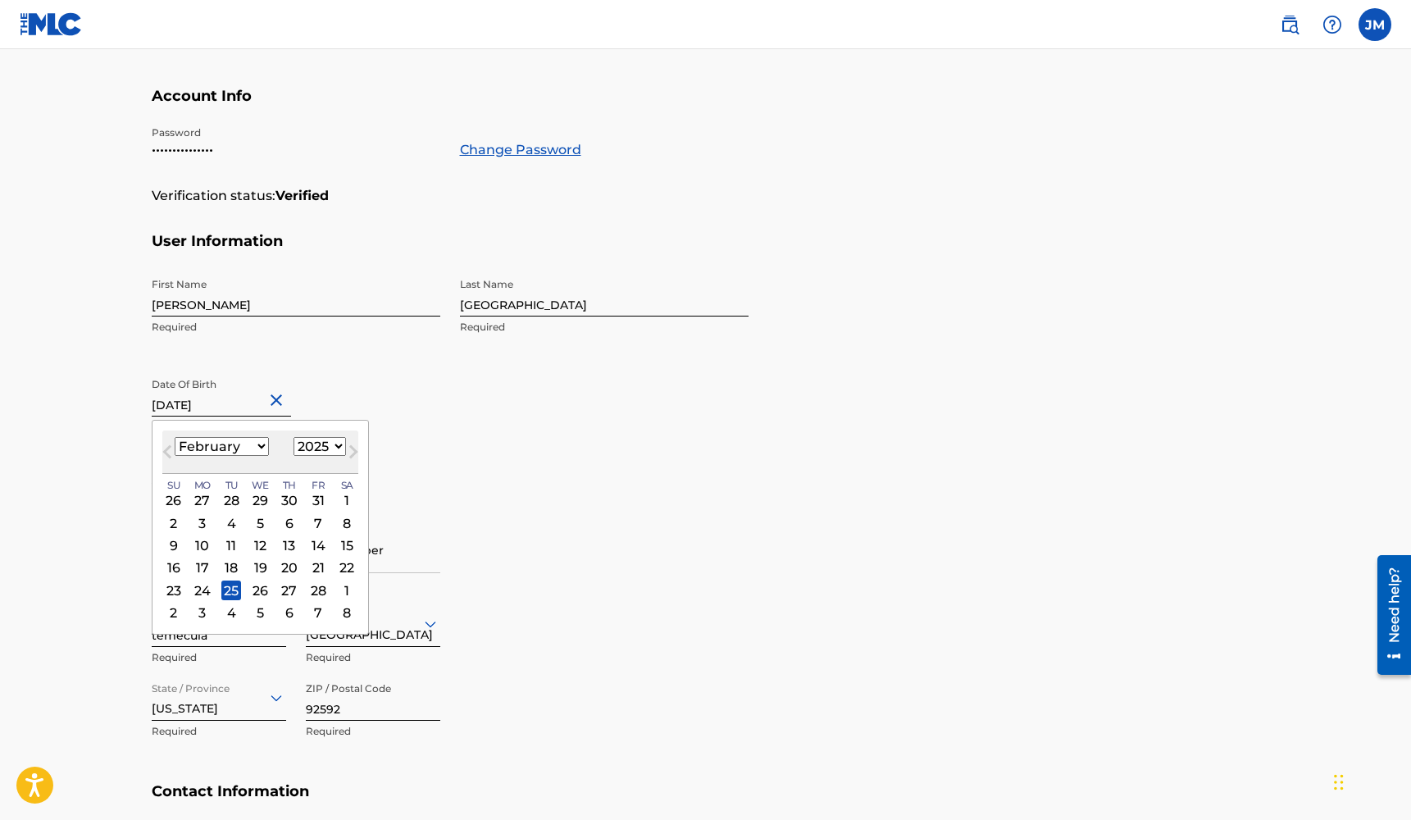
drag, startPoint x: 262, startPoint y: 402, endPoint x: 223, endPoint y: 404, distance: 39.4
click at [223, 404] on input "[DATE]" at bounding box center [221, 393] width 139 height 47
type input "[DATE]"
select select "1999"
type input "[DATE]"
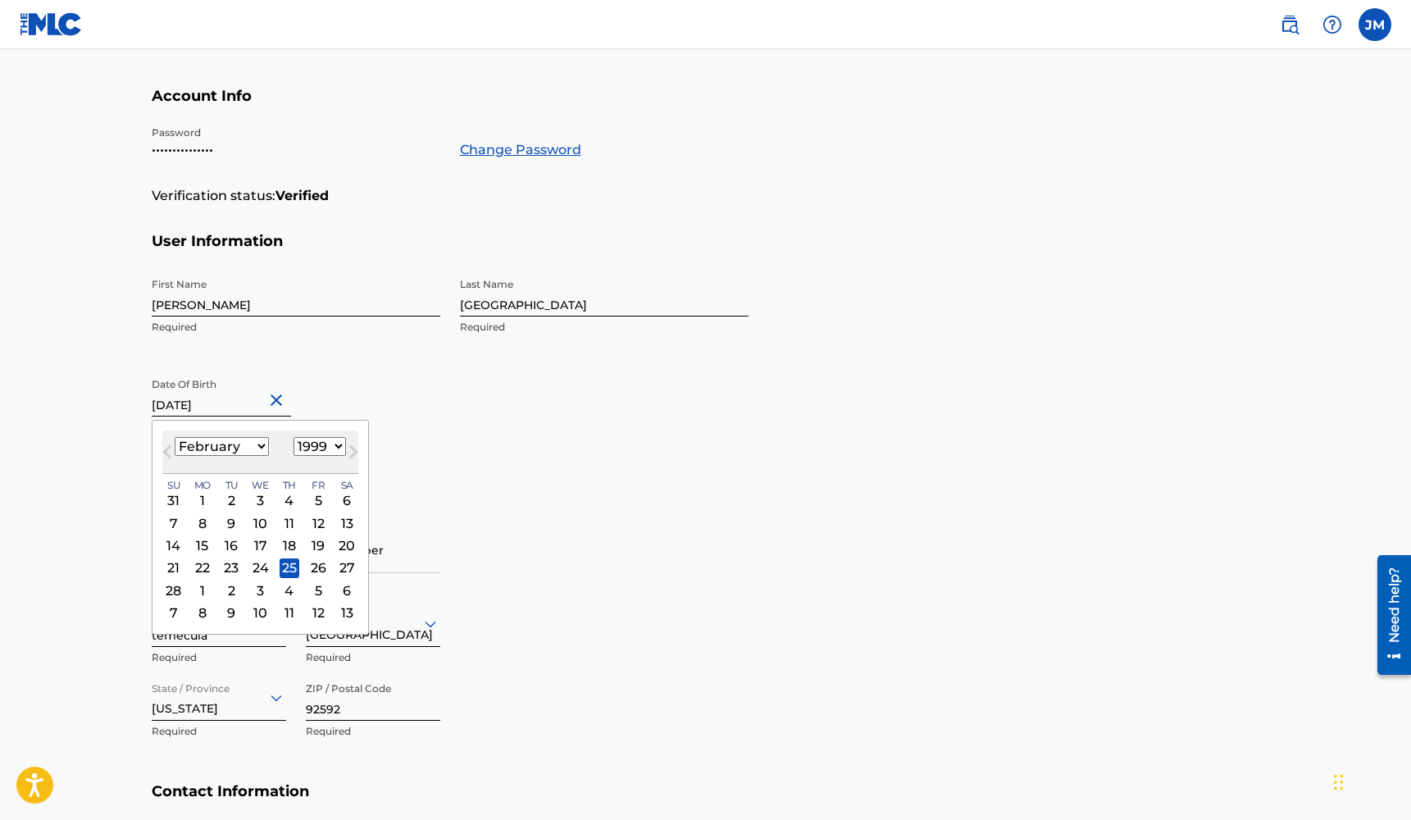
click at [74, 474] on main "Profile User Members Songwriters [PERSON_NAME] Email: [EMAIL_ADDRESS][DOMAIN_NA…" at bounding box center [705, 367] width 1411 height 1186
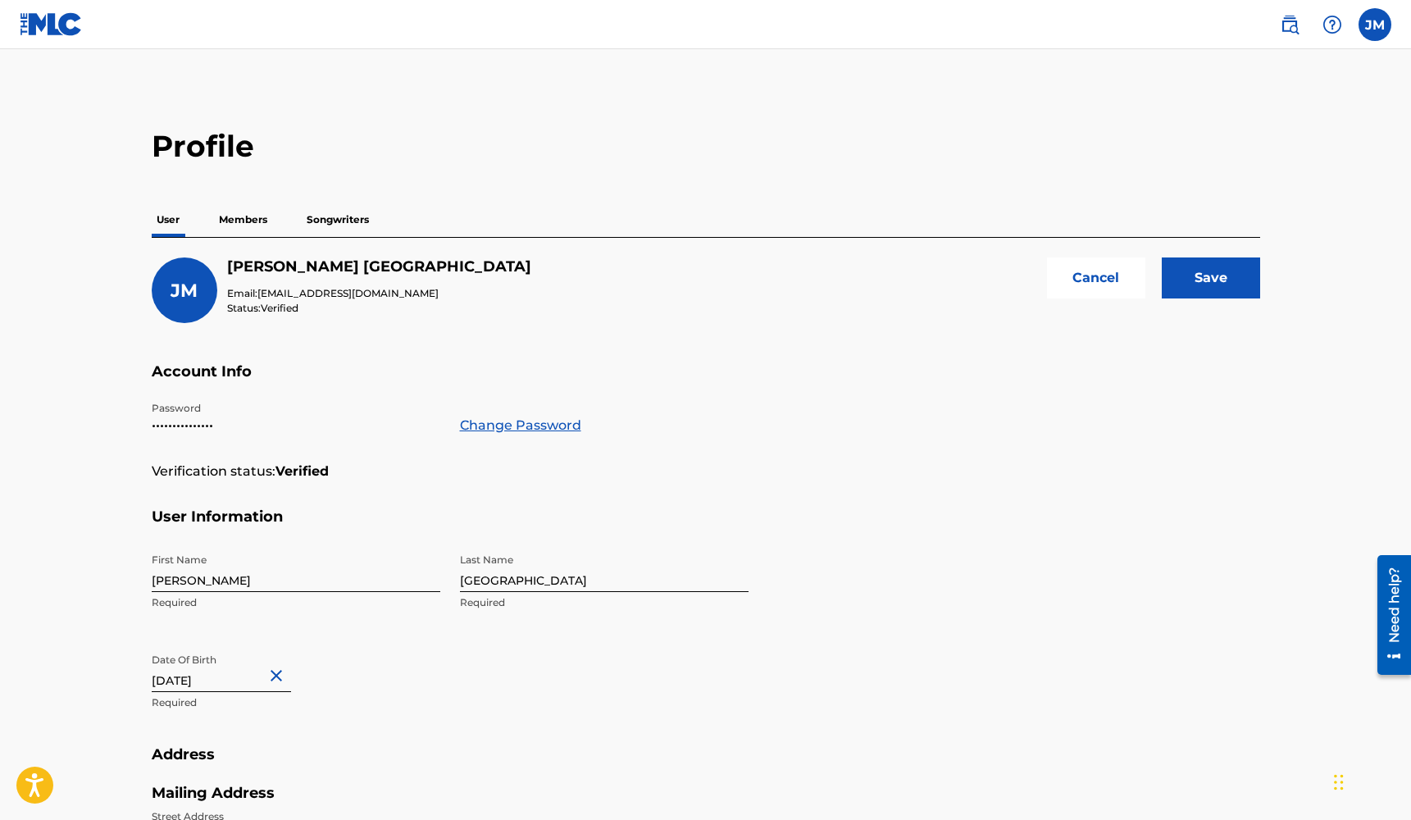
scroll to position [0, 0]
click at [1197, 277] on input "Save" at bounding box center [1210, 277] width 98 height 41
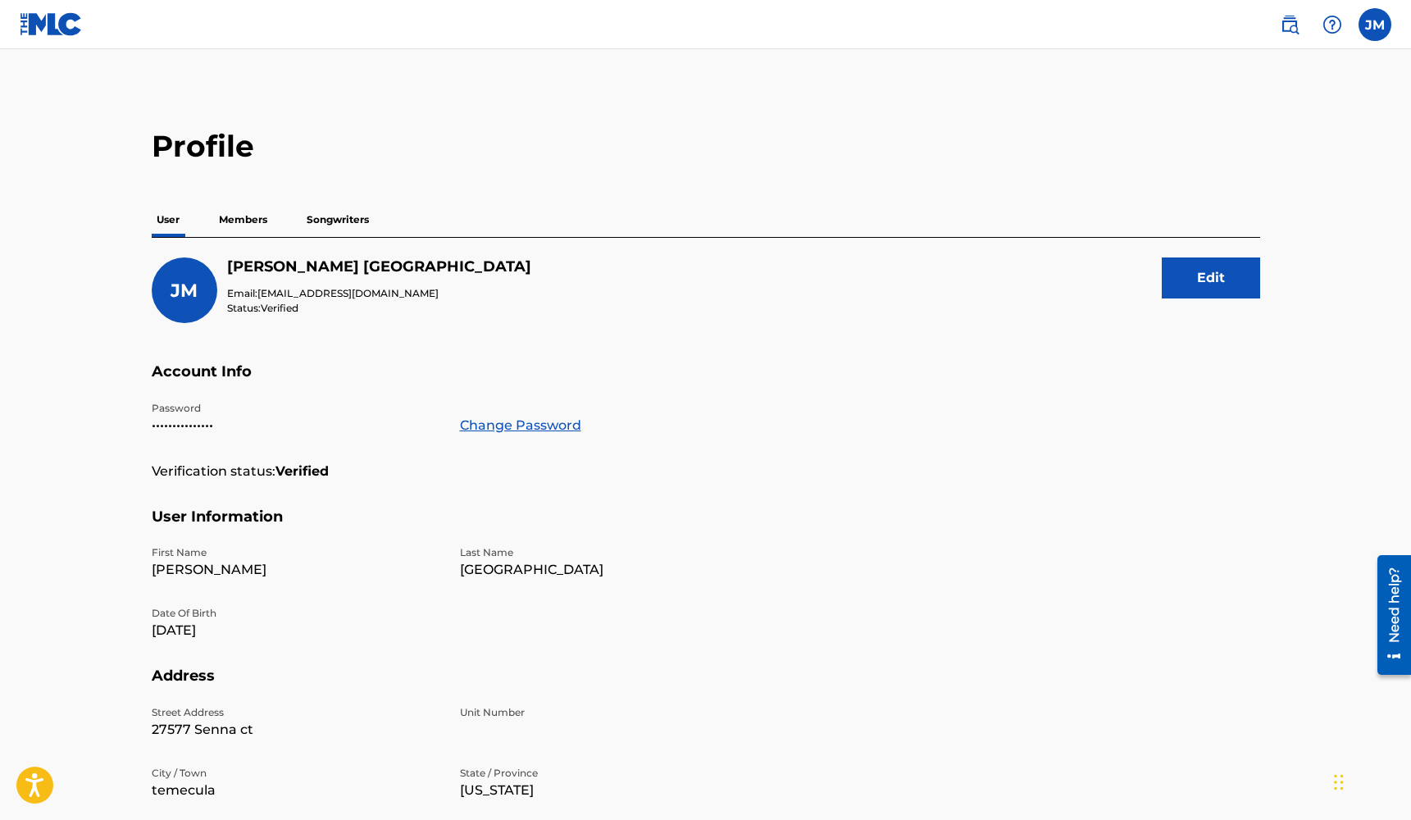
click at [243, 218] on p "Members" at bounding box center [243, 219] width 58 height 34
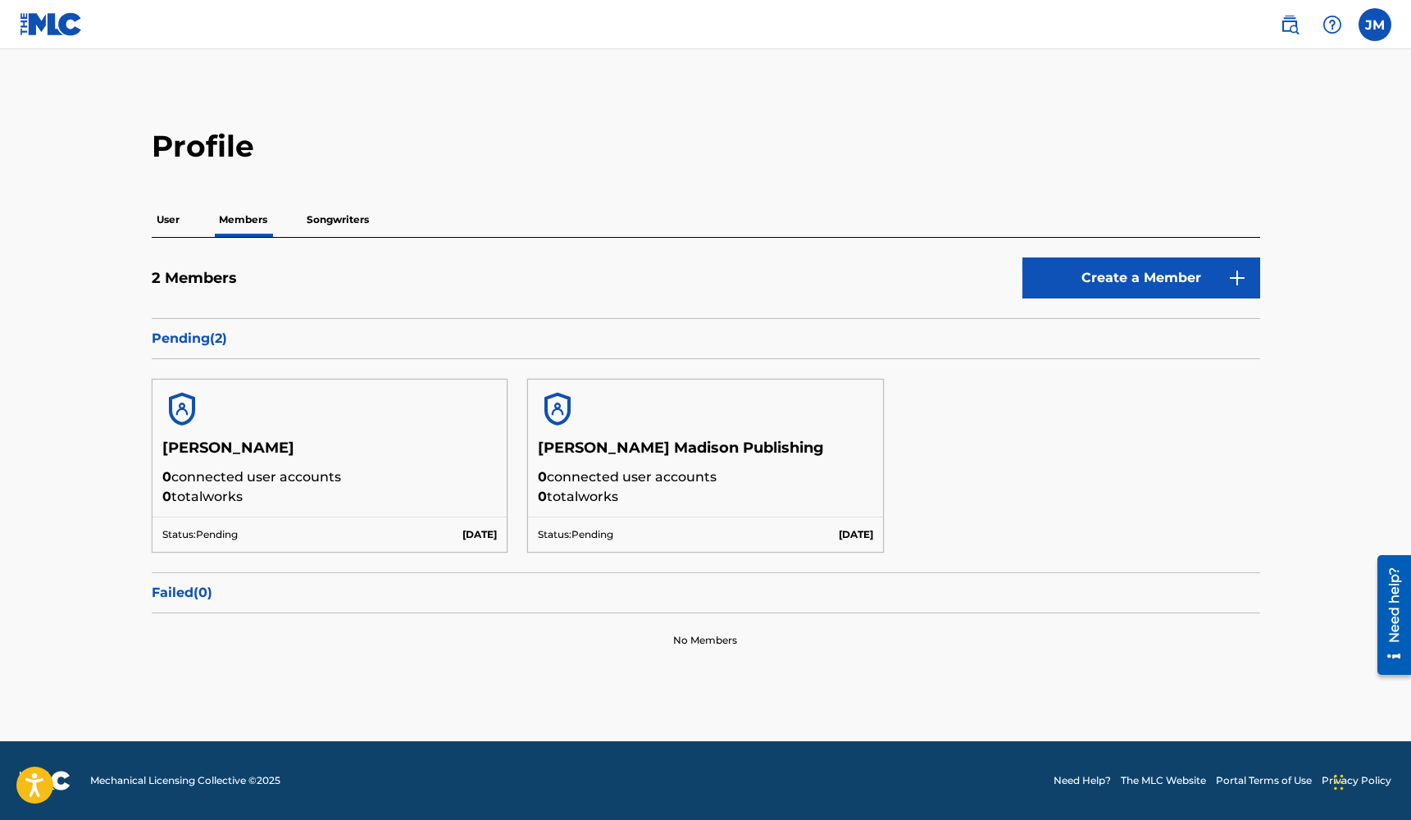
click at [324, 216] on p "Songwriters" at bounding box center [338, 219] width 72 height 34
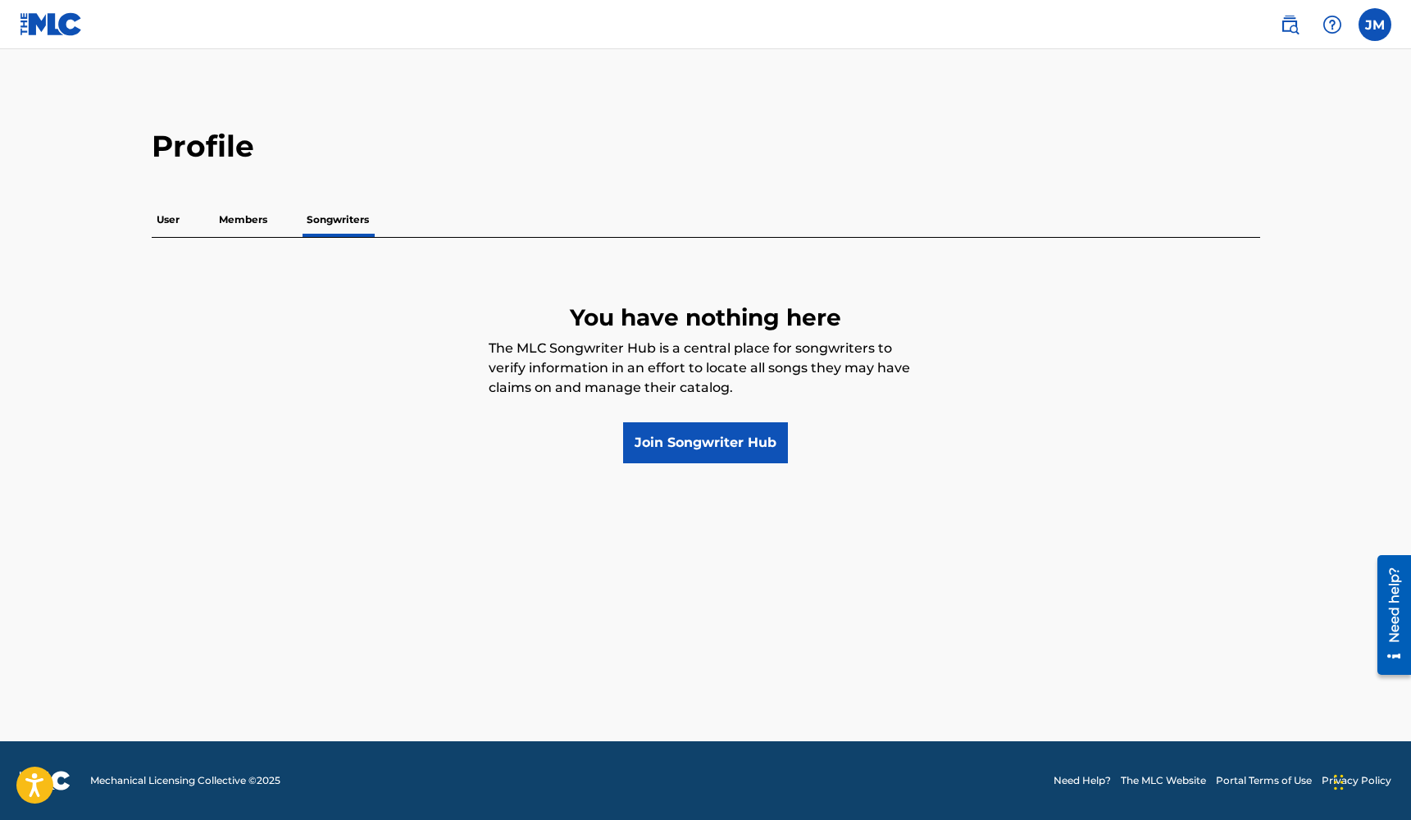
click at [256, 224] on p "Members" at bounding box center [243, 219] width 58 height 34
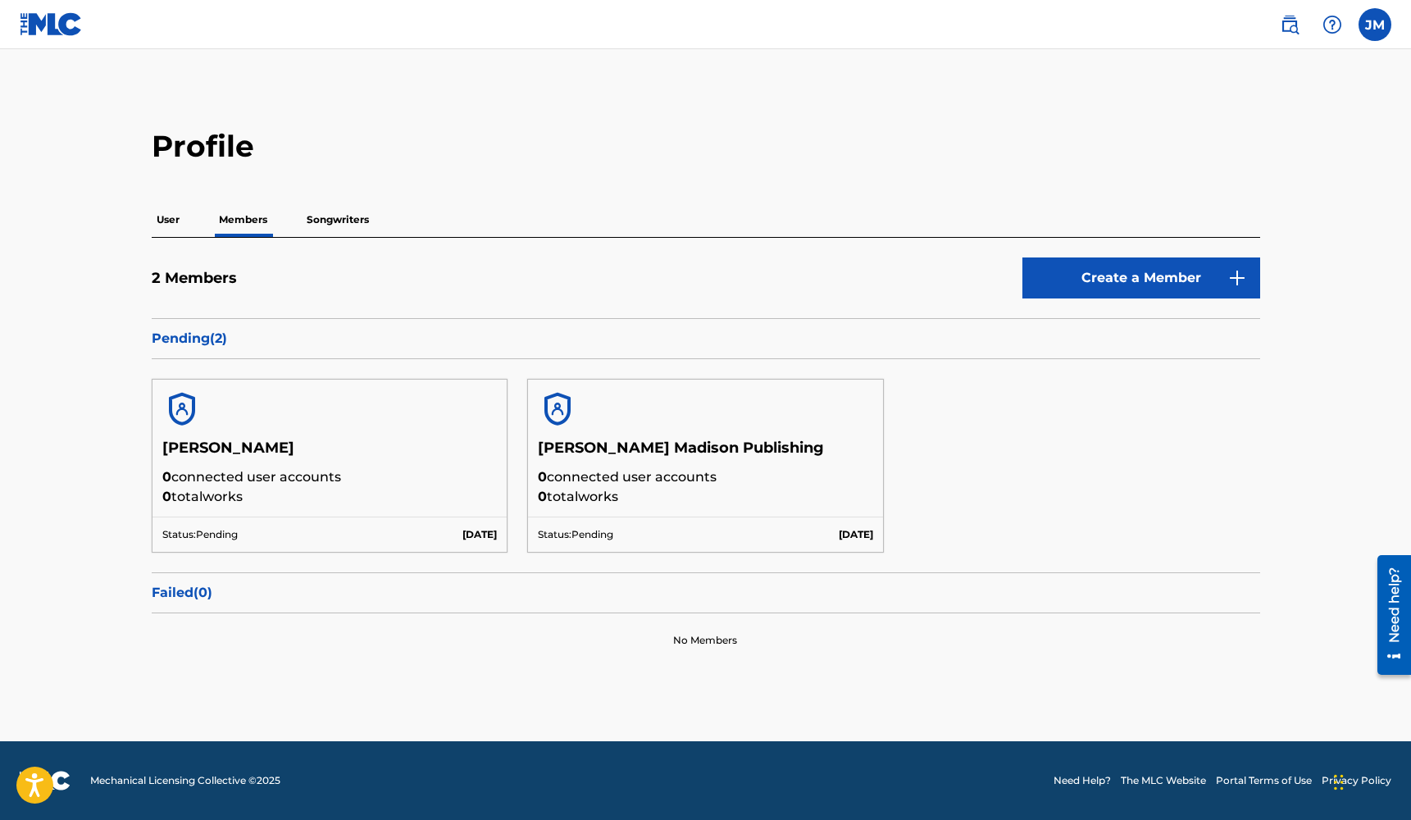
click at [338, 216] on p "Songwriters" at bounding box center [338, 219] width 72 height 34
